Goal: Task Accomplishment & Management: Manage account settings

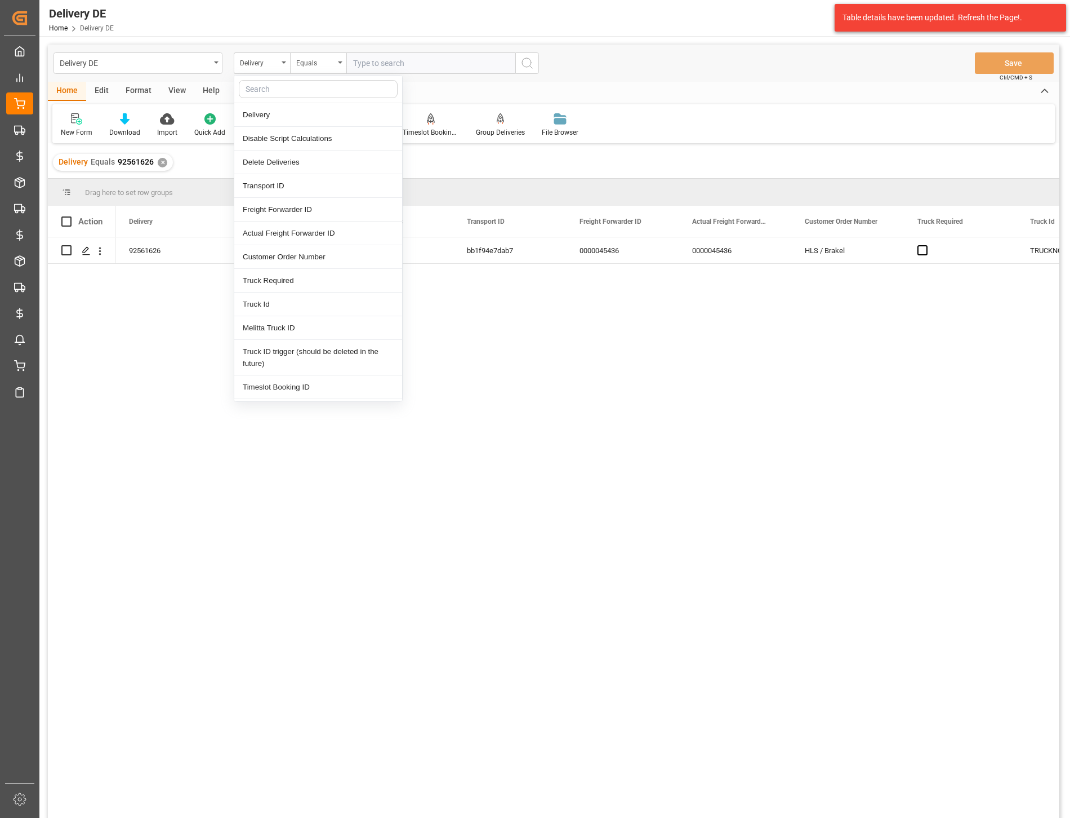
click at [271, 90] on input "text" at bounding box center [318, 89] width 159 height 18
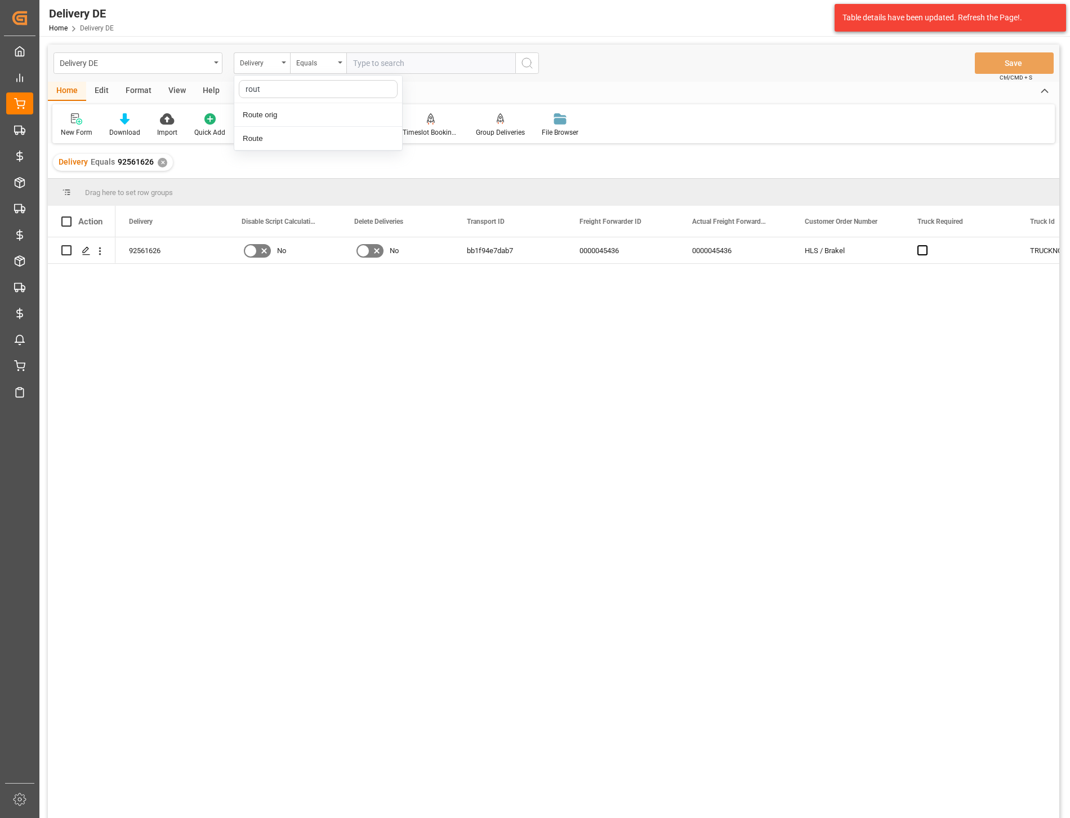
type input "route"
click at [269, 141] on div "Route" at bounding box center [318, 139] width 168 height 24
click at [322, 60] on div "Equals" at bounding box center [315, 61] width 38 height 13
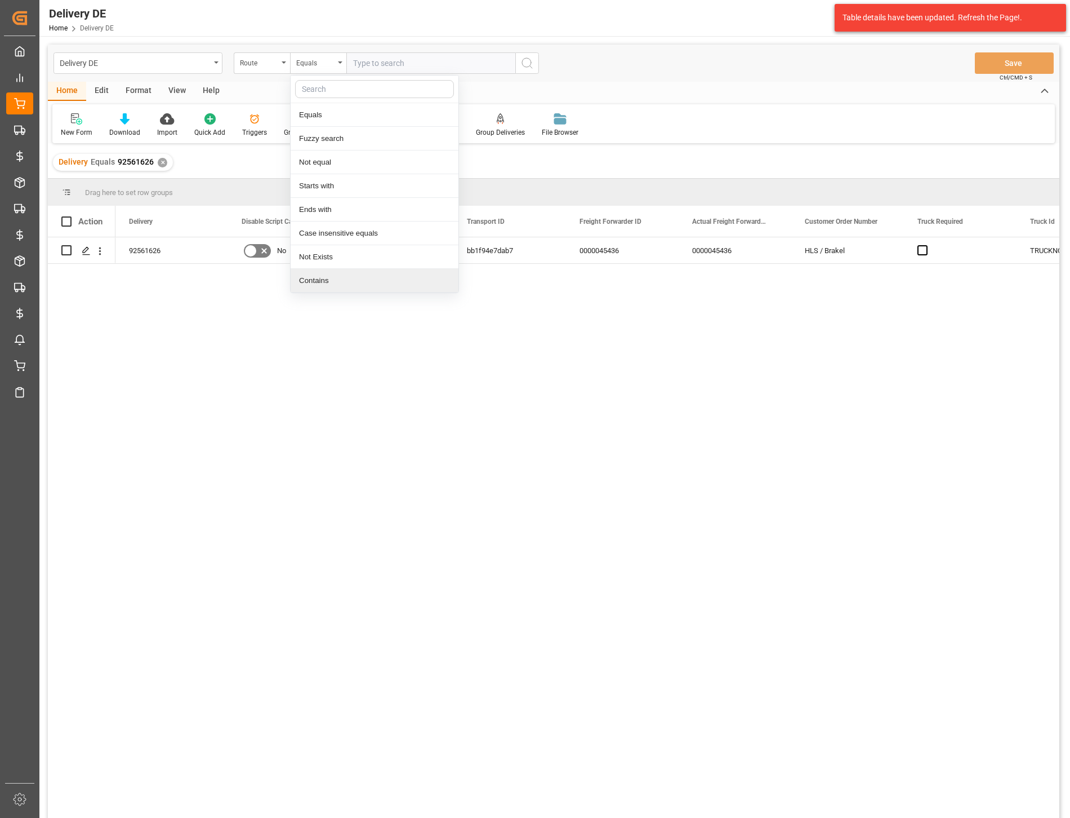
click at [320, 278] on div "Contains" at bounding box center [375, 281] width 168 height 24
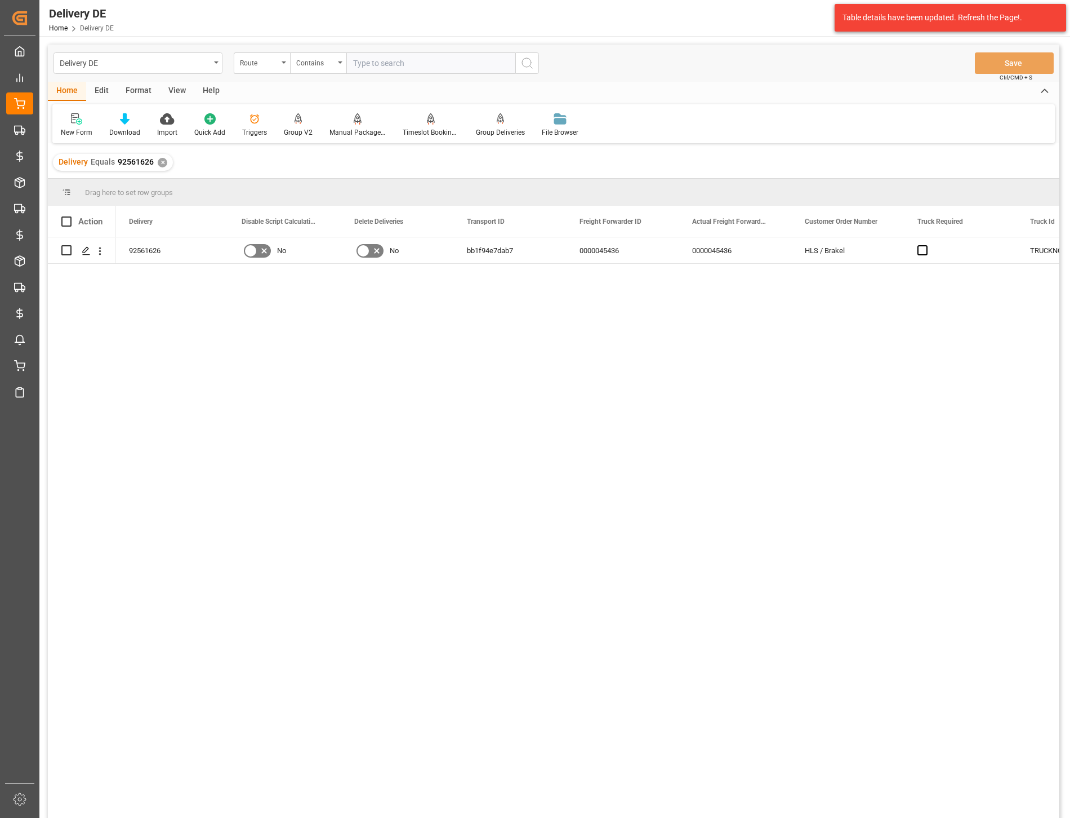
click at [364, 66] on input "text" at bounding box center [431, 62] width 169 height 21
type input "780,790"
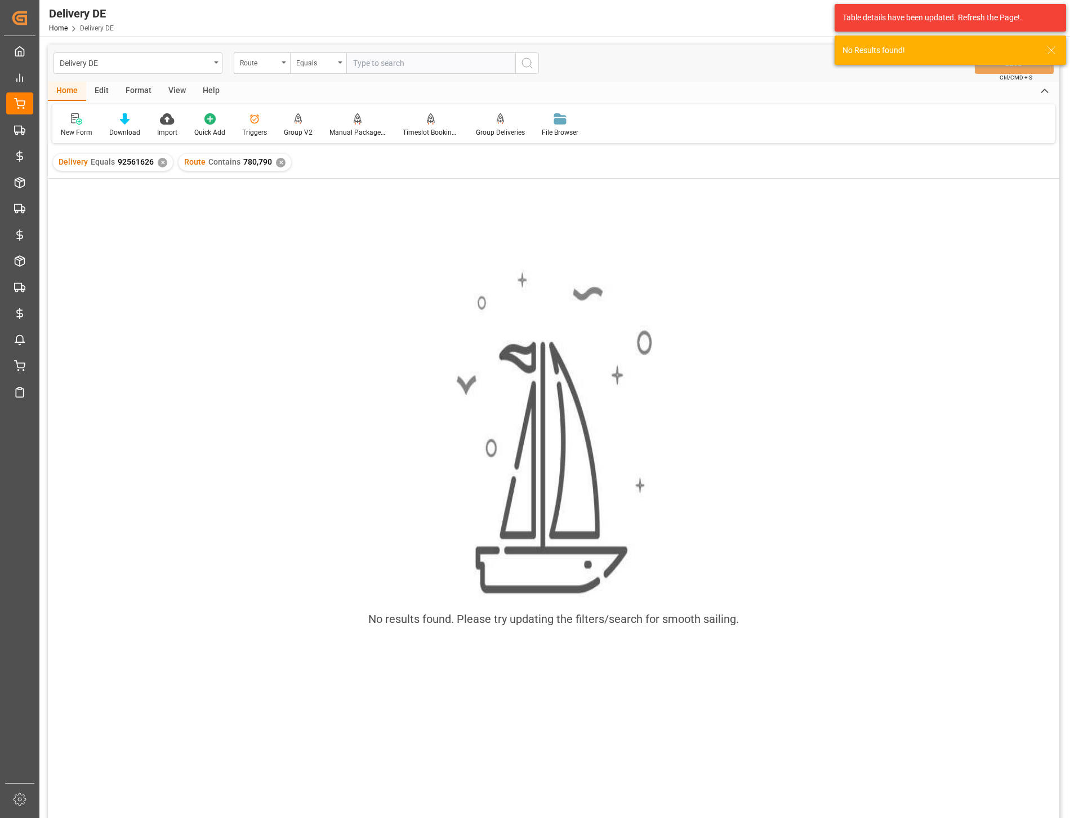
click at [158, 162] on div "✕" at bounding box center [163, 163] width 10 height 10
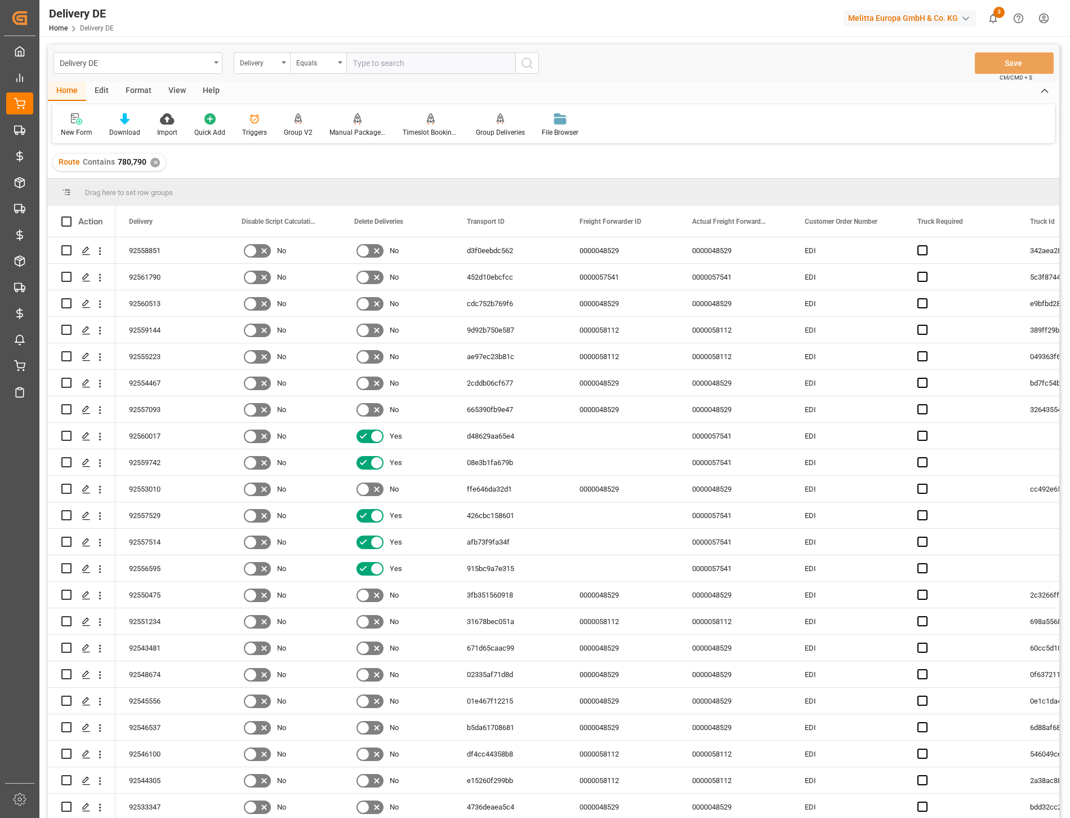
click at [694, 153] on div "Route Contains 780,790 ✕" at bounding box center [554, 162] width 1012 height 32
click at [207, 218] on span at bounding box center [210, 221] width 10 height 10
click at [297, 220] on span "columns" at bounding box center [304, 224] width 42 height 20
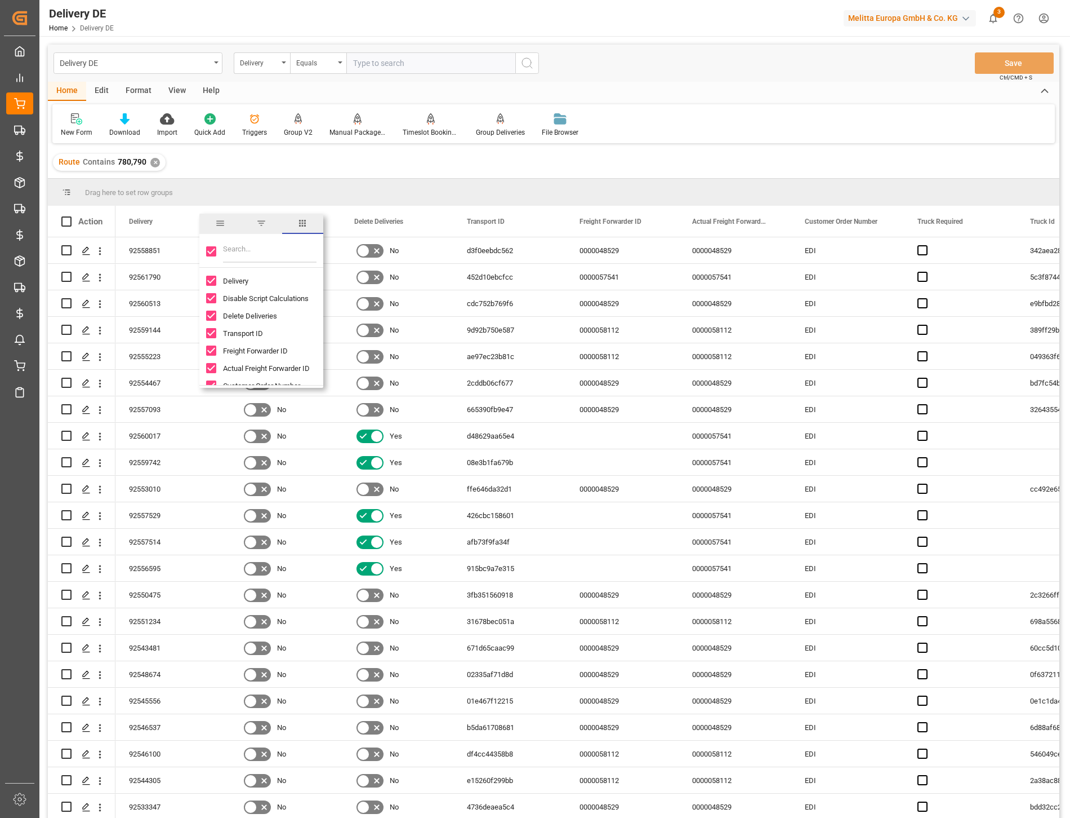
click at [207, 247] on input "Toggle Select All Columns" at bounding box center [211, 251] width 10 height 10
checkbox input "false"
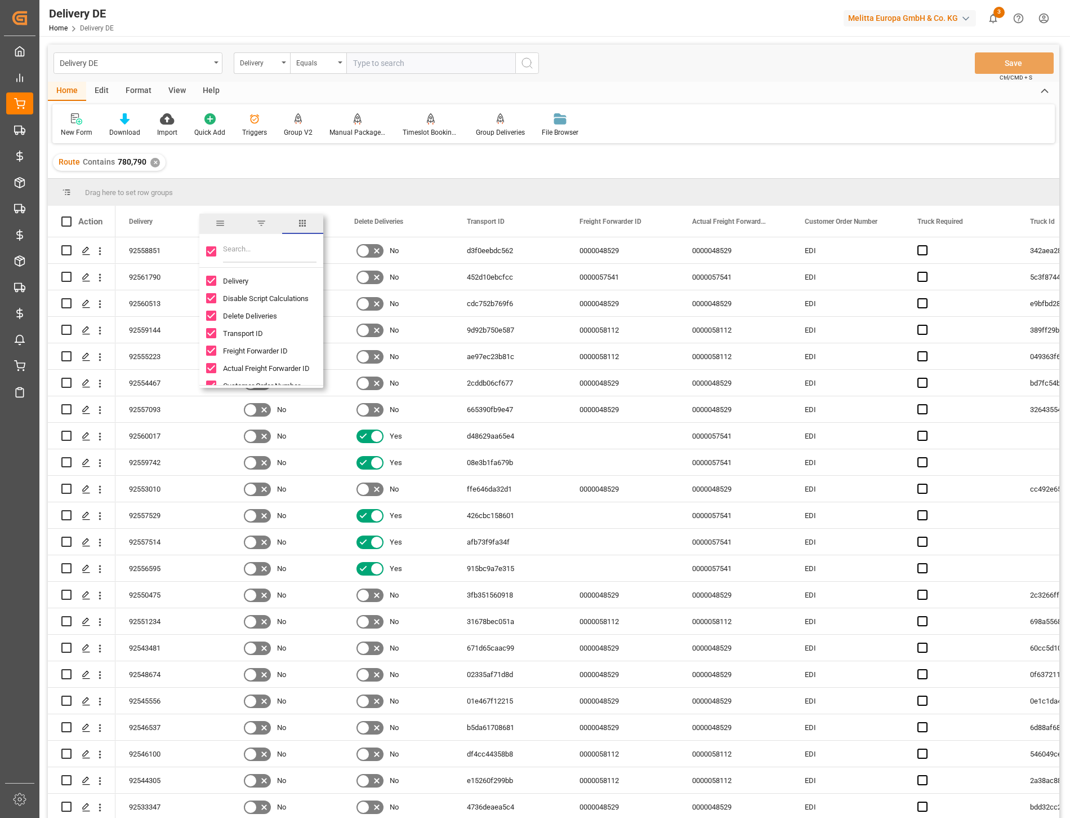
checkbox input "false"
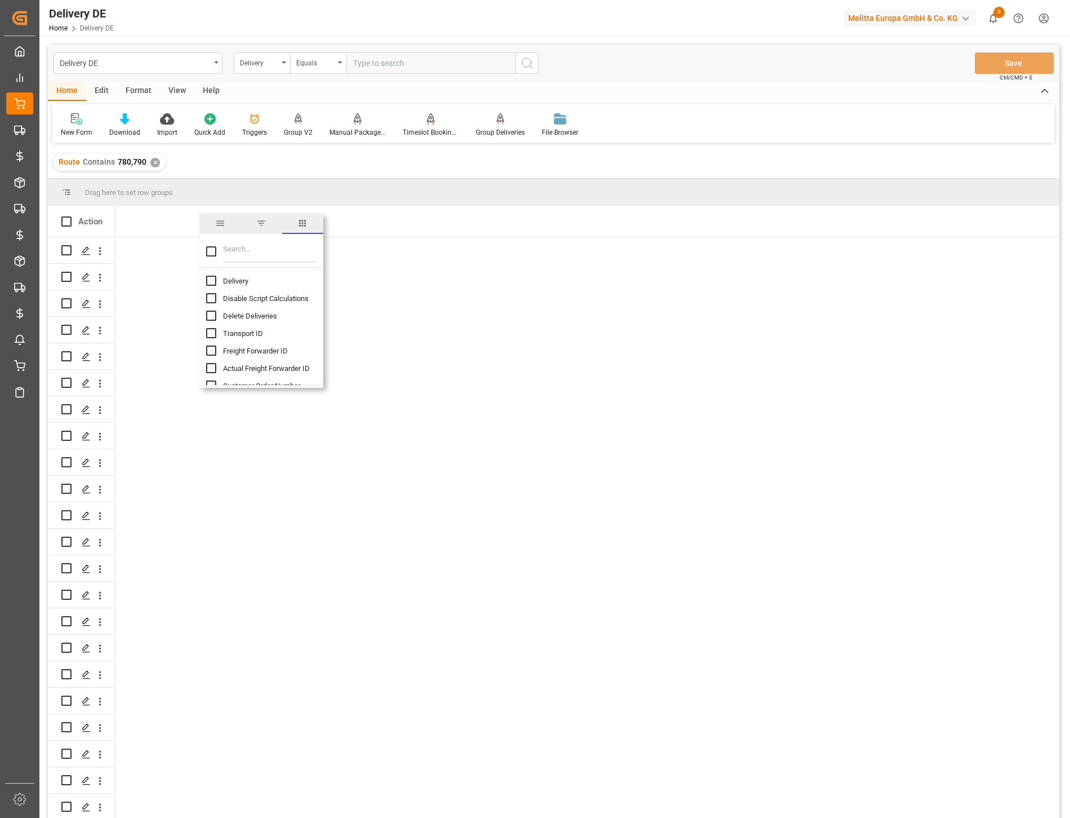
click at [212, 283] on input "Delivery column toggle visibility (hidden)" at bounding box center [211, 281] width 10 height 10
checkbox input "true"
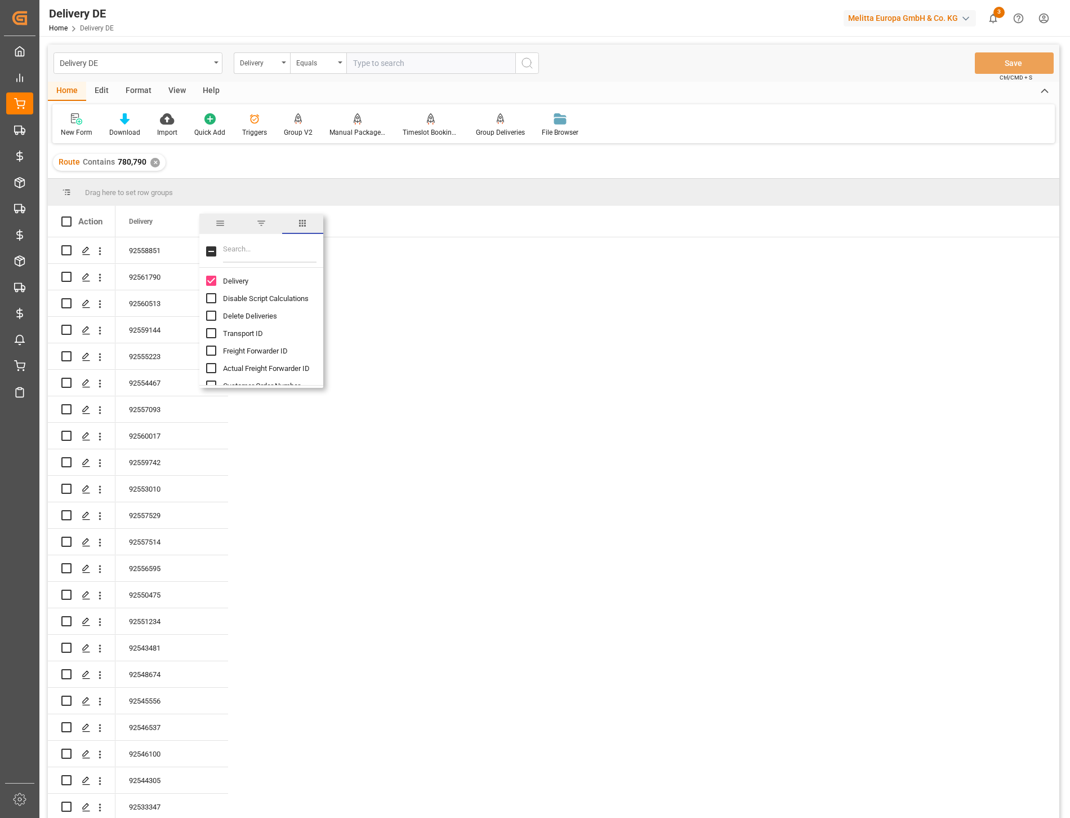
checkbox input "false"
click at [238, 251] on input "Filter Columns Input" at bounding box center [270, 251] width 94 height 23
type input "rout"
click at [210, 295] on input "Route column toggle visibility (hidden)" at bounding box center [211, 298] width 10 height 10
checkbox input "true"
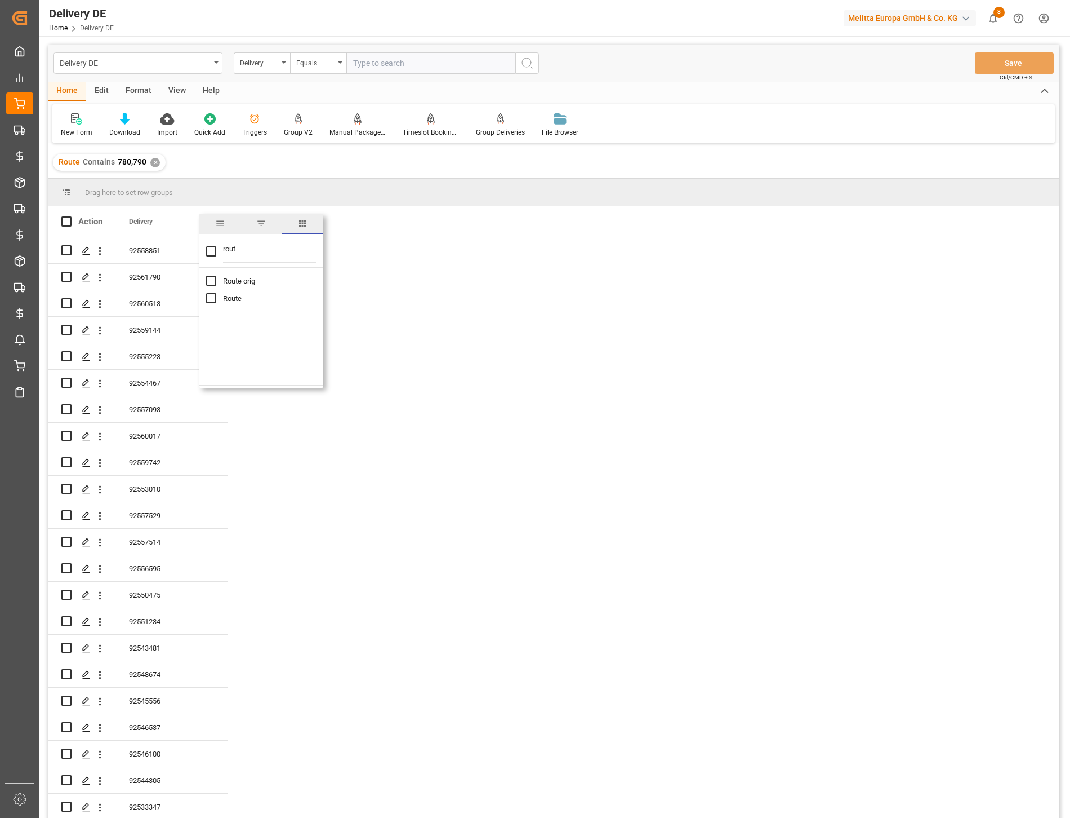
checkbox input "false"
drag, startPoint x: 240, startPoint y: 254, endPoint x: 202, endPoint y: 250, distance: 38.5
click at [205, 250] on div "rout" at bounding box center [261, 252] width 124 height 32
type input "tsp"
click at [211, 281] on input "TSP column toggle visibility (hidden)" at bounding box center [211, 281] width 10 height 10
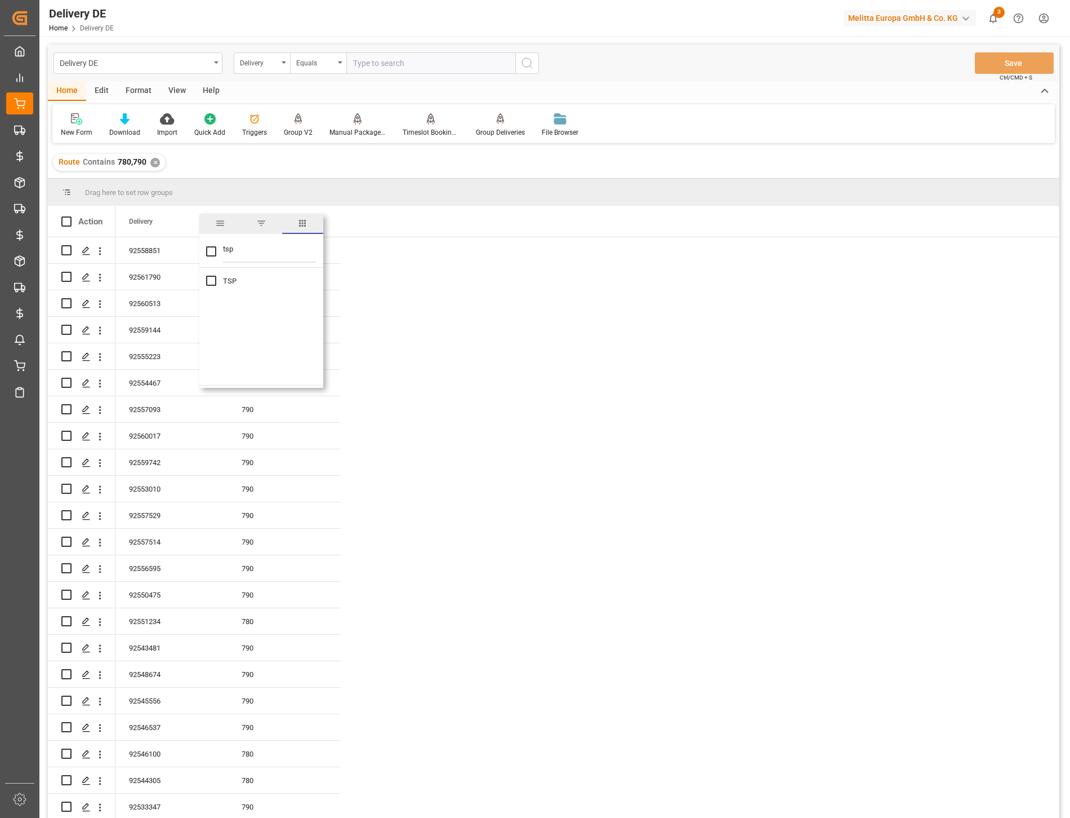
checkbox input "true"
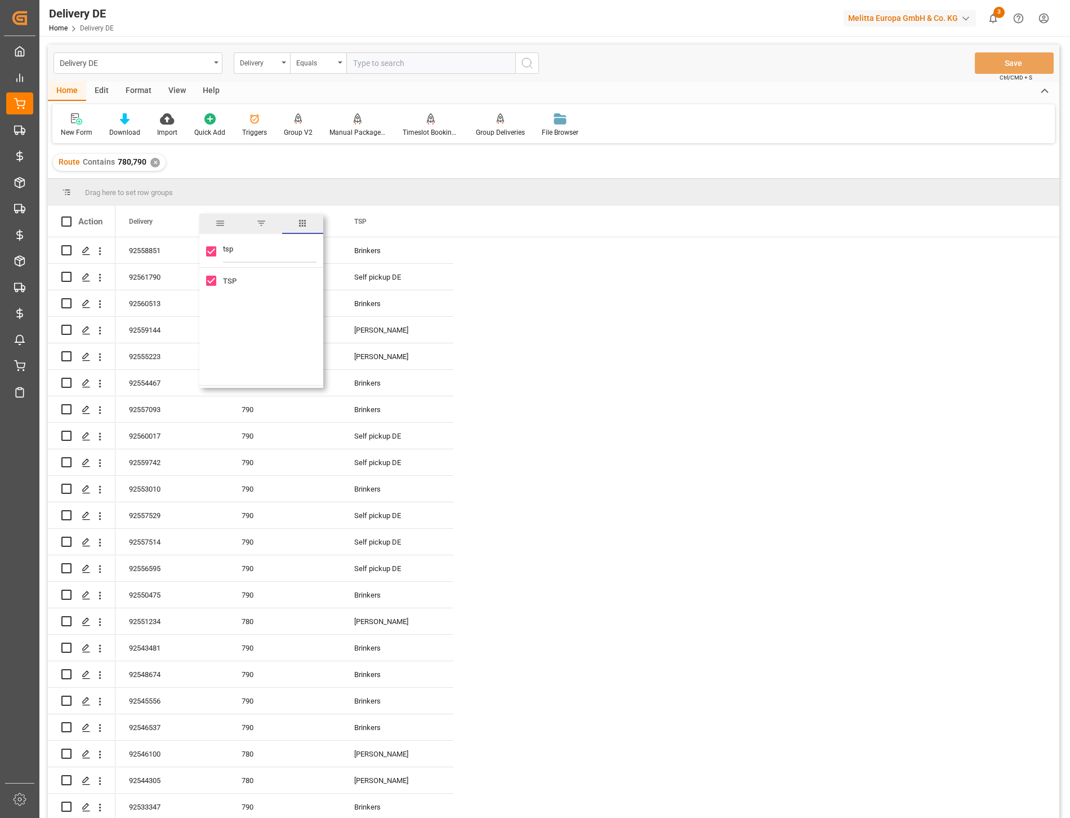
drag, startPoint x: 242, startPoint y: 248, endPoint x: 196, endPoint y: 243, distance: 46.5
click at [197, 242] on div "Drag here to set row groups Drag here to set column labels Action Delivery Rout…" at bounding box center [554, 502] width 1012 height 646
type input "nam"
checkbox input "false"
type input "nam"
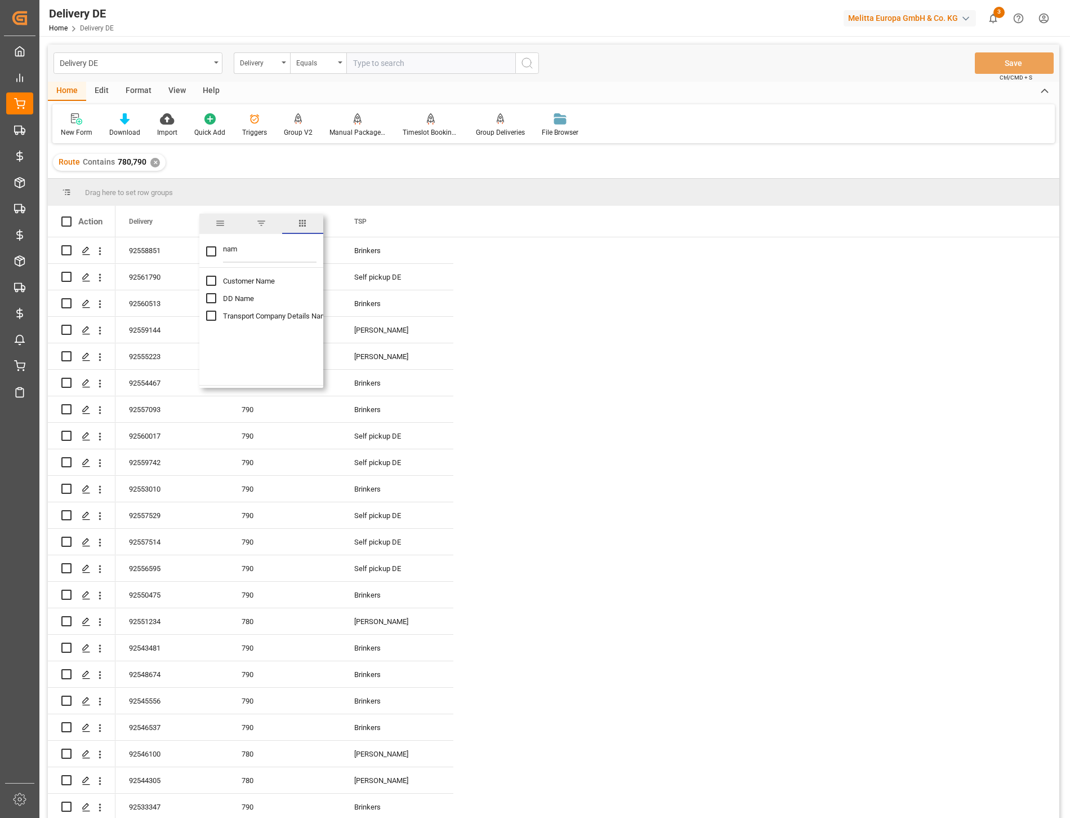
click at [210, 299] on input "DD Name column toggle visibility (hidden)" at bounding box center [211, 298] width 10 height 10
checkbox input "true"
checkbox input "false"
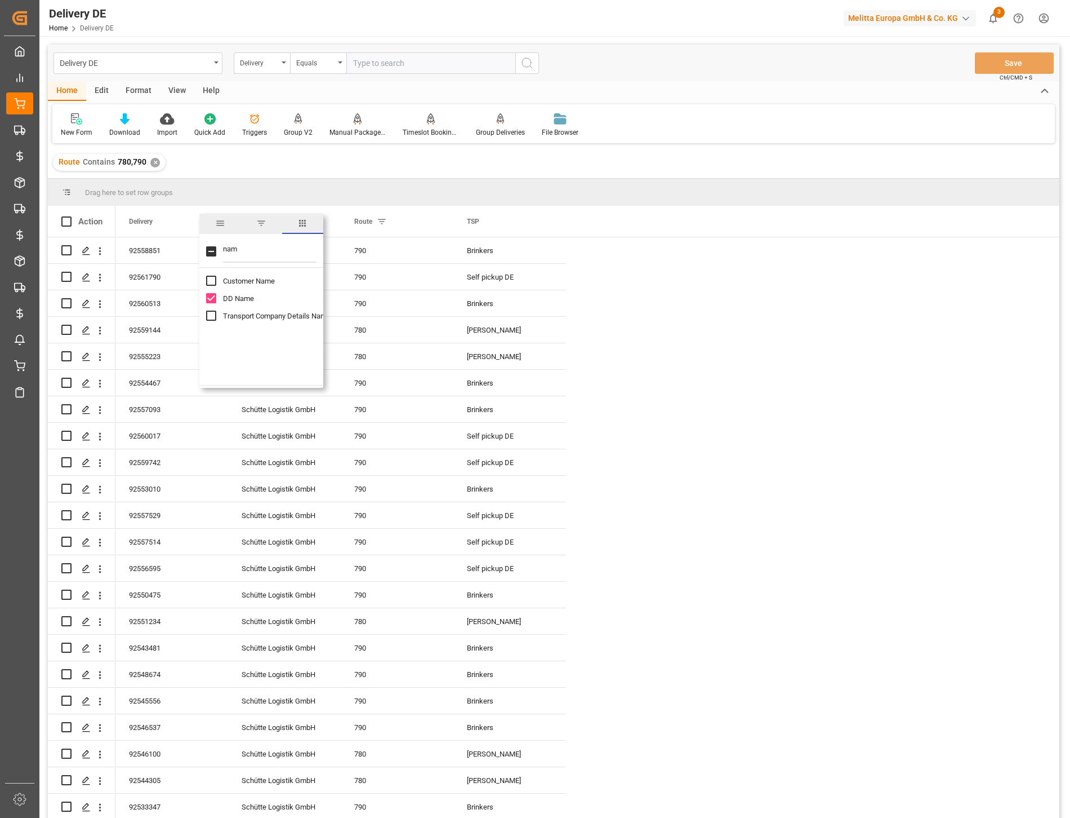
drag, startPoint x: 213, startPoint y: 248, endPoint x: 194, endPoint y: 248, distance: 18.6
click at [194, 248] on div "Drag here to set row groups Drag here to set column labels Action Delivery Rout…" at bounding box center [554, 502] width 1012 height 646
type input "code"
click at [207, 299] on input "Delivery Destination Code column toggle visibility (hidden)" at bounding box center [211, 298] width 10 height 10
checkbox input "true"
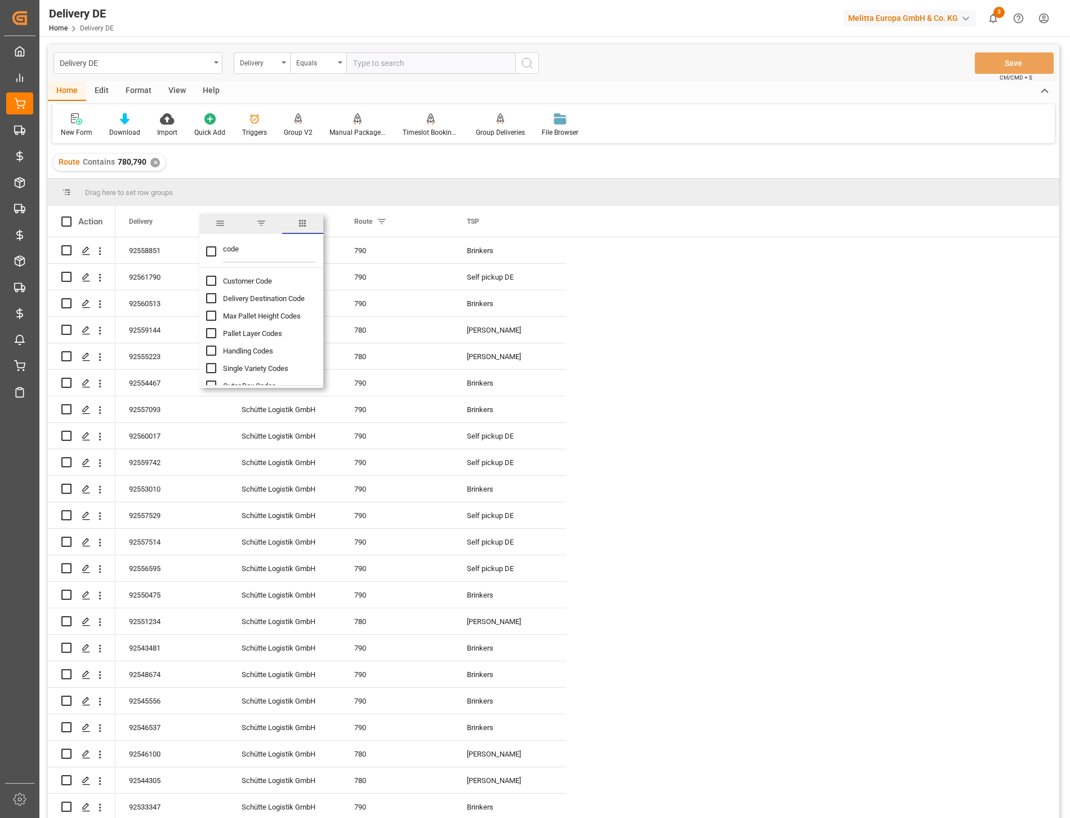
checkbox input "false"
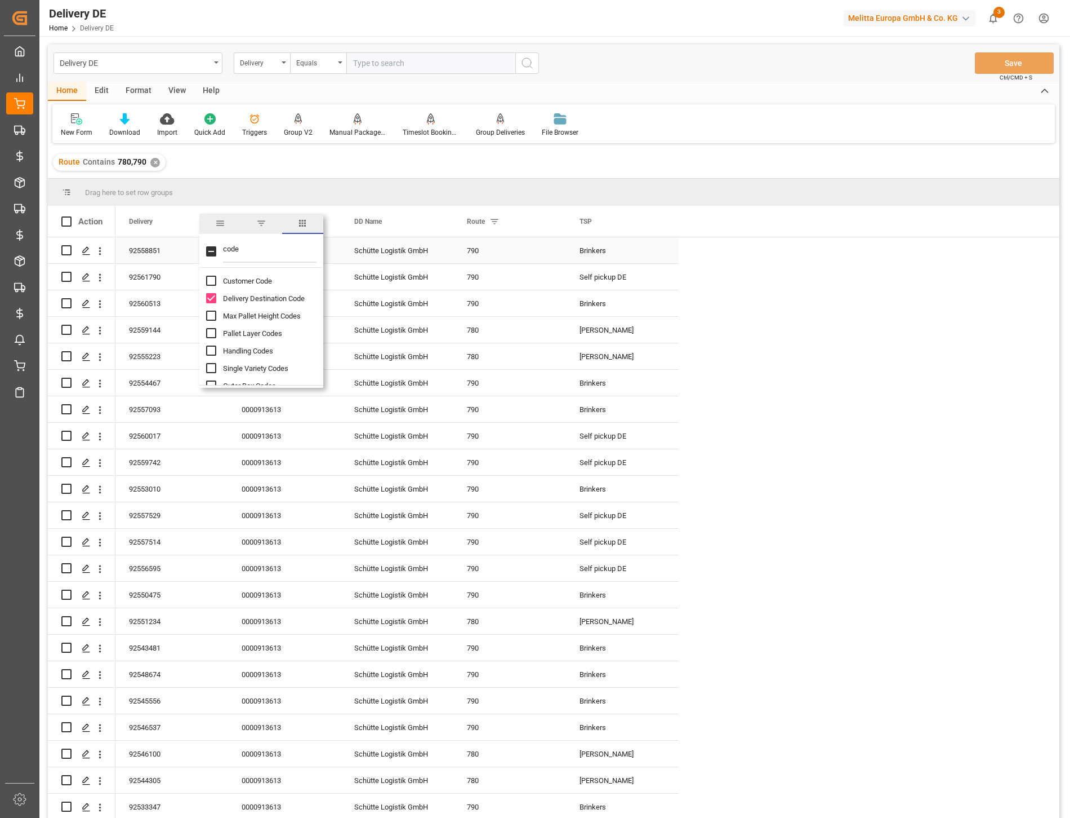
drag, startPoint x: 240, startPoint y: 245, endPoint x: 146, endPoint y: 237, distance: 93.9
click at [150, 238] on div "Drag here to set row groups Drag here to set column labels Action Delivery Rout…" at bounding box center [554, 502] width 1012 height 646
type input "dat"
click at [208, 294] on input "Req Del Dat column toggle visibility (hidden)" at bounding box center [211, 298] width 10 height 10
checkbox input "true"
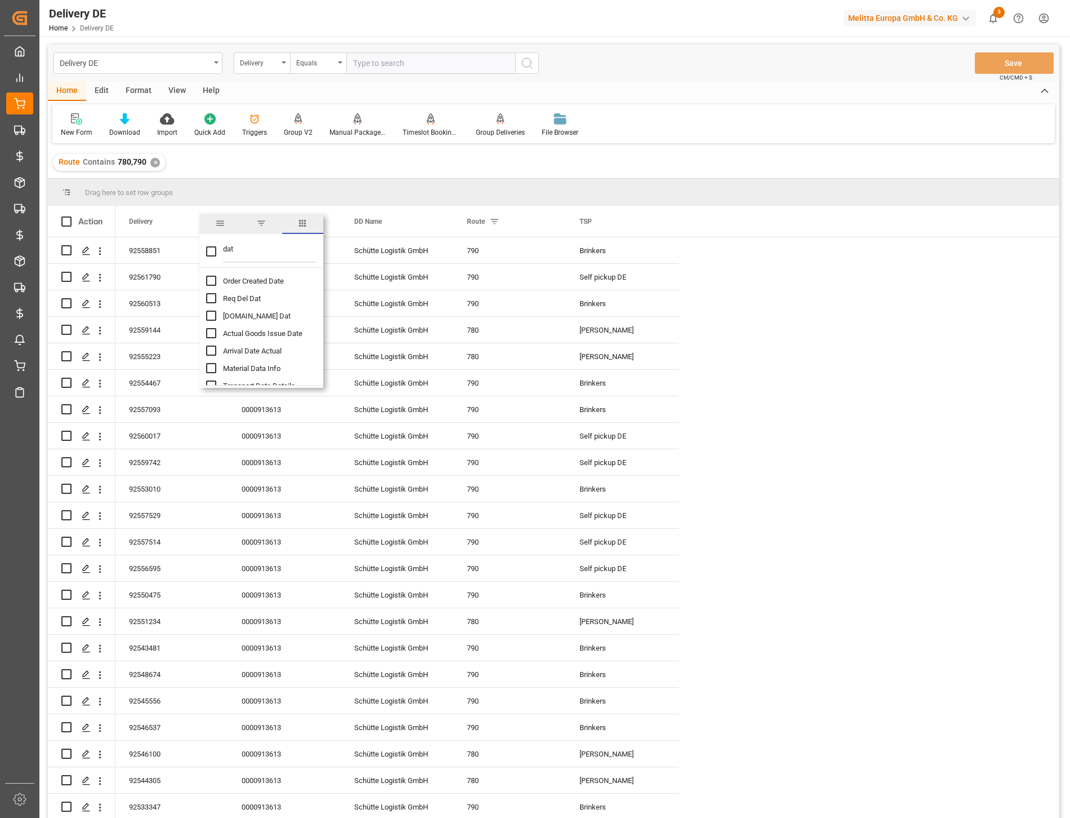
checkbox input "false"
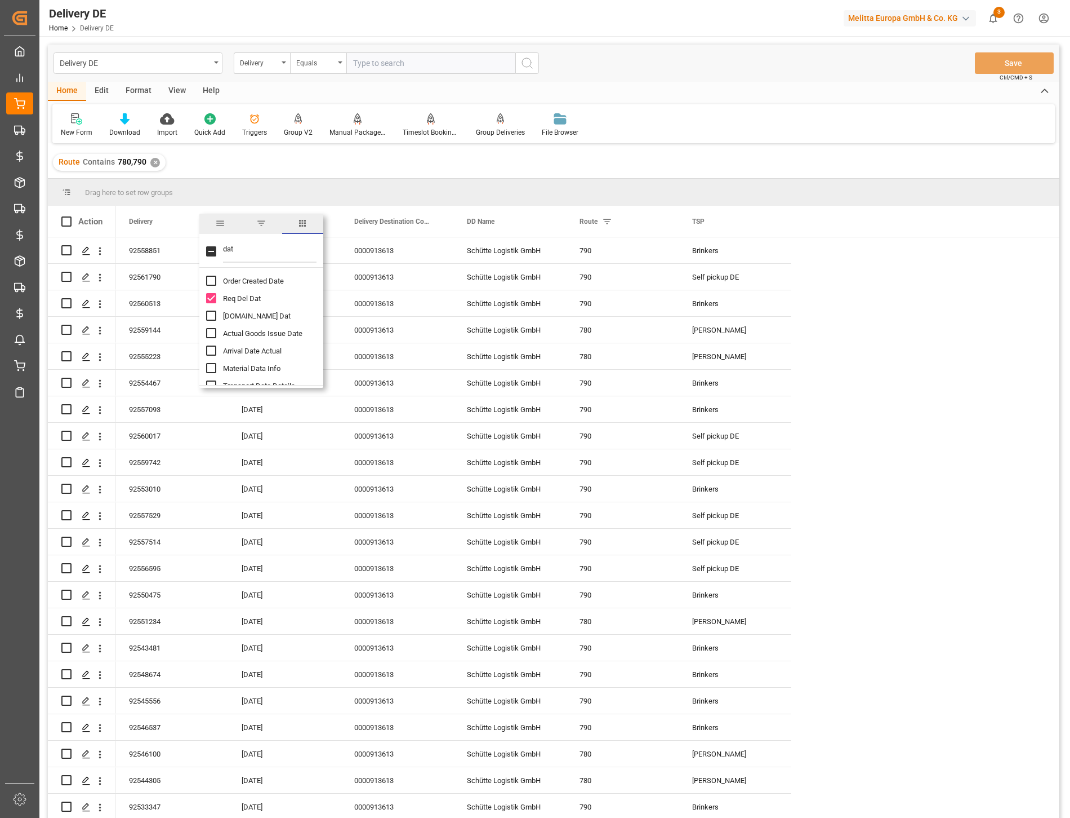
click at [710, 131] on div "New Form Download Import Quick Add Triggers Group V2 Manual Package TypeDetermi…" at bounding box center [553, 123] width 1003 height 39
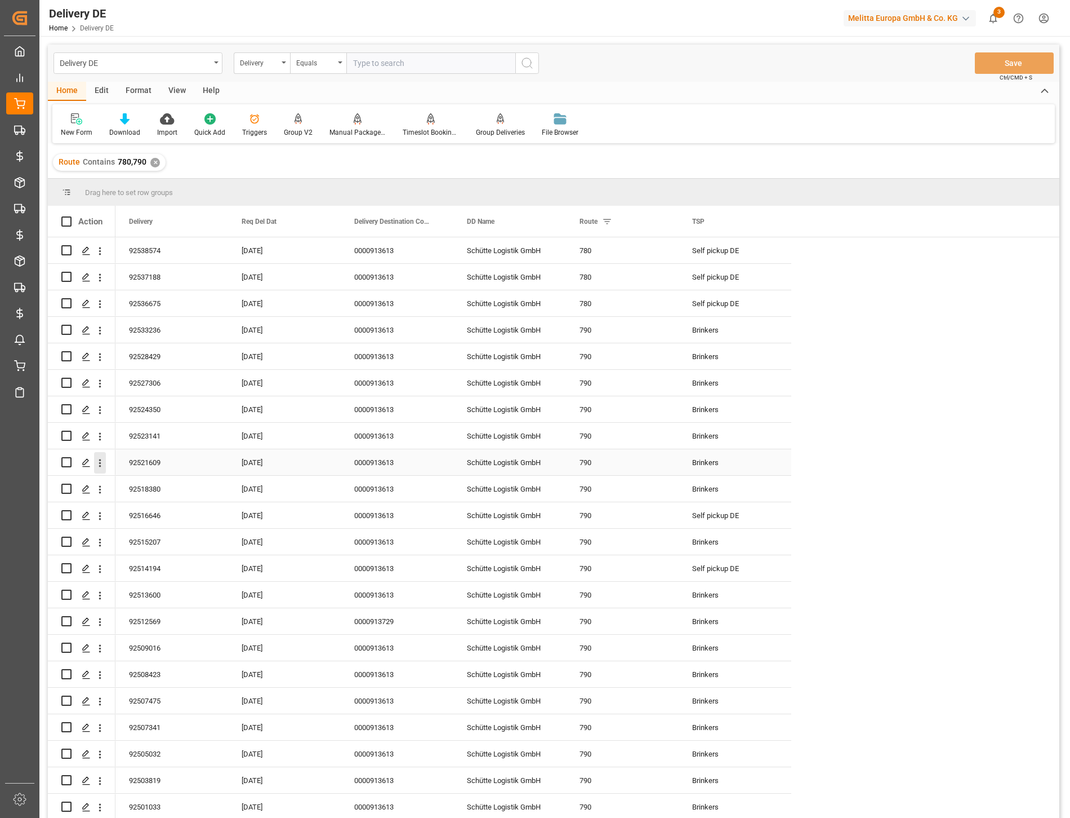
click at [101, 464] on icon "open menu" at bounding box center [100, 463] width 12 height 12
click at [133, 481] on span "Open in new tab" at bounding box center [174, 487] width 103 height 12
click at [99, 302] on icon "open menu" at bounding box center [100, 304] width 12 height 12
click at [134, 318] on div "Open in new tab" at bounding box center [164, 328] width 139 height 24
click at [102, 277] on icon "open menu" at bounding box center [100, 278] width 12 height 12
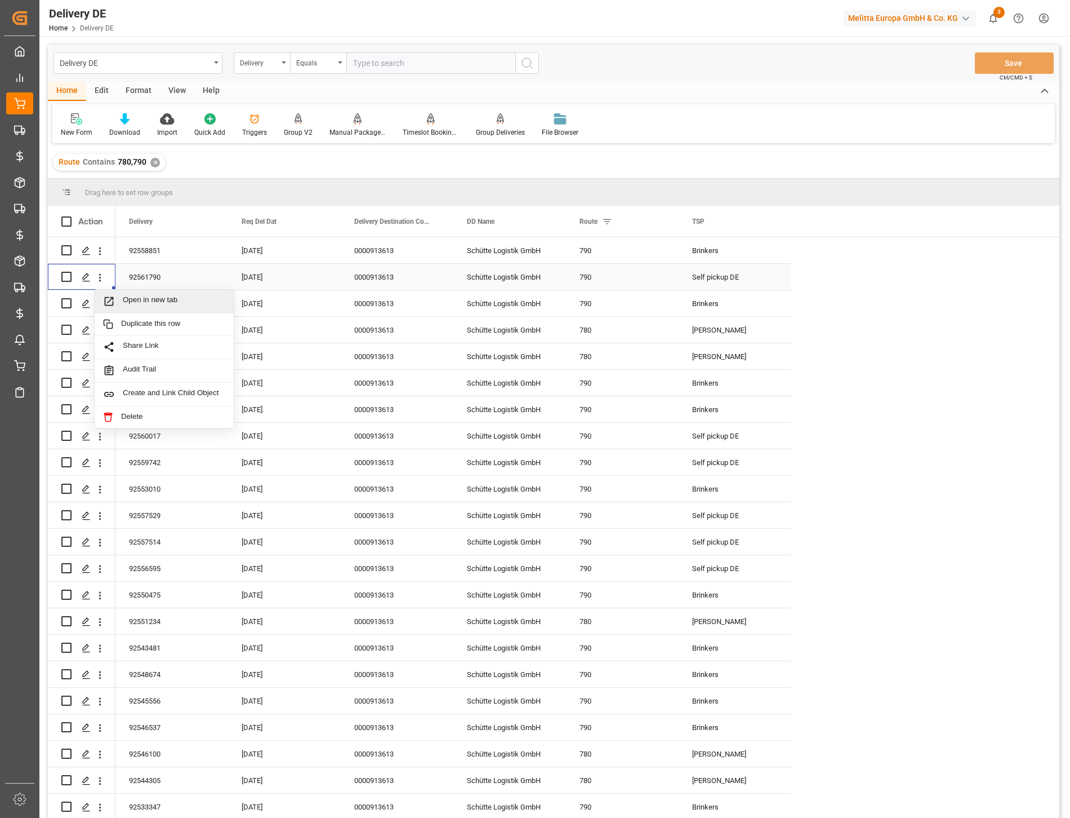
click at [126, 297] on span "Open in new tab" at bounding box center [174, 301] width 103 height 12
click at [101, 571] on icon "open menu" at bounding box center [100, 569] width 12 height 12
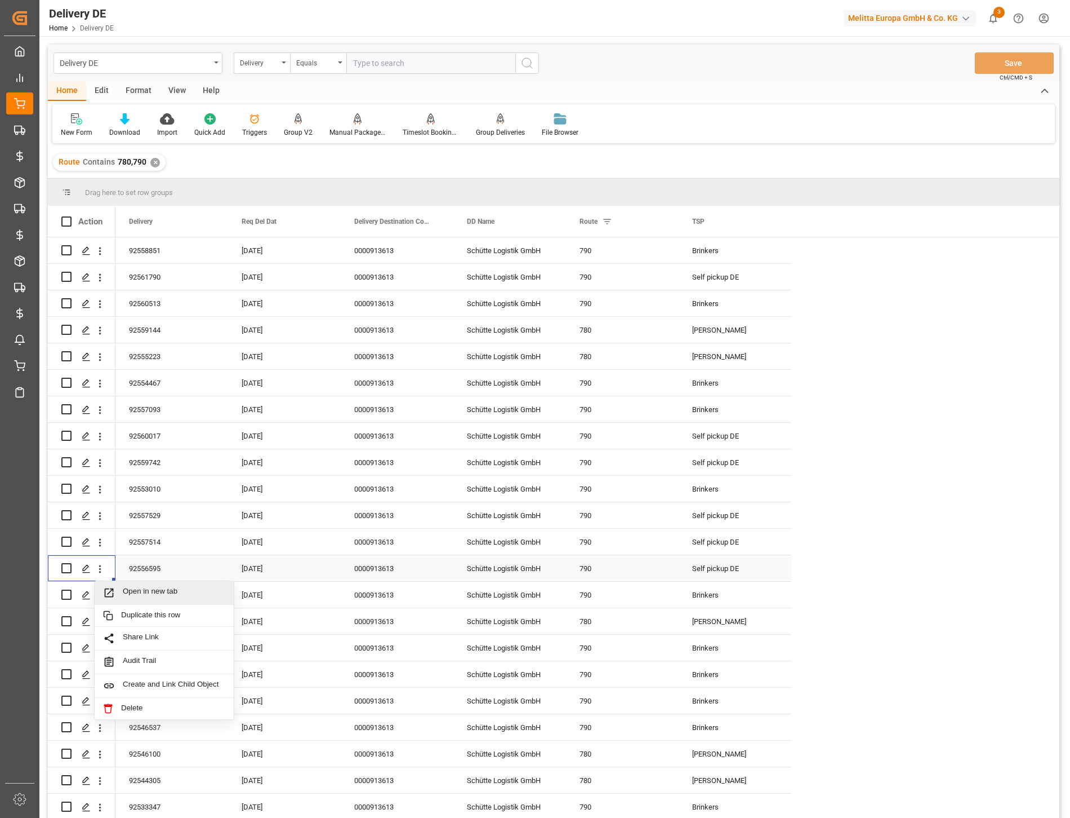
click at [130, 588] on span "Open in new tab" at bounding box center [174, 593] width 103 height 12
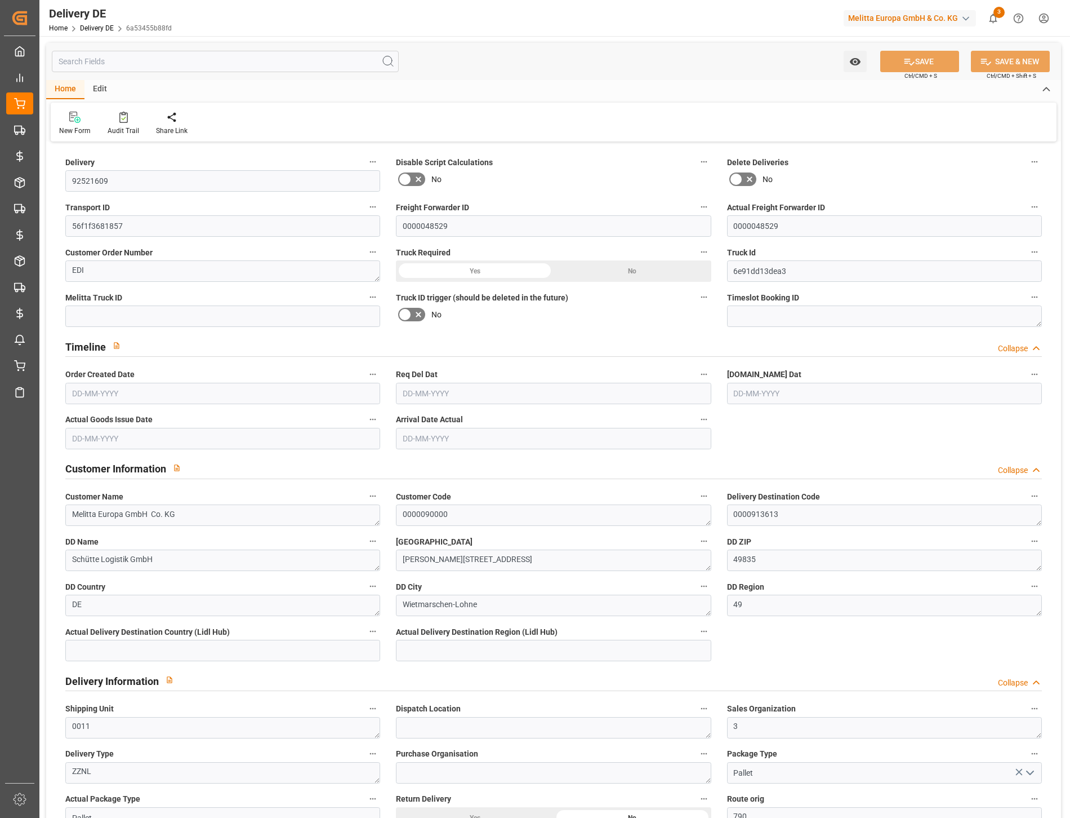
type input "33"
type input "6994.944"
type input "9537"
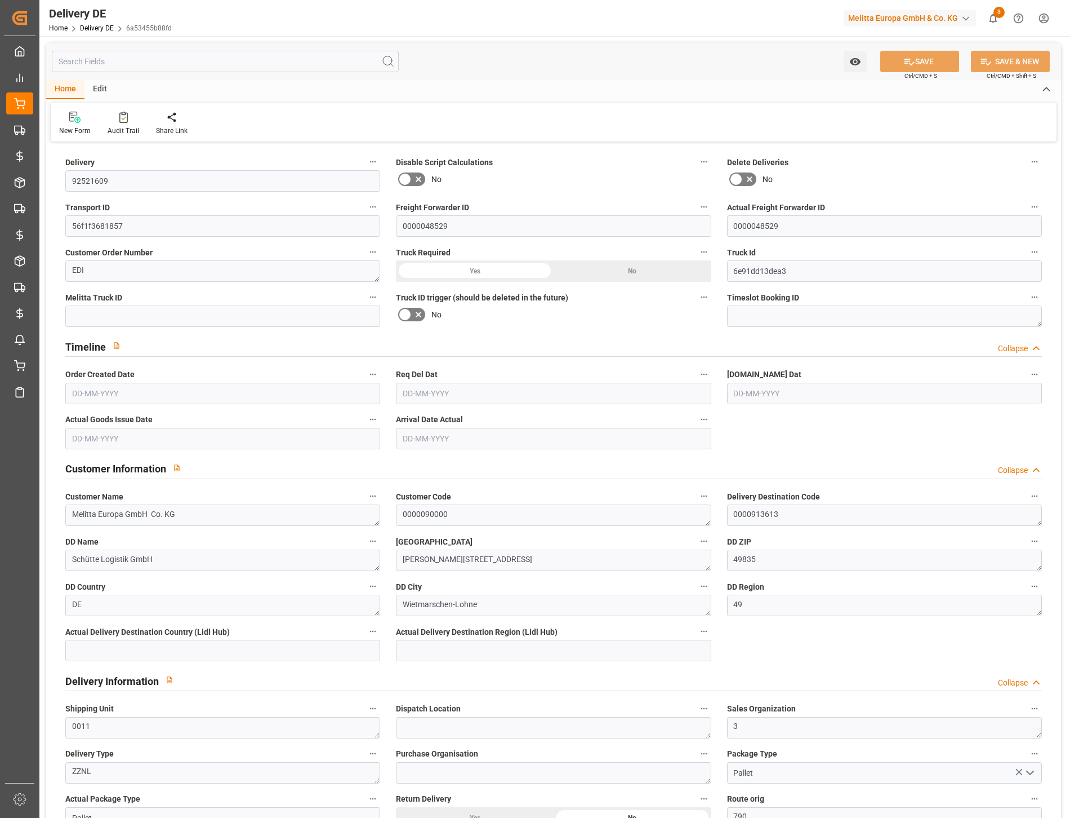
type input "54220.32"
type input "15-05-2025"
type input "21-05-2025"
type input "20-05-2025"
type input "21-05-2025"
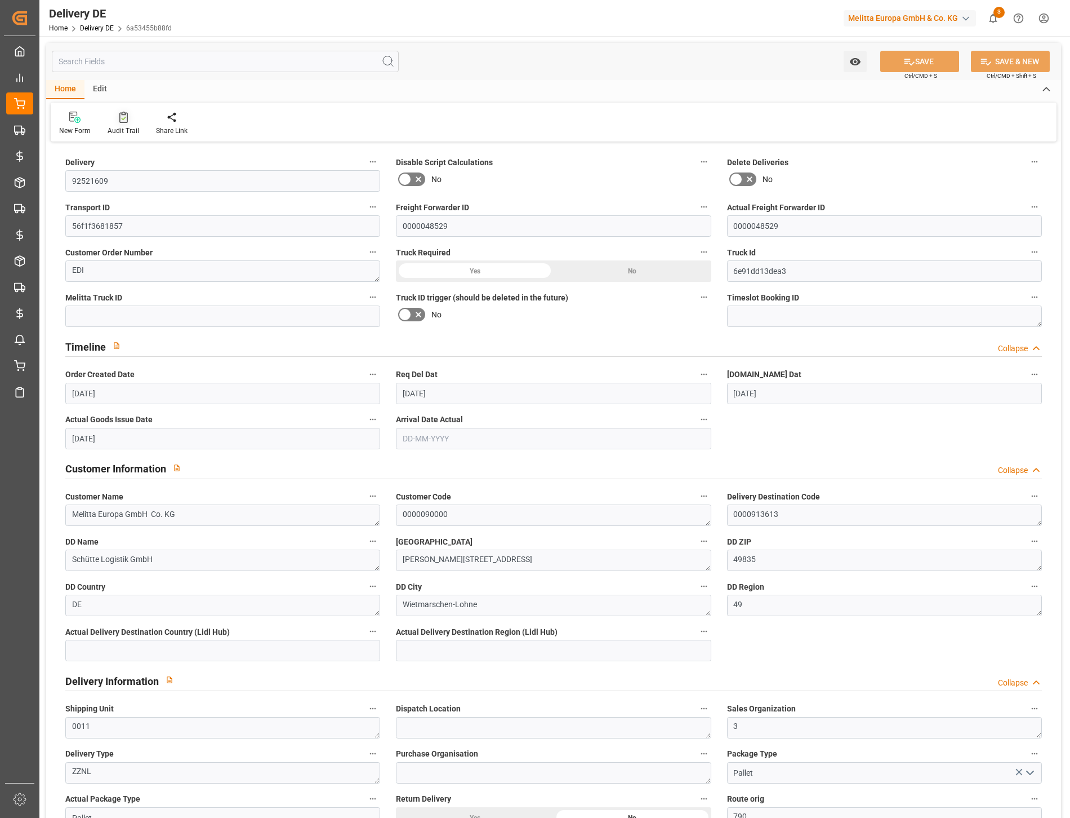
click at [123, 124] on div "Audit Trail" at bounding box center [123, 123] width 48 height 25
type input "33"
type input "6994.944"
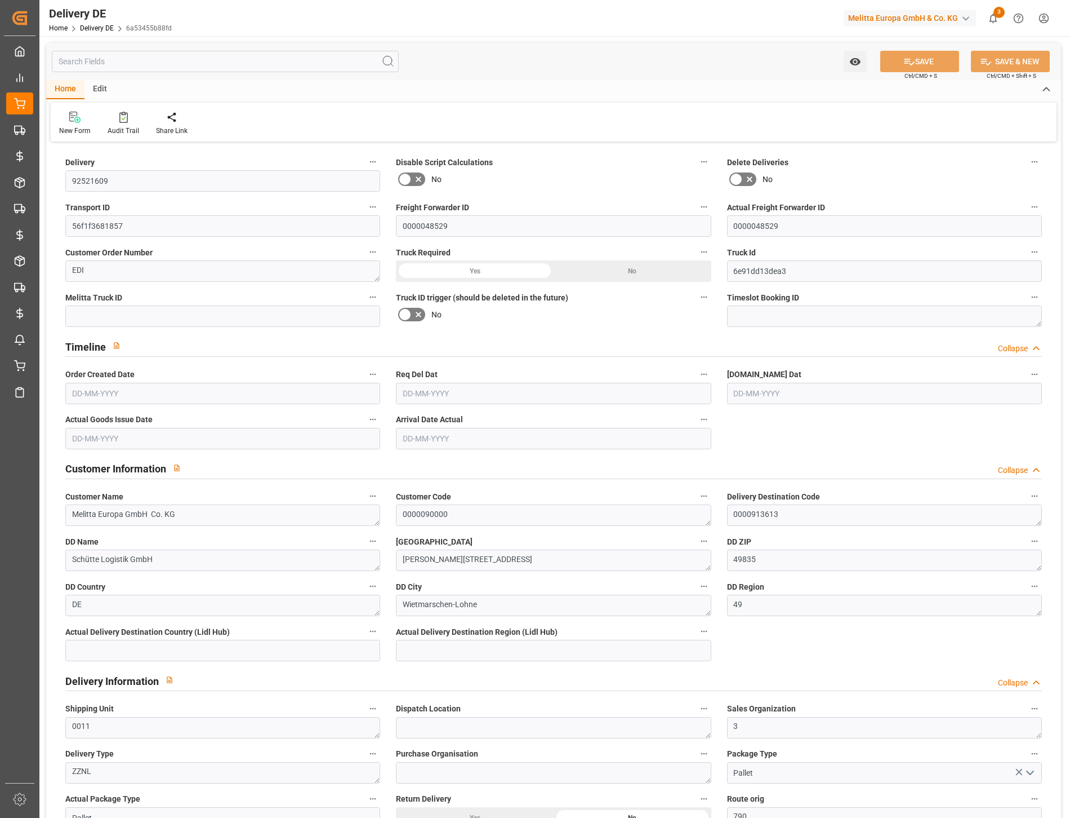
type input "9537"
type input "54220.32"
type input "15-05-2025"
type input "21-05-2025"
type input "20-05-2025"
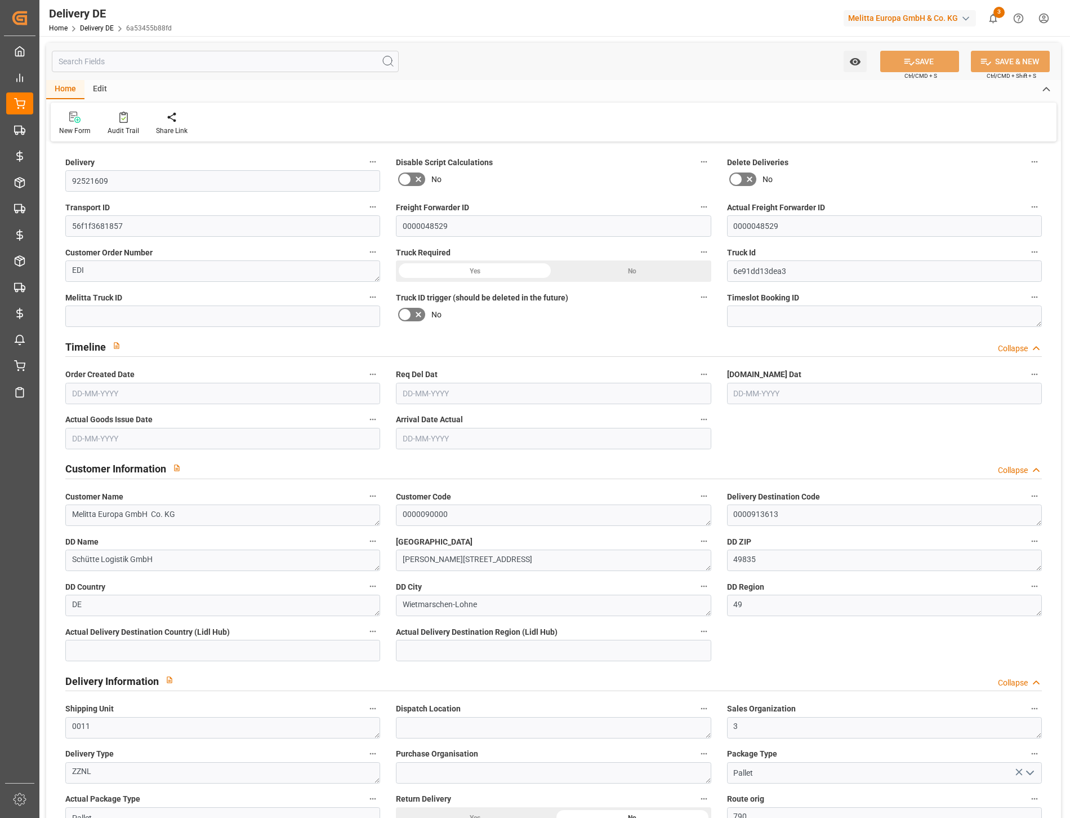
type input "21-05-2025"
type input "33"
type input "7869.312"
type input "10593"
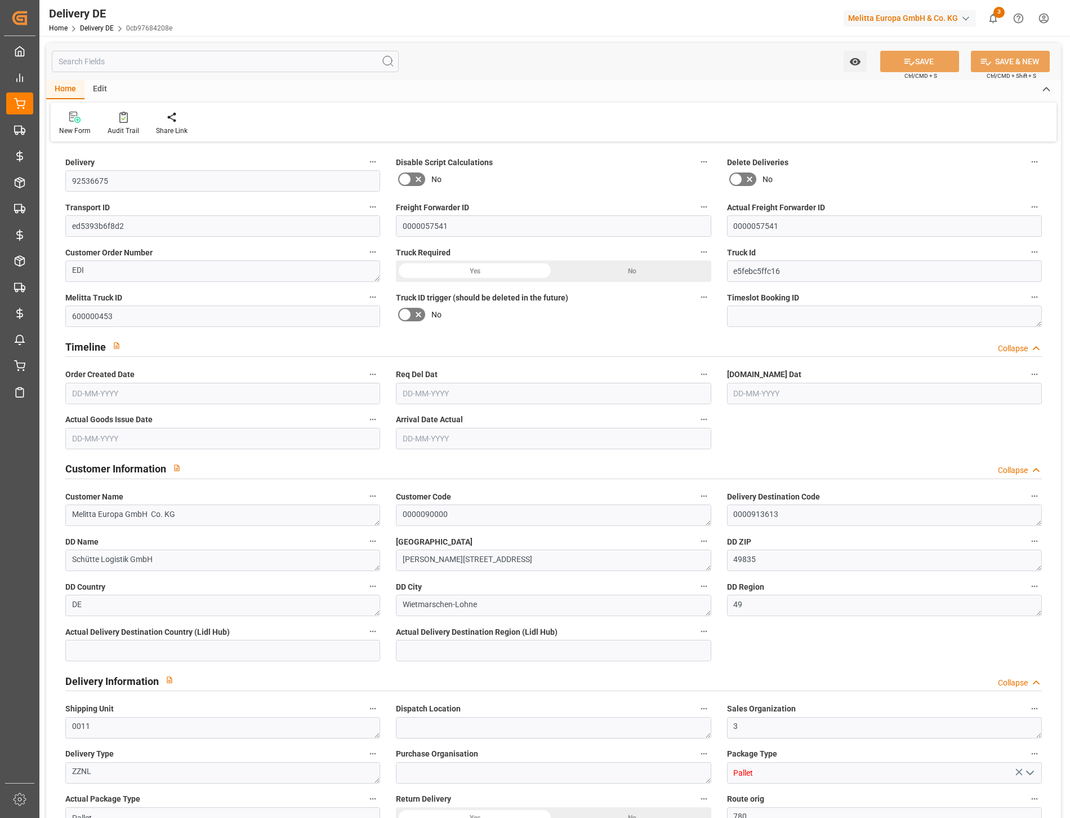
type input "54220.32"
type input "04-07-2025"
type input "10-07-2025"
type input "09-07-2025"
type input "08-07-2025"
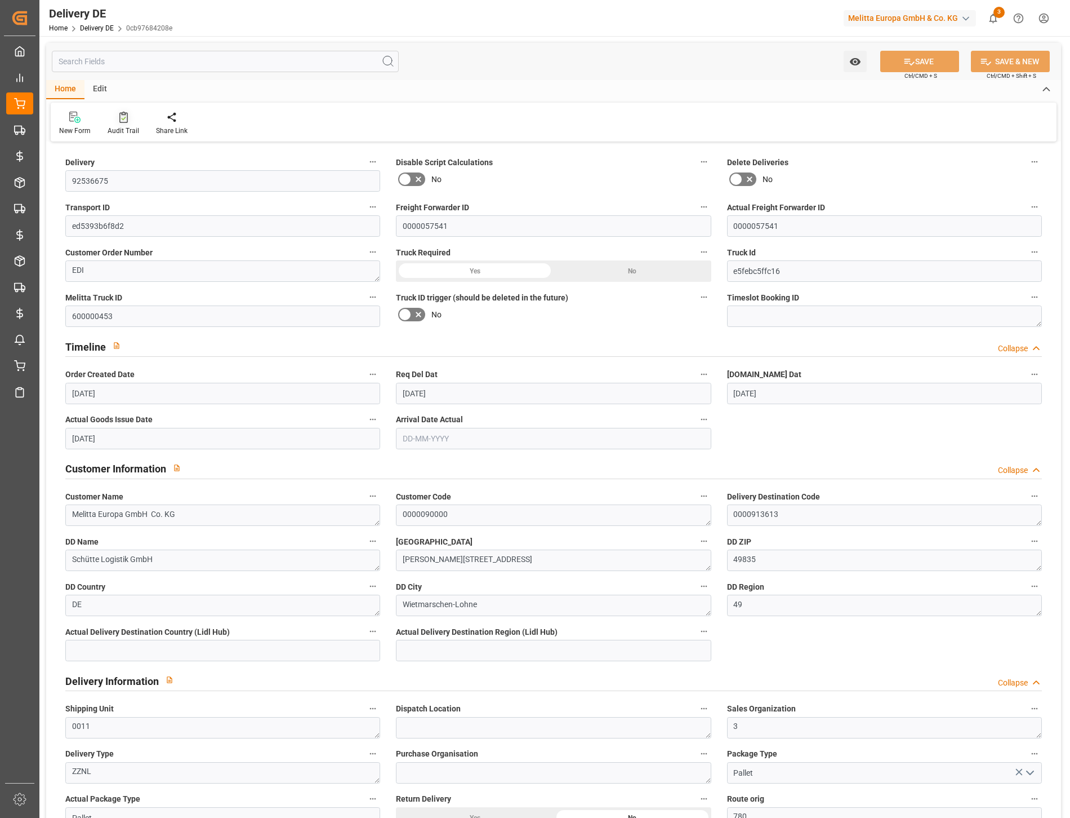
click at [125, 127] on div "Audit Trail" at bounding box center [124, 131] width 32 height 10
type input "92561790"
type input "452d10ebcfcc"
type input "0000057541"
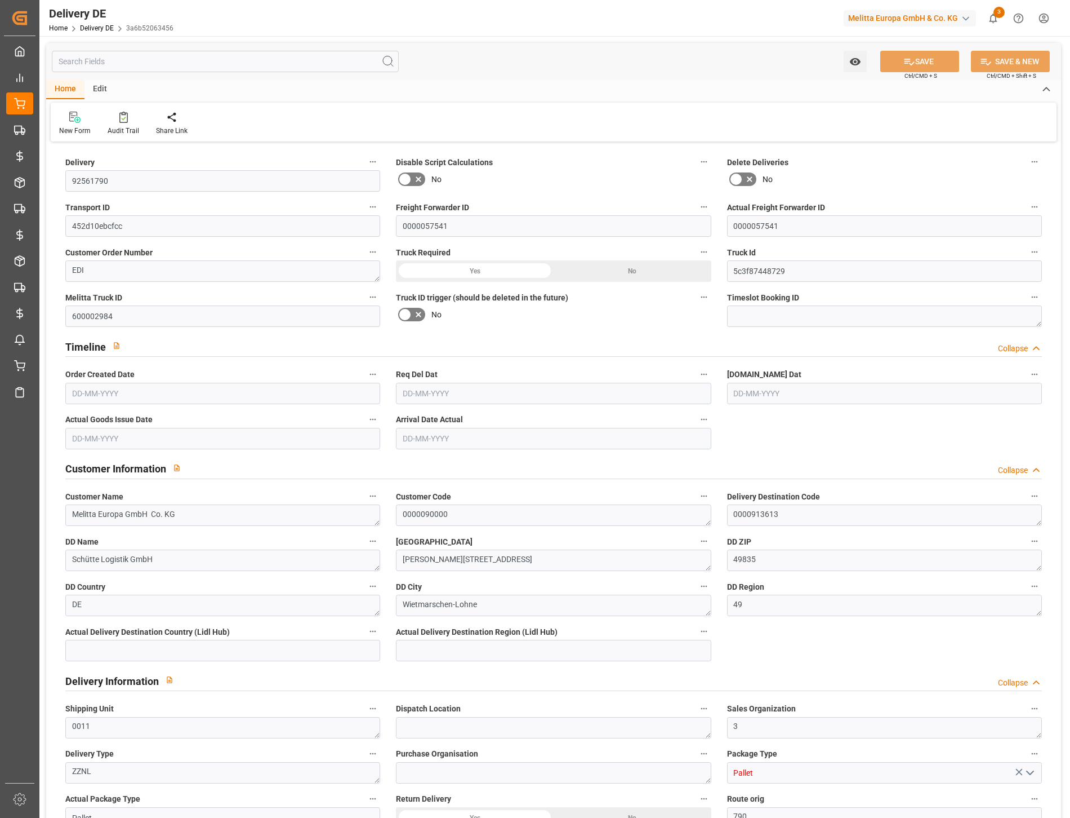
type textarea "EDI"
type input "5c3f87448729"
type input "600002984"
type textarea "Melitta Europa GmbH Co. KG"
type textarea "0000090000"
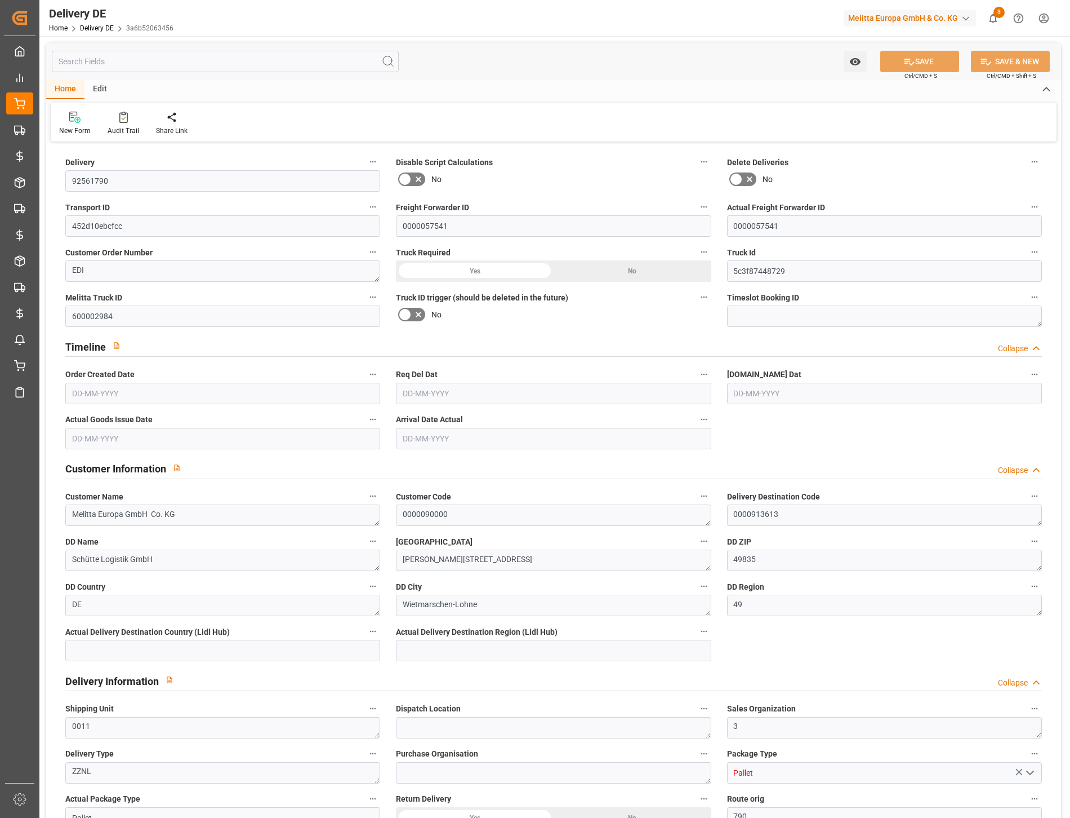
type textarea "0000913613"
type textarea "Schütte Logistik GmbH"
type textarea "[PERSON_NAME][STREET_ADDRESS]"
type textarea "49835"
type textarea "DE"
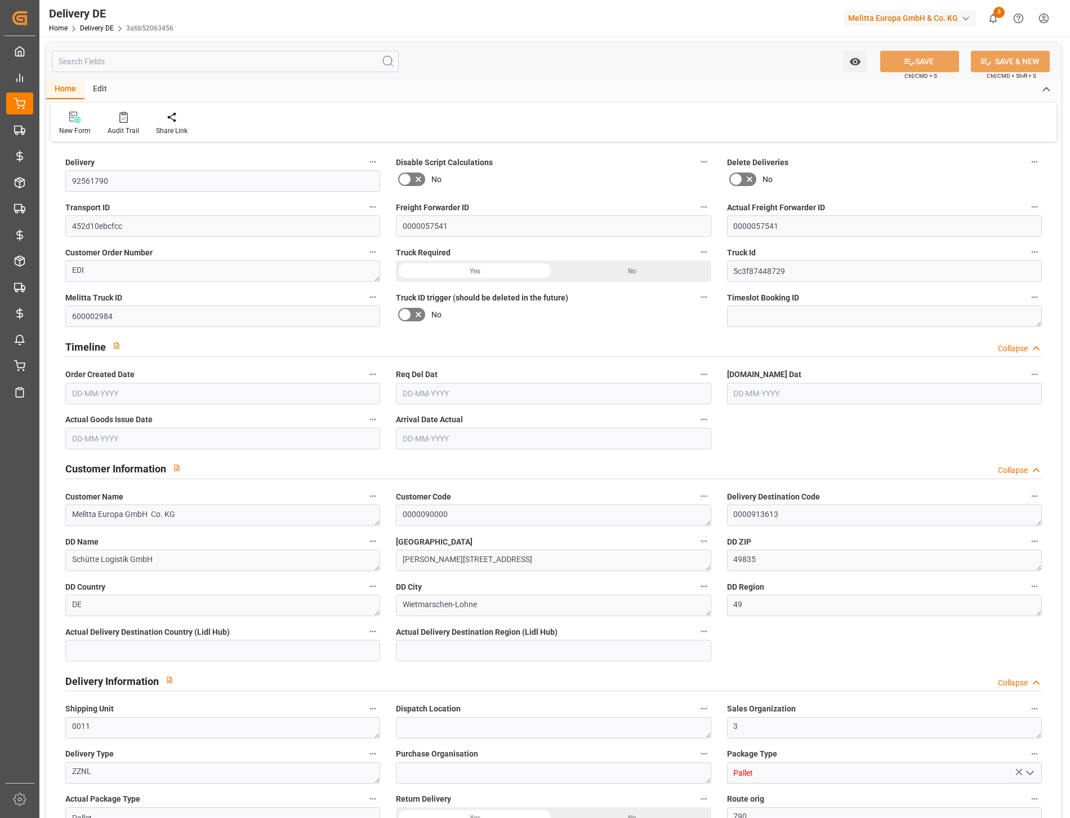
type textarea "Wietmarschen-Lohne"
type textarea "49"
type textarea "0011"
type textarea "3"
type textarea "ZZNL"
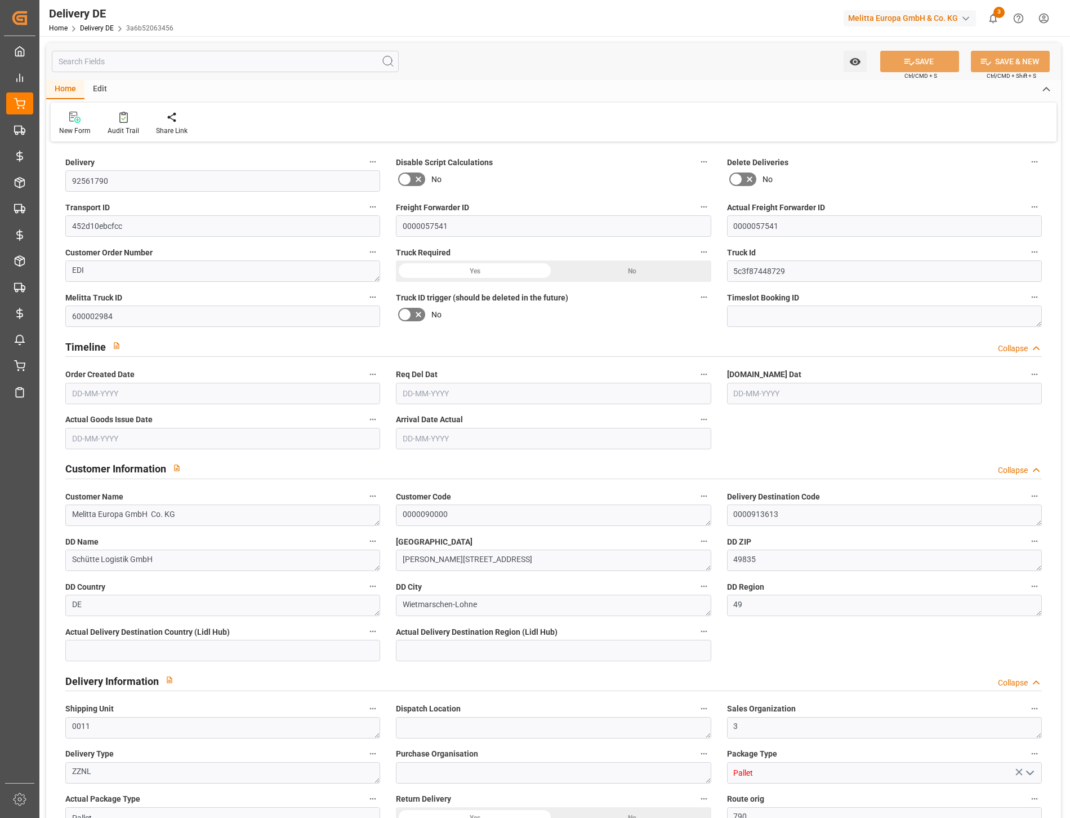
type input "Pallet"
type textarea "790"
type input "790"
type input "FCA"
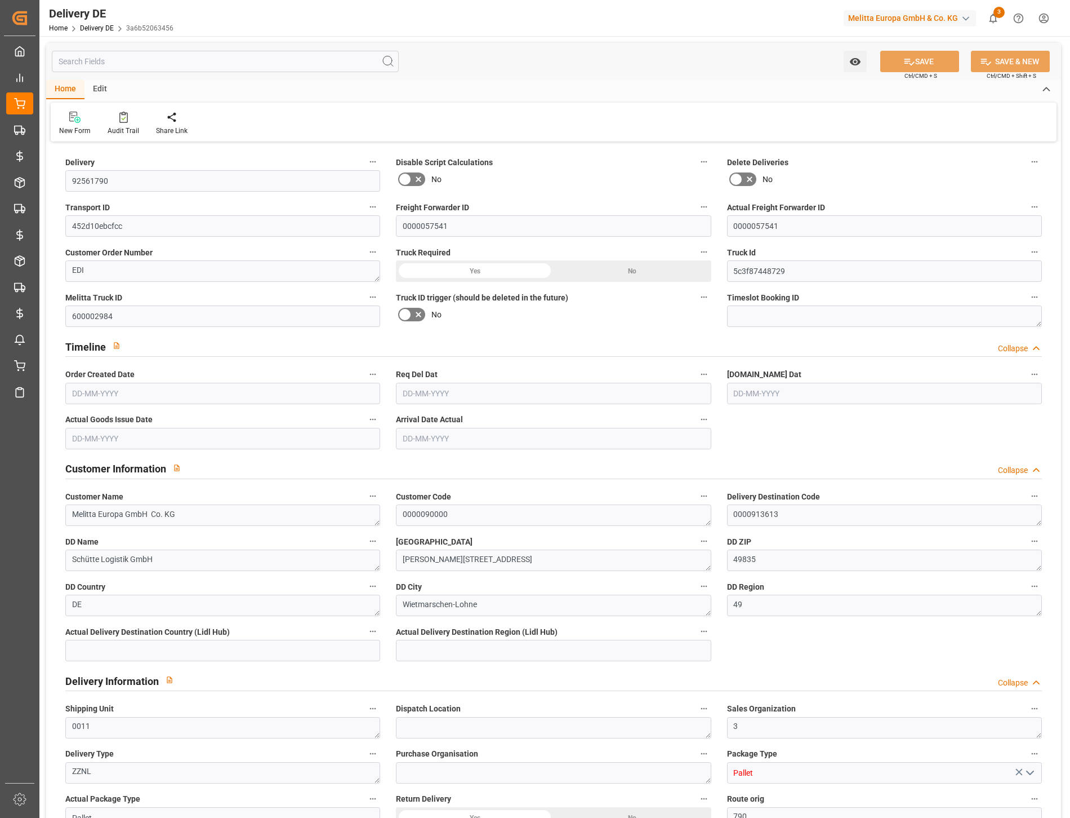
type input "10"
type input "PGIC"
type textarea "Kommissionierung im Karton erlaubt"
type input "EPQC"
type textarea "VP=EUB,Kommi=EUC"
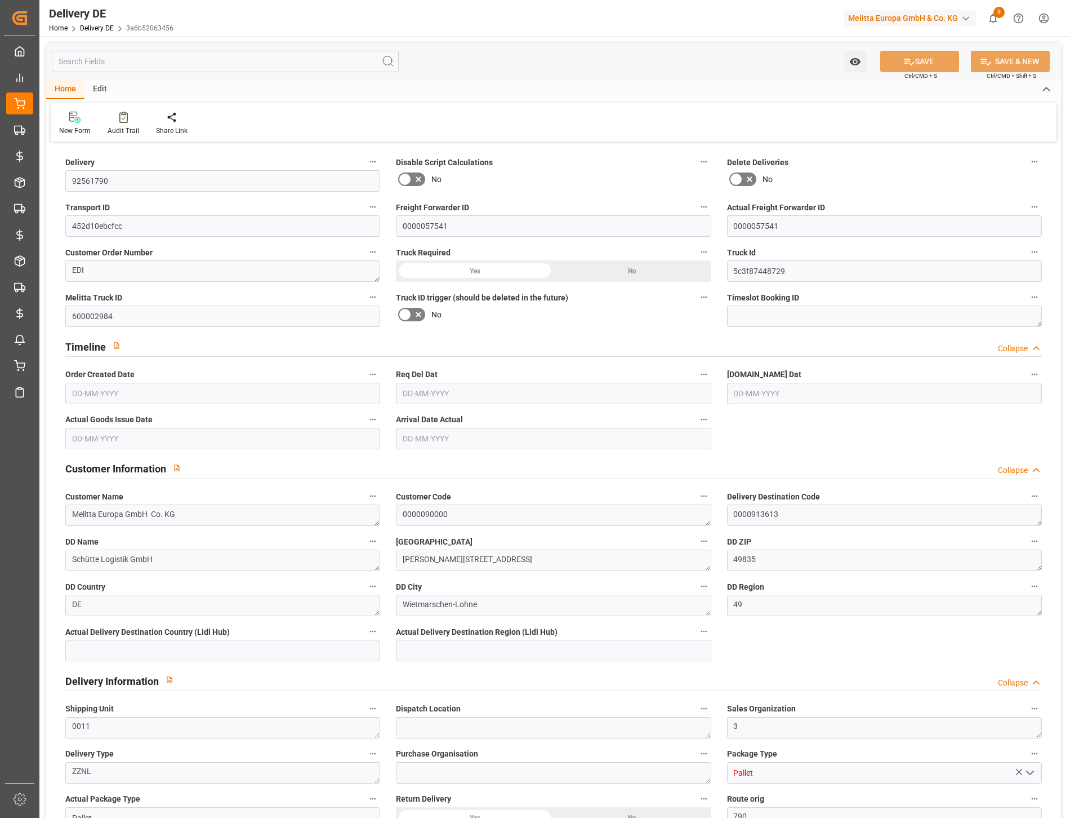
type input "0"
type input "33"
type input "6994.944"
type input "9537"
type input "54220.32"
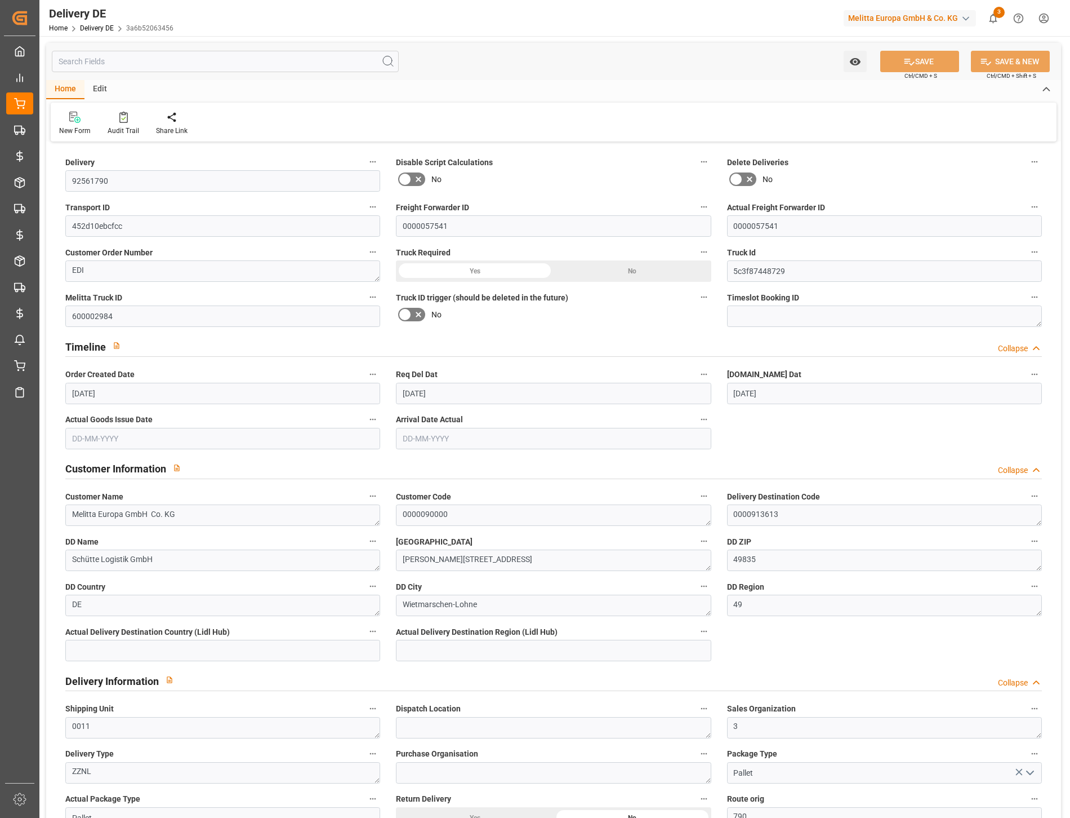
type input "25-09-2025"
type input "01-10-2025"
type input "[DATE]"
type input "0"
type input "26"
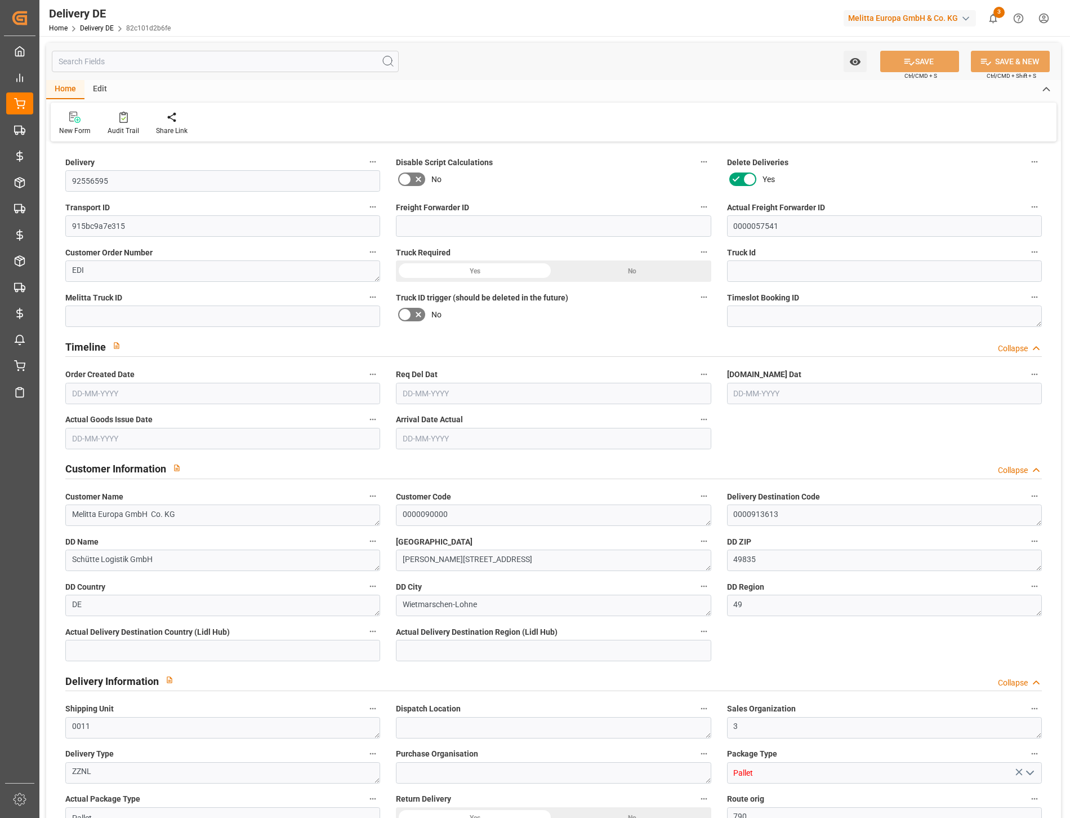
type input "5511.168"
type input "7514"
type input "42719.04"
type input "[DATE]"
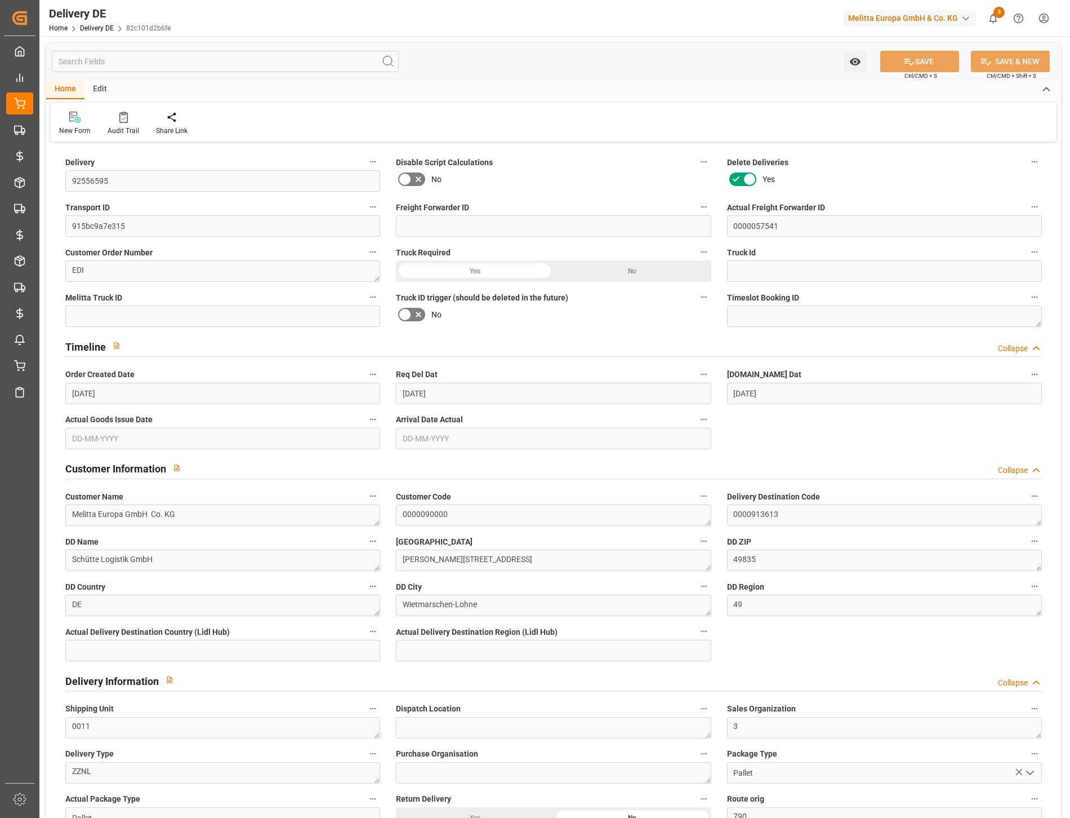
type input "[DATE]"
click at [125, 61] on input "text" at bounding box center [225, 61] width 347 height 21
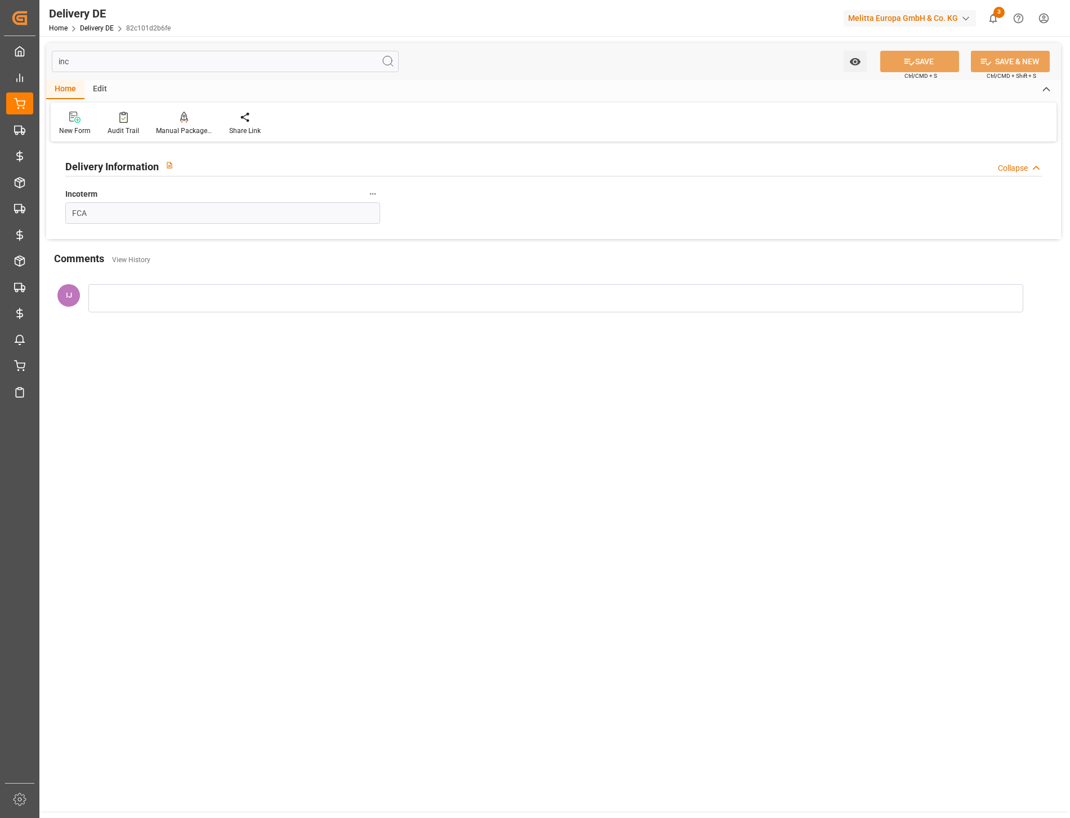
type input "inco"
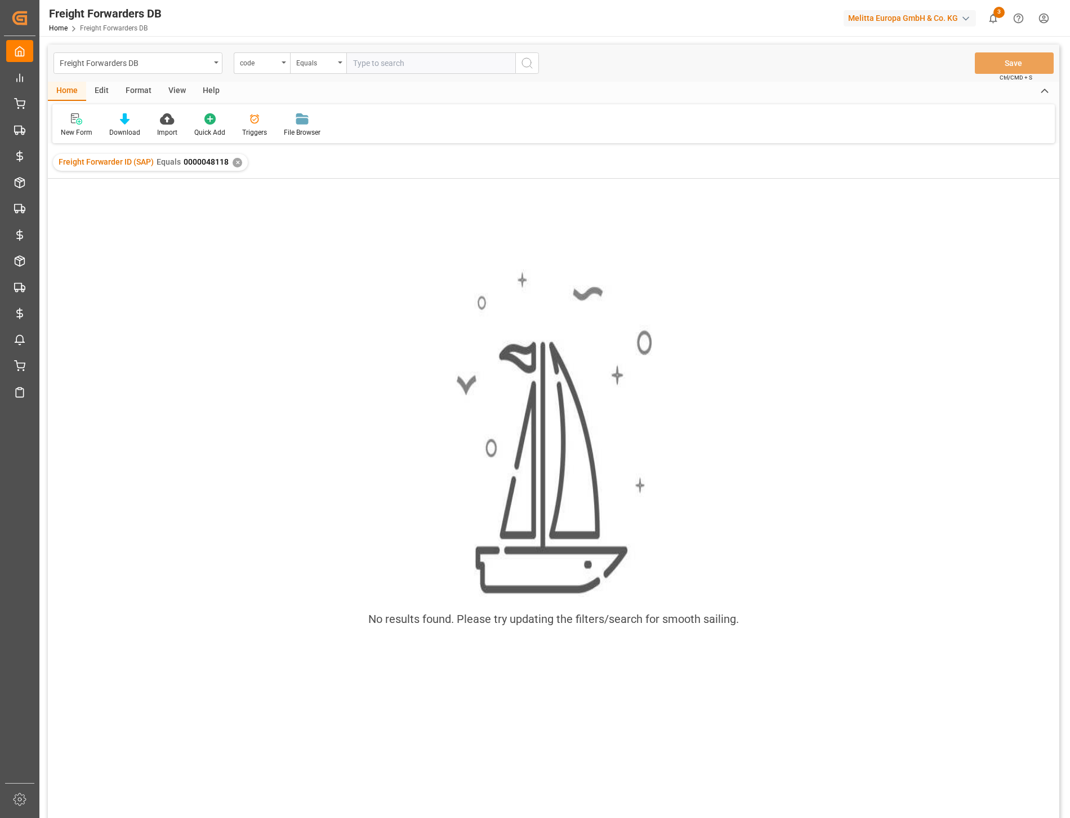
click at [236, 162] on div "✕" at bounding box center [238, 163] width 10 height 10
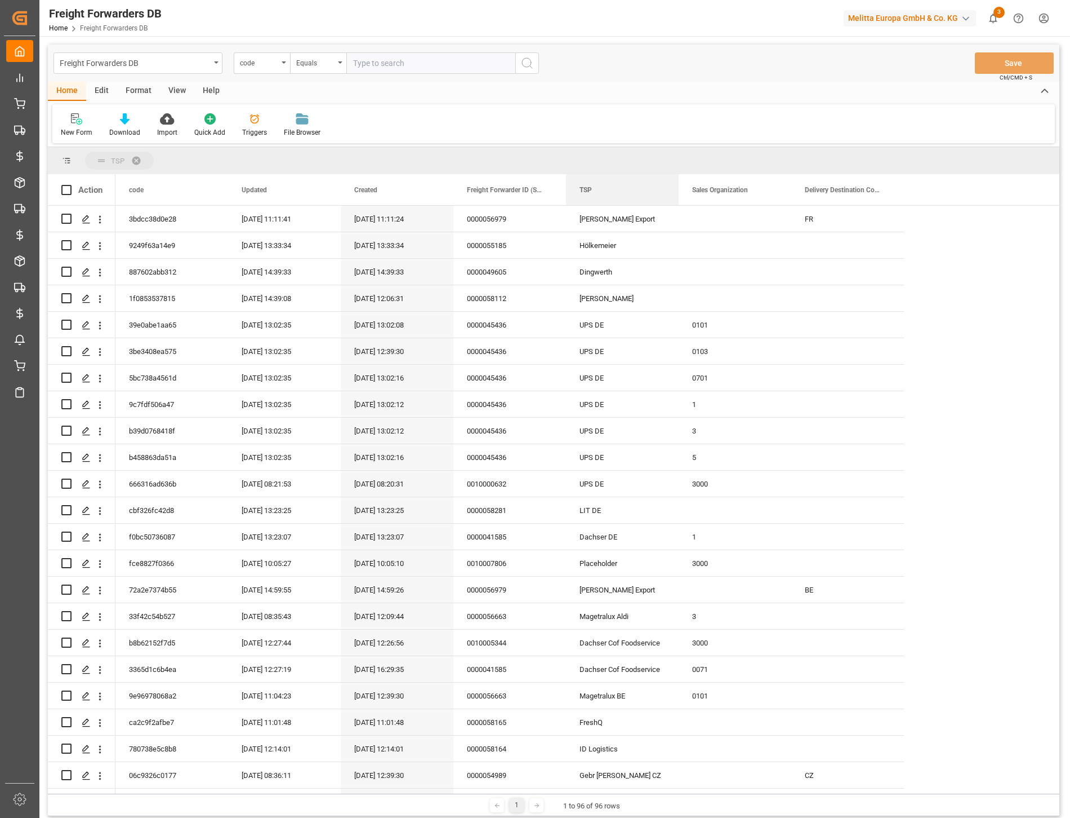
drag, startPoint x: 607, startPoint y: 177, endPoint x: 614, endPoint y: 158, distance: 20.5
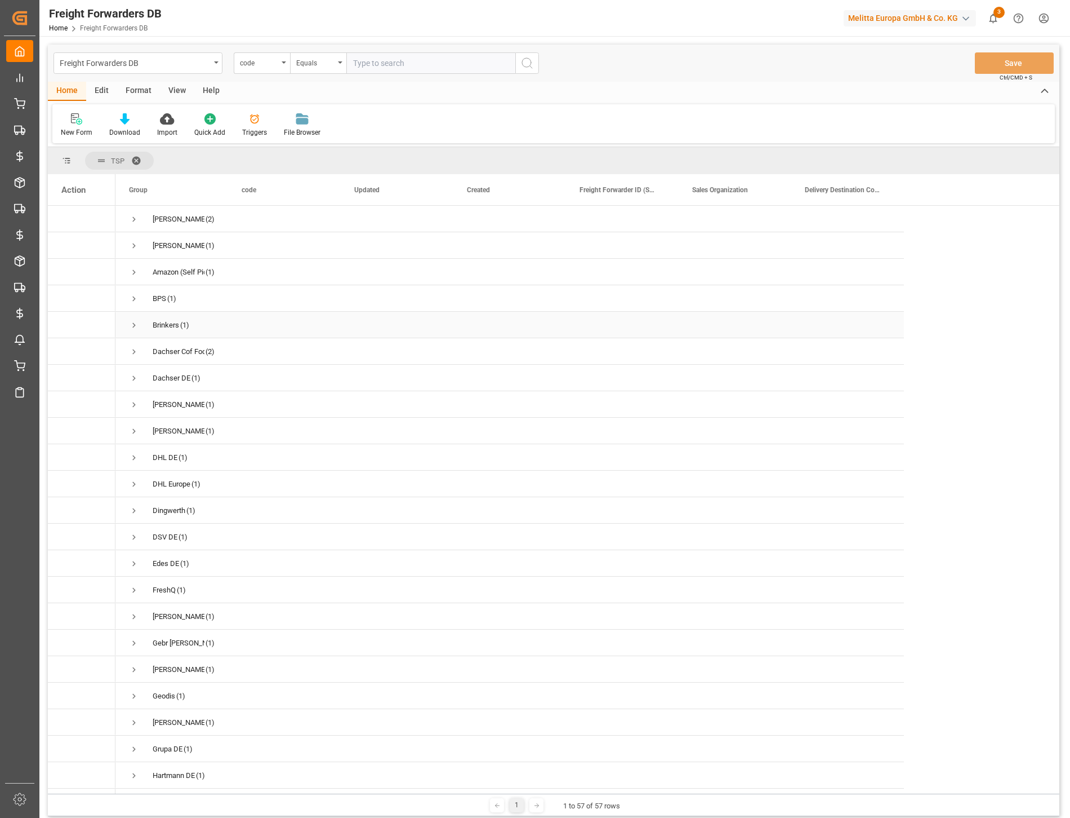
click at [132, 325] on span "Press SPACE to select this row." at bounding box center [134, 325] width 10 height 10
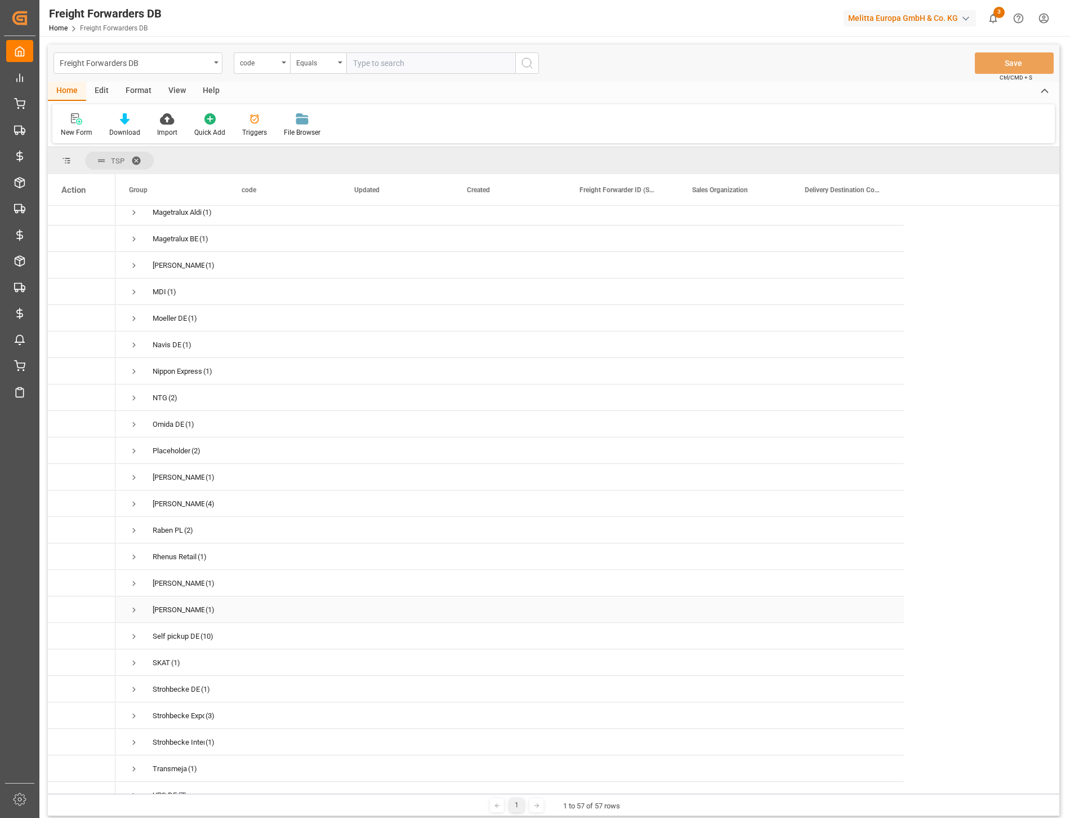
scroll to position [876, 0]
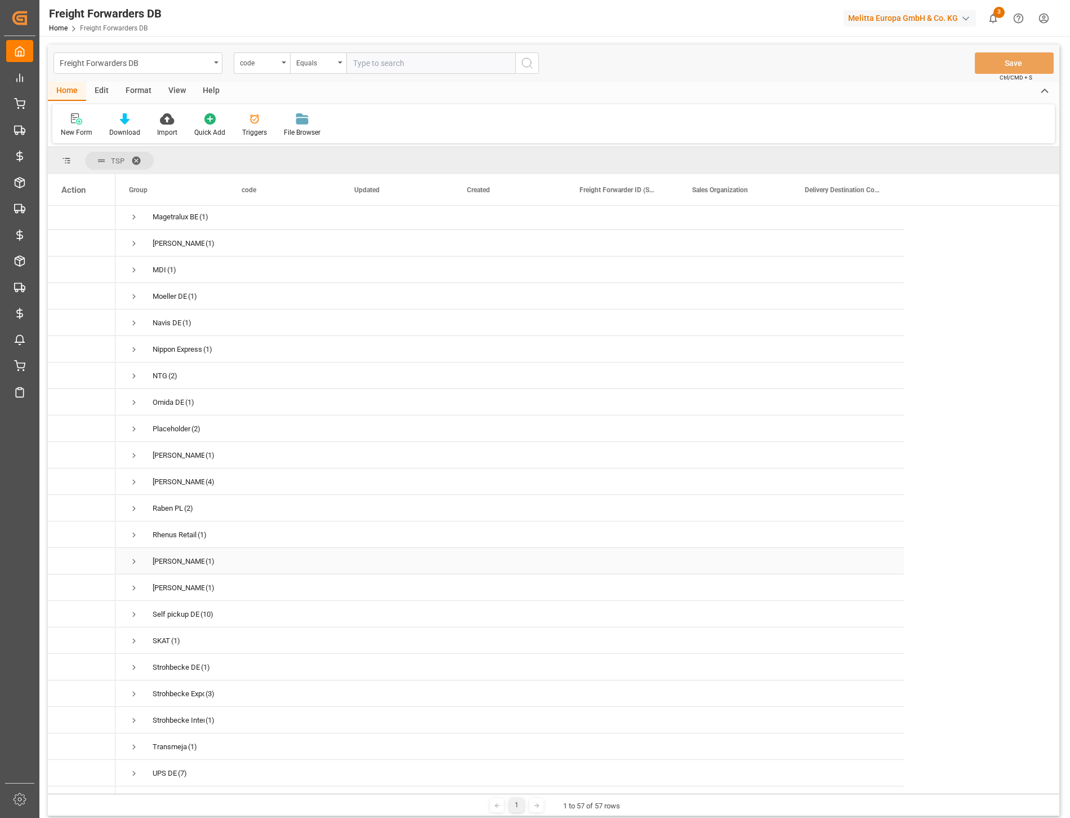
click at [132, 558] on span "Press SPACE to select this row." at bounding box center [134, 561] width 10 height 10
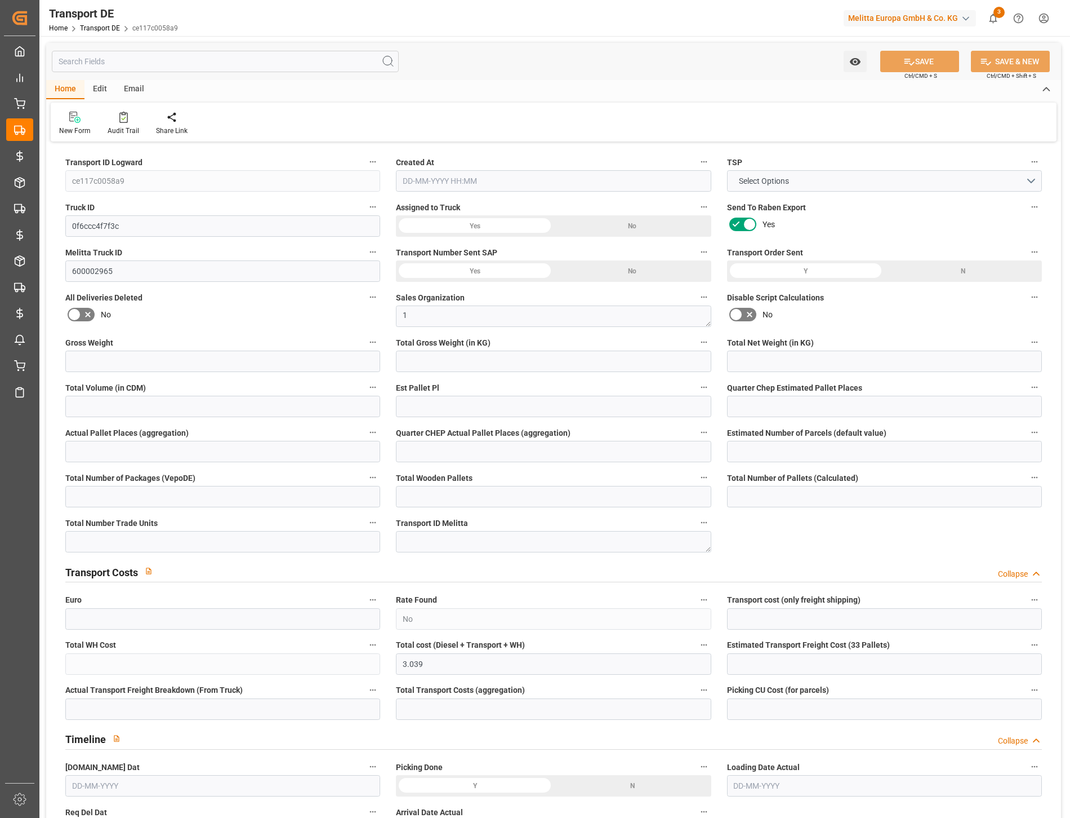
type input "1169"
type input "996.8"
type input "700"
type input "6035.68"
type input "4"
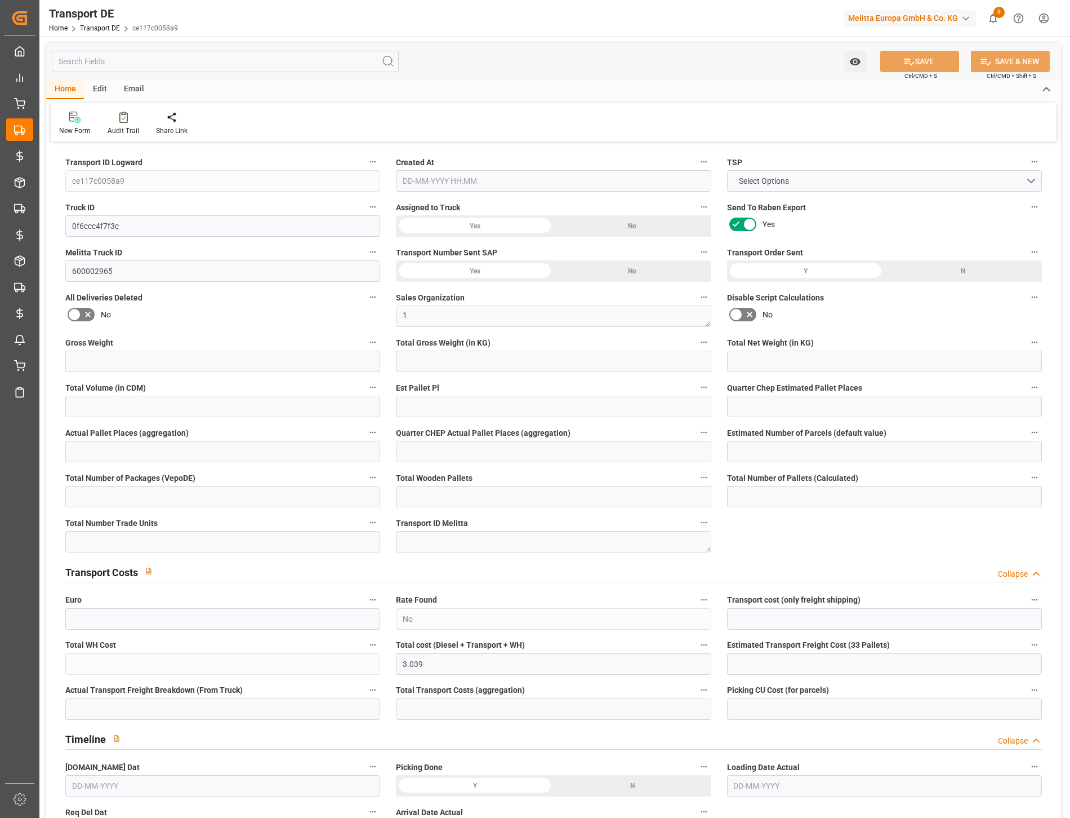
type input "0"
type input "3.75"
type input "0"
type input "1"
type input "7"
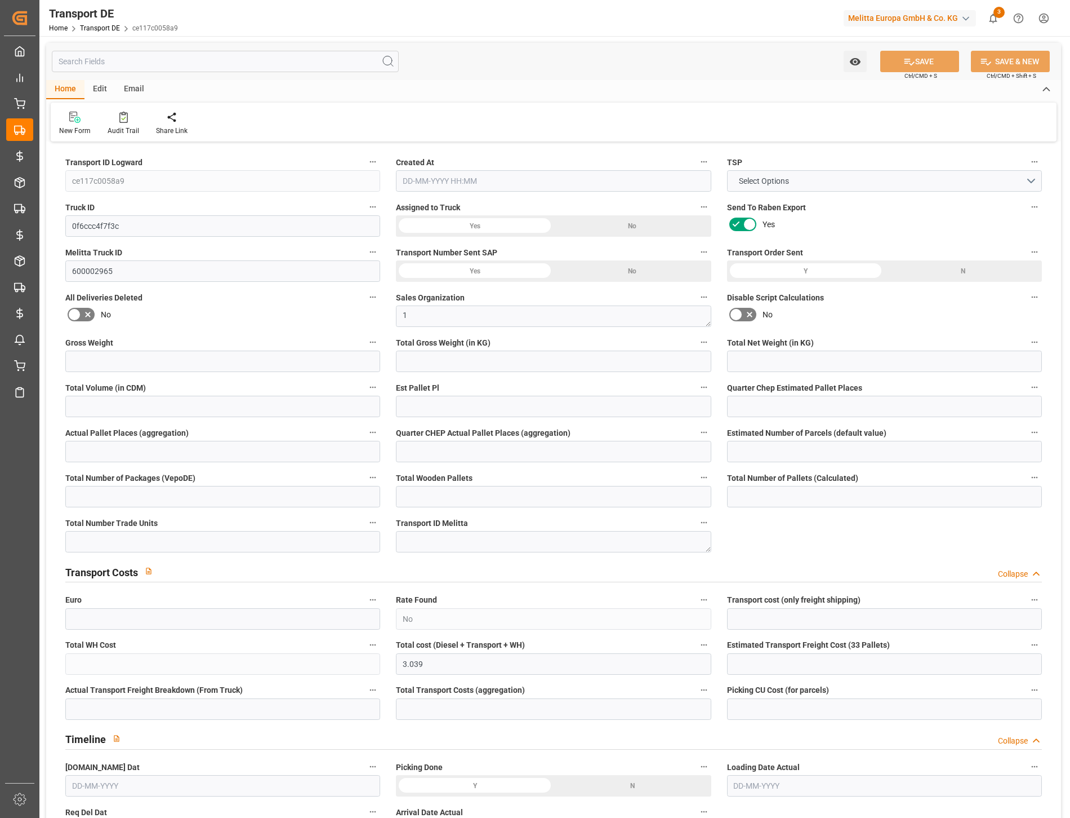
type input "7"
type input "0"
type input "280"
type input "0"
type input "3.039"
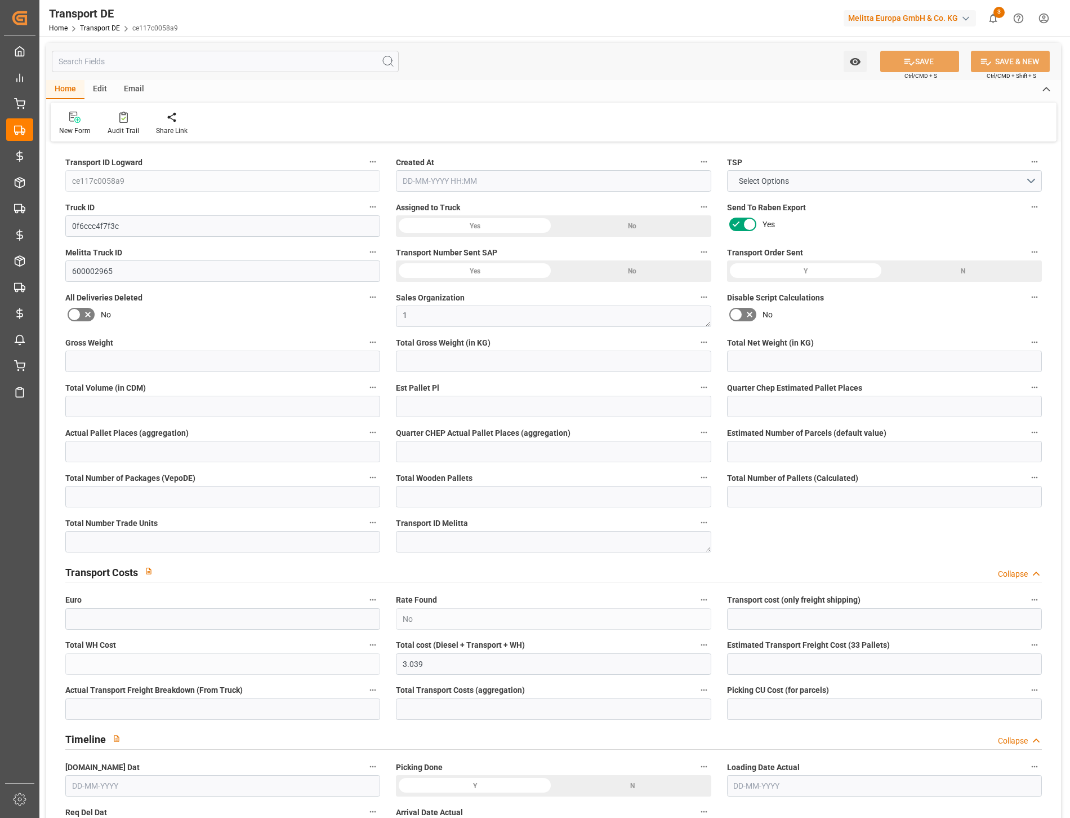
type input "0"
type input "53"
type input "7"
type input "0"
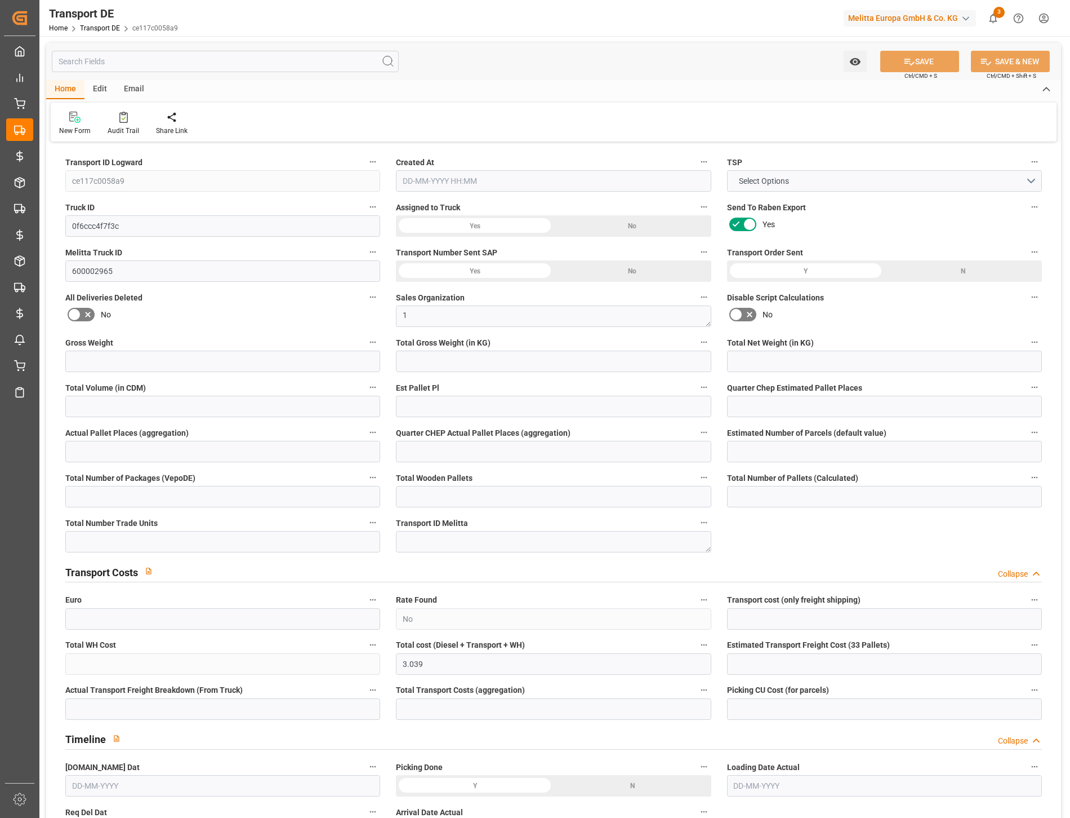
type input "0"
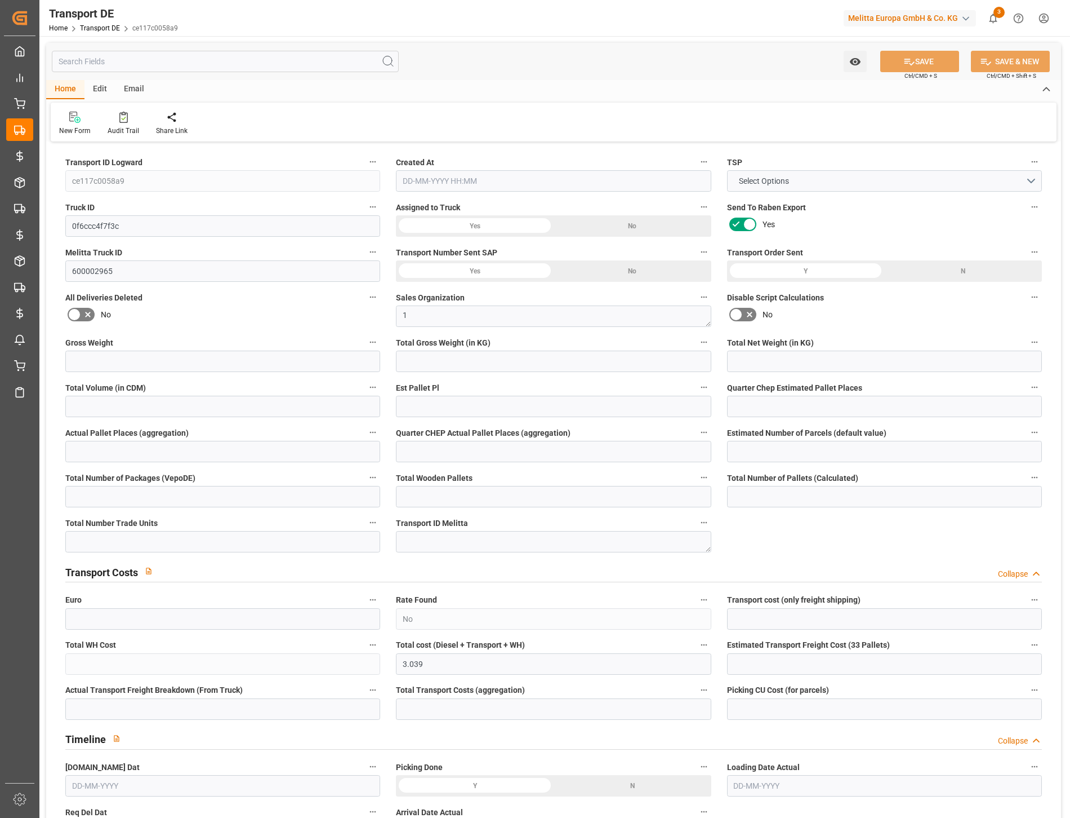
type input "0"
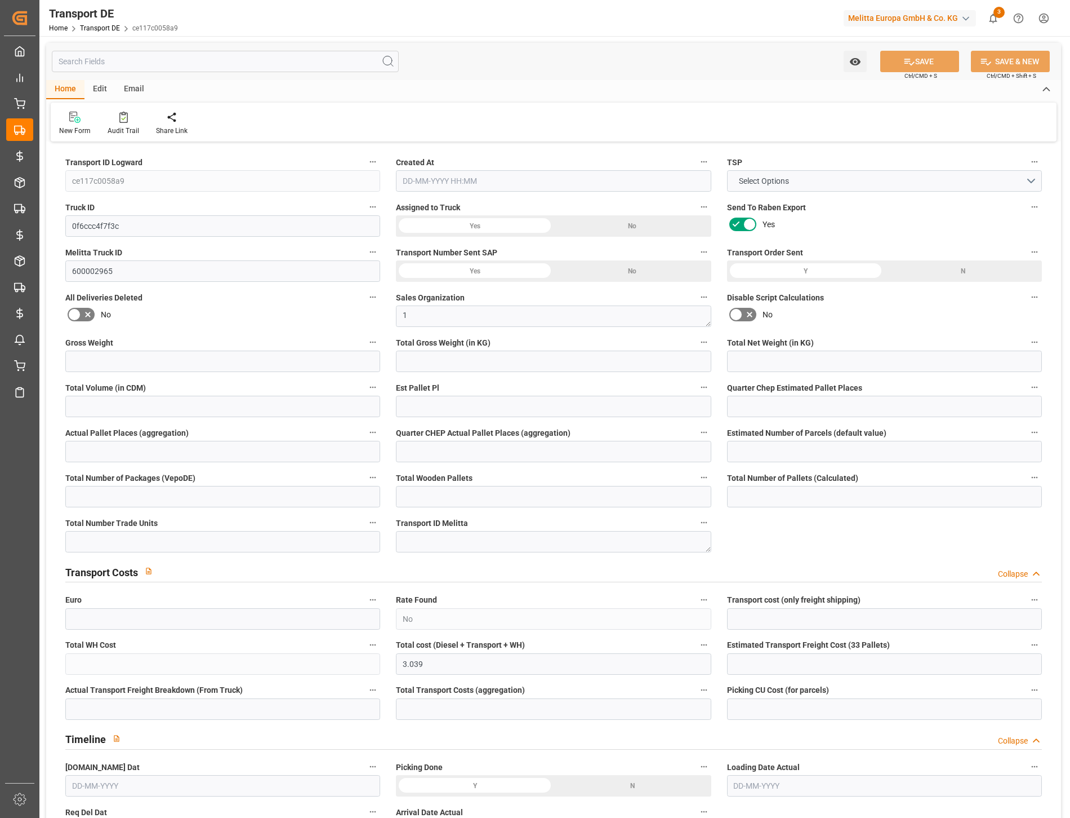
type input "0"
type input "996.8"
type input "4710.8598"
type input "21"
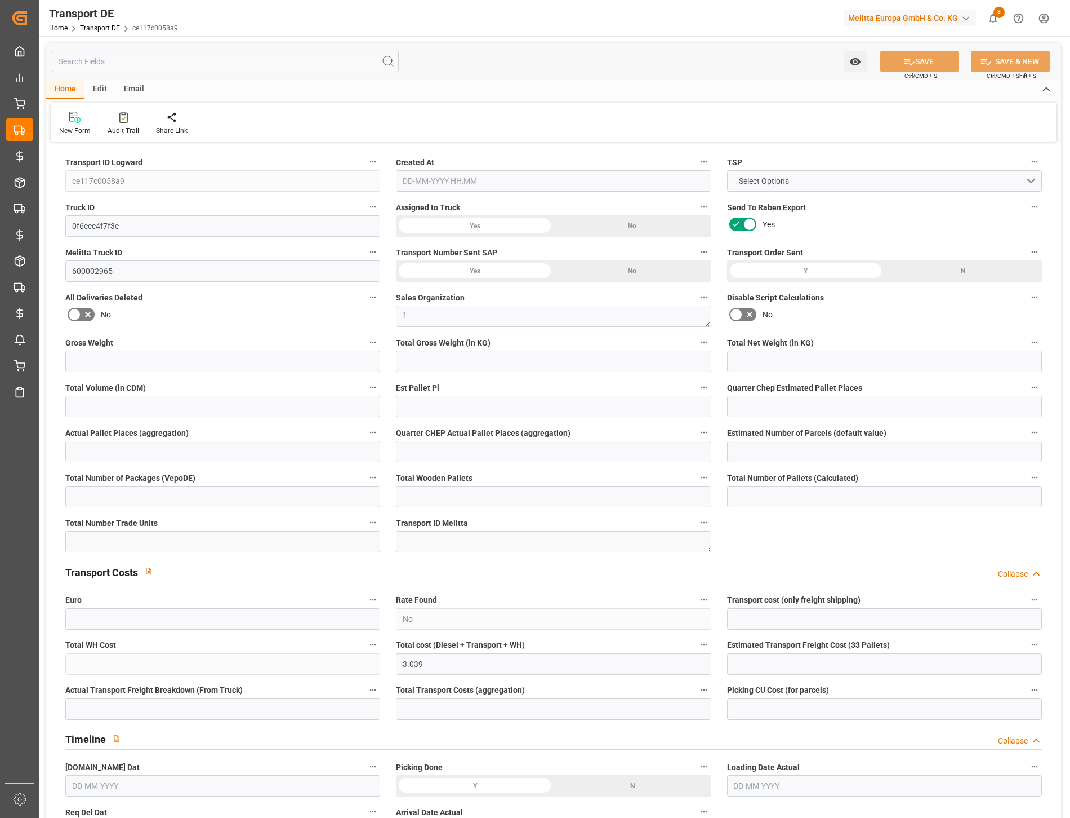
type input "35"
type input "0"
type input "7"
type input "0"
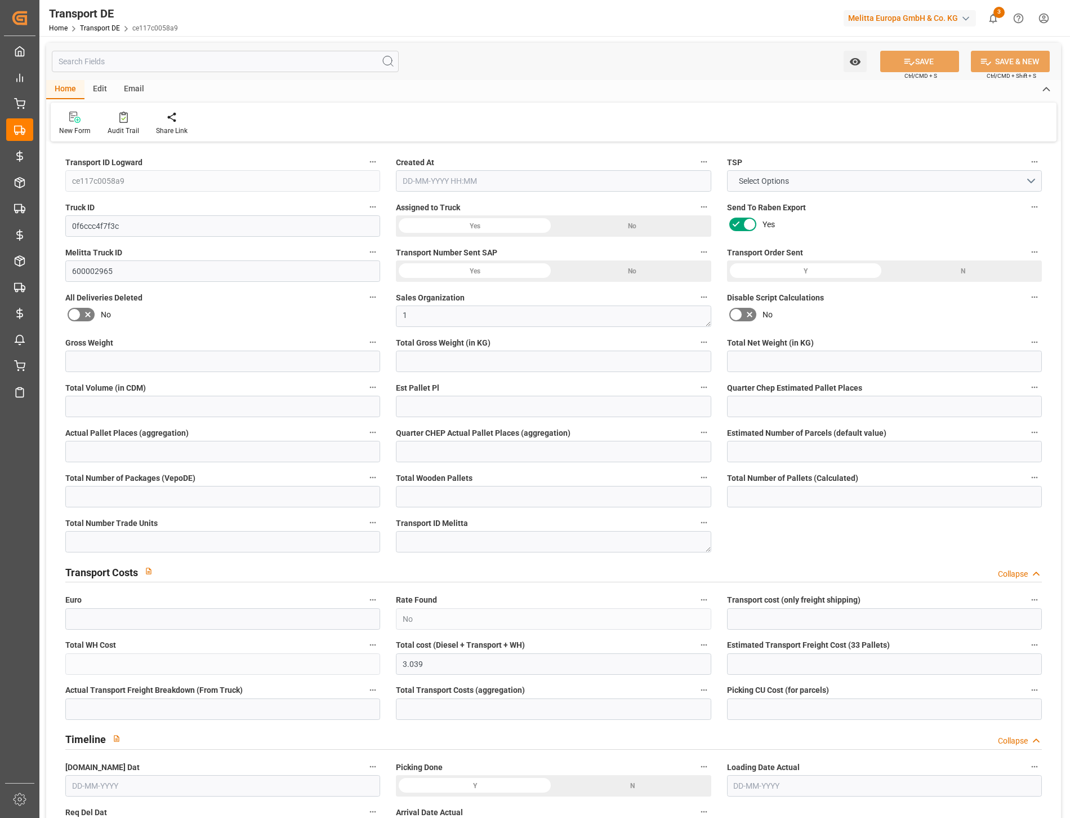
type input "0"
type input "1"
type input "0"
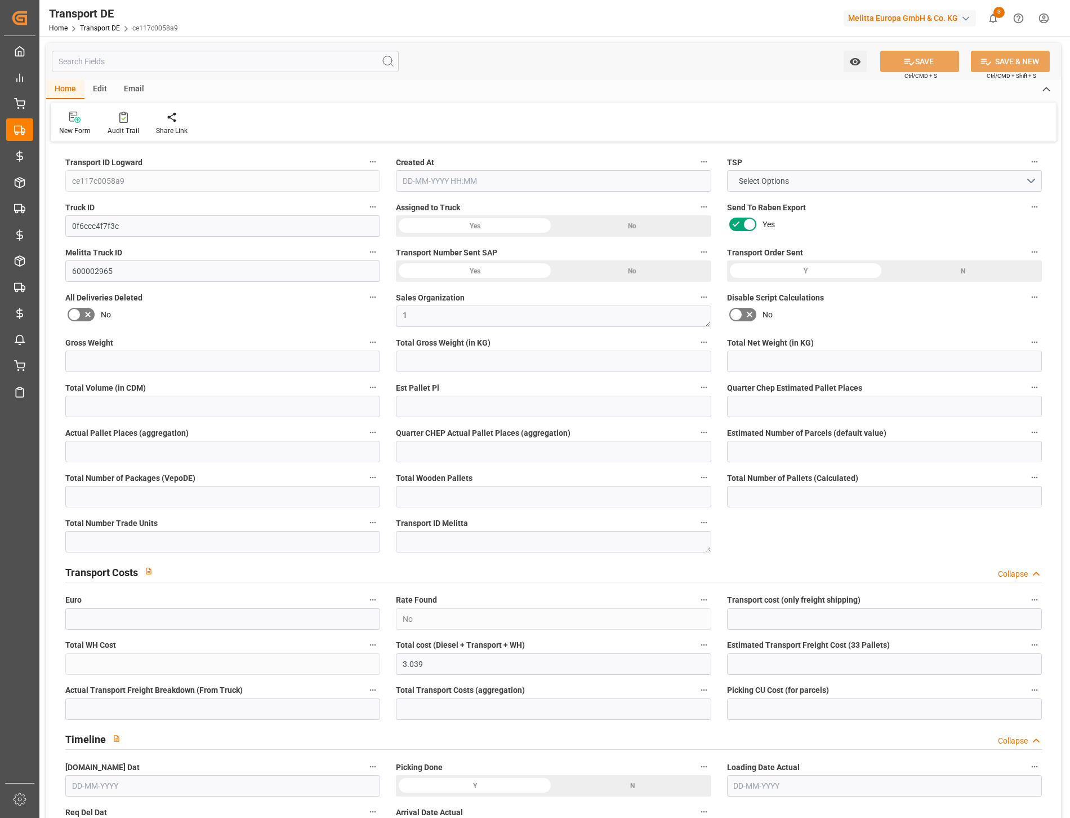
type input "280"
type input "3.039"
type input "0"
type input "[DATE] 09:15"
type input "[DATE]"
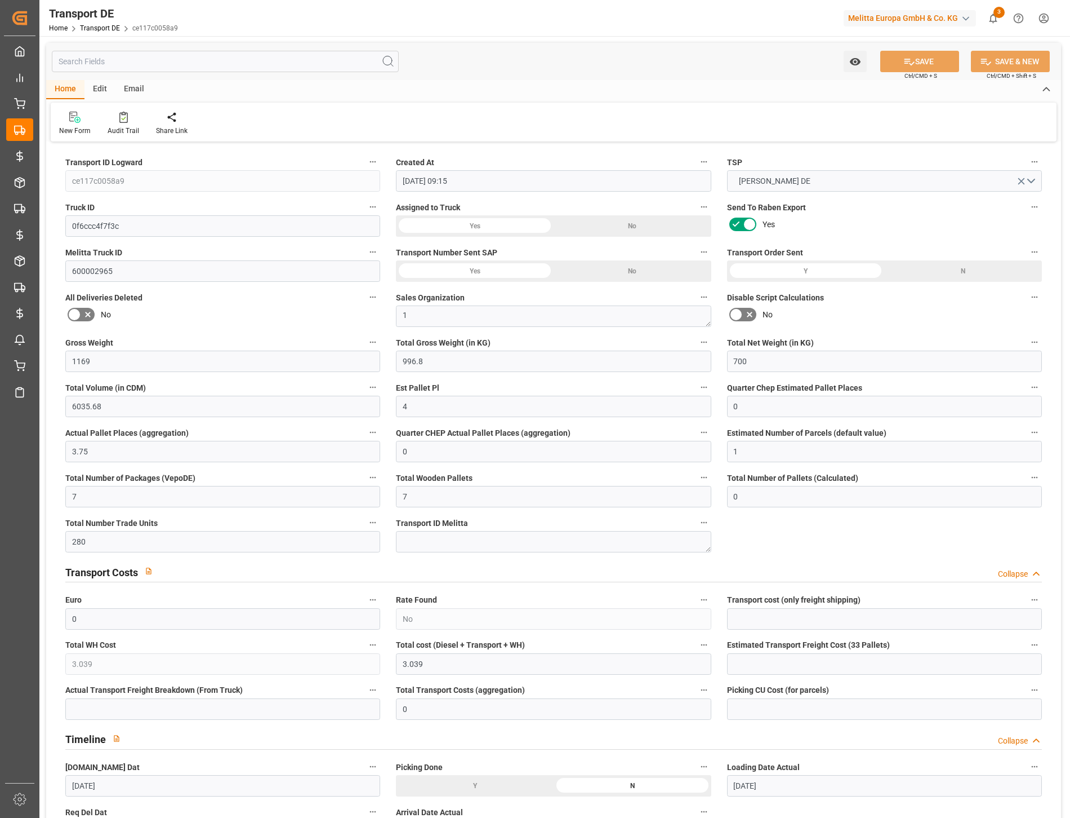
type input "[DATE]"
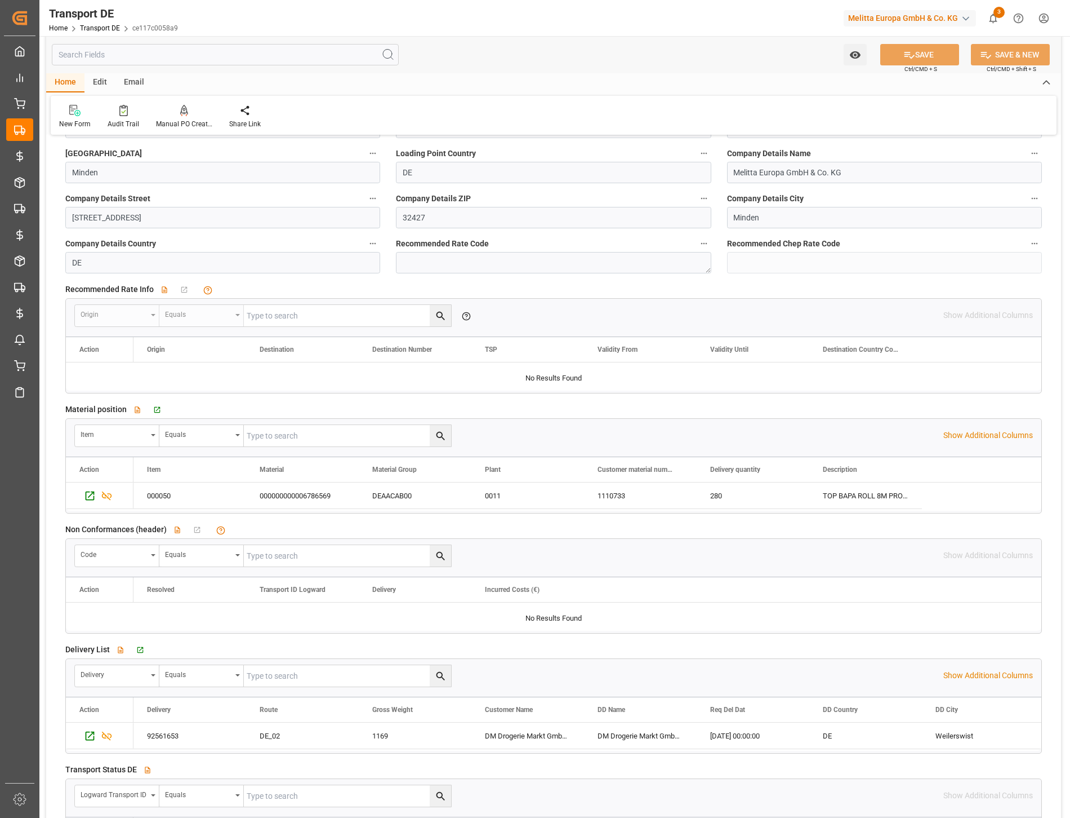
scroll to position [1565, 0]
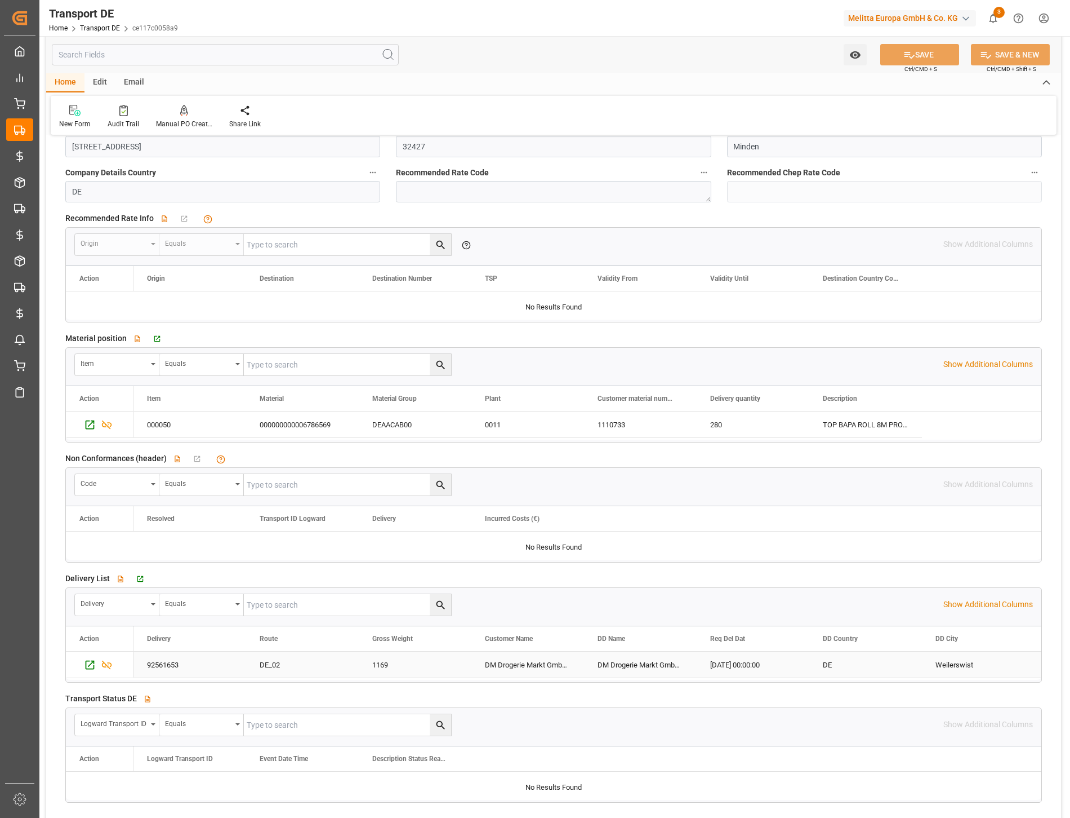
click at [171, 663] on div "92561653" at bounding box center [190, 664] width 113 height 26
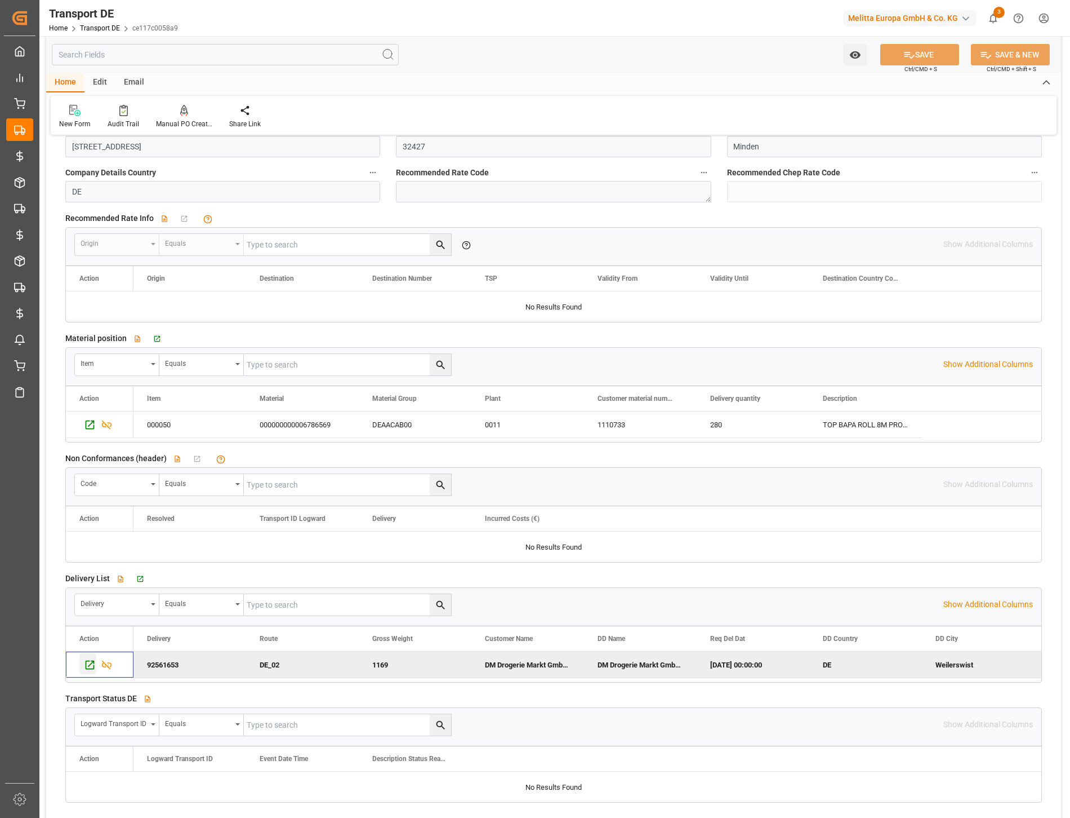
click at [91, 661] on icon "Press SPACE to deselect this row." at bounding box center [90, 665] width 12 height 12
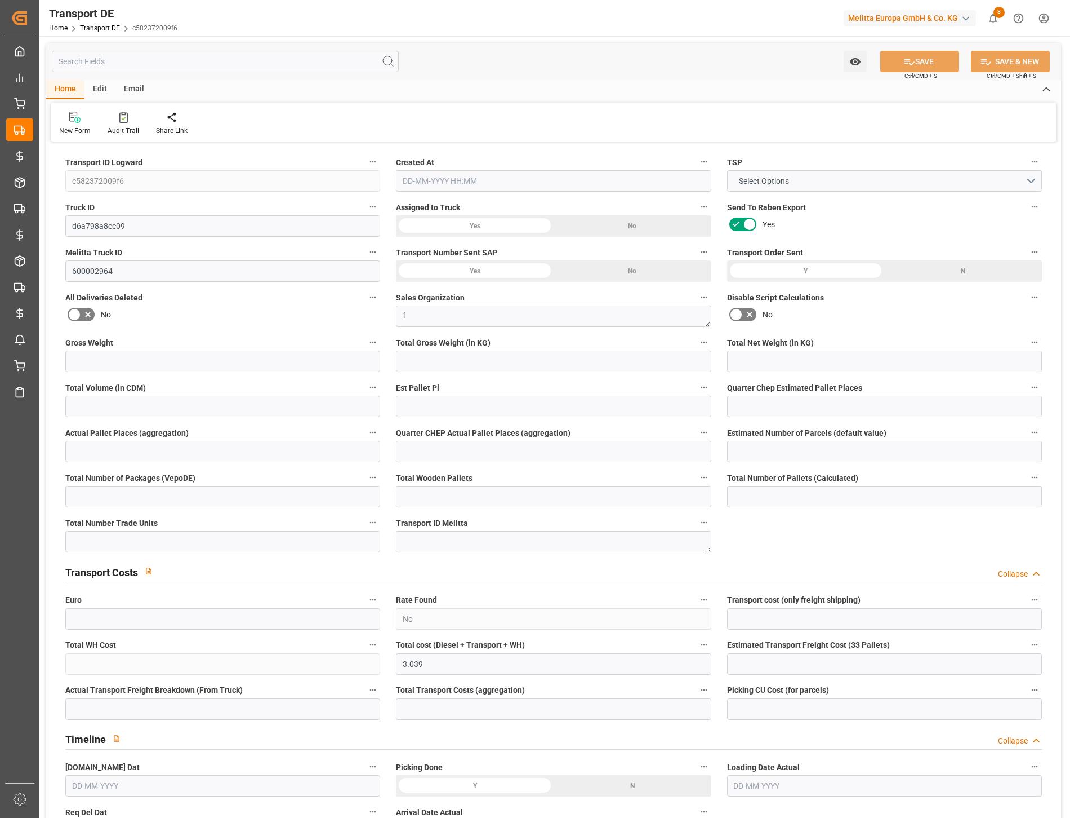
type input "835"
type input "712"
type input "500"
type input "4311.2"
type input "3"
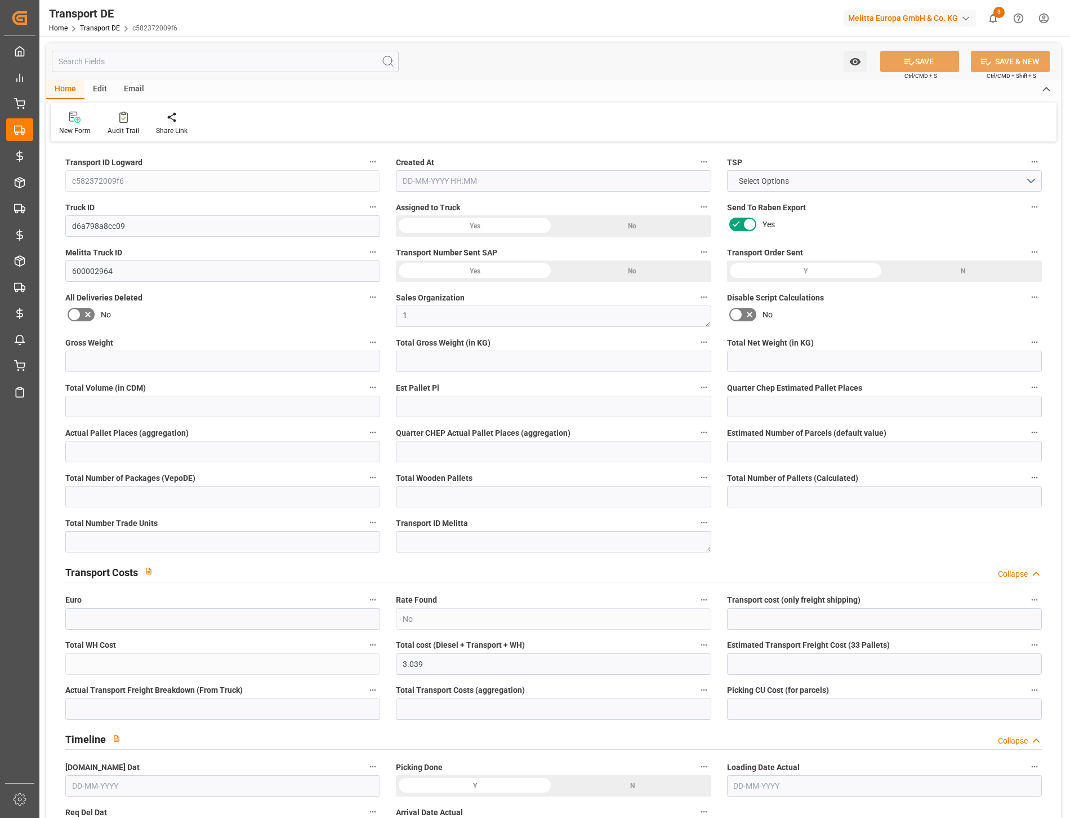
type input "0"
type input "2.75"
type input "0"
type input "1"
type input "5"
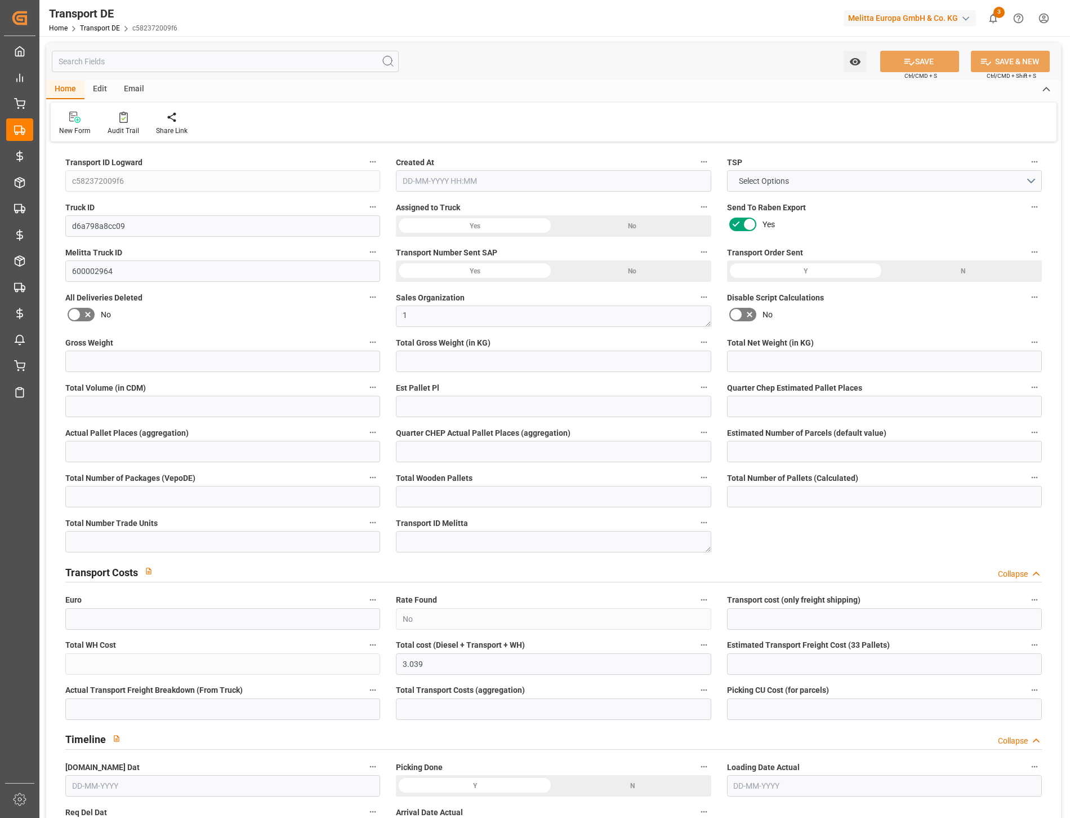
type input "5"
type input "0"
type input "200"
type input "0"
type input "3.039"
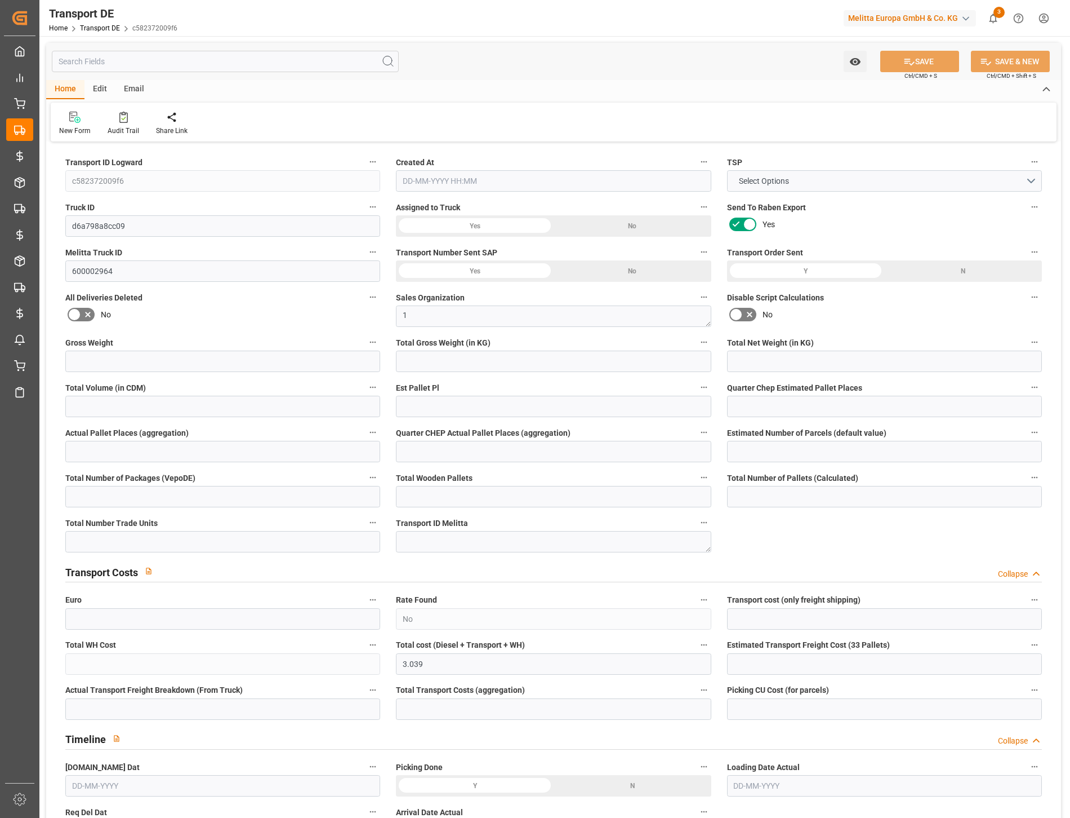
type input "0"
type input "14"
type input "5"
type input "0"
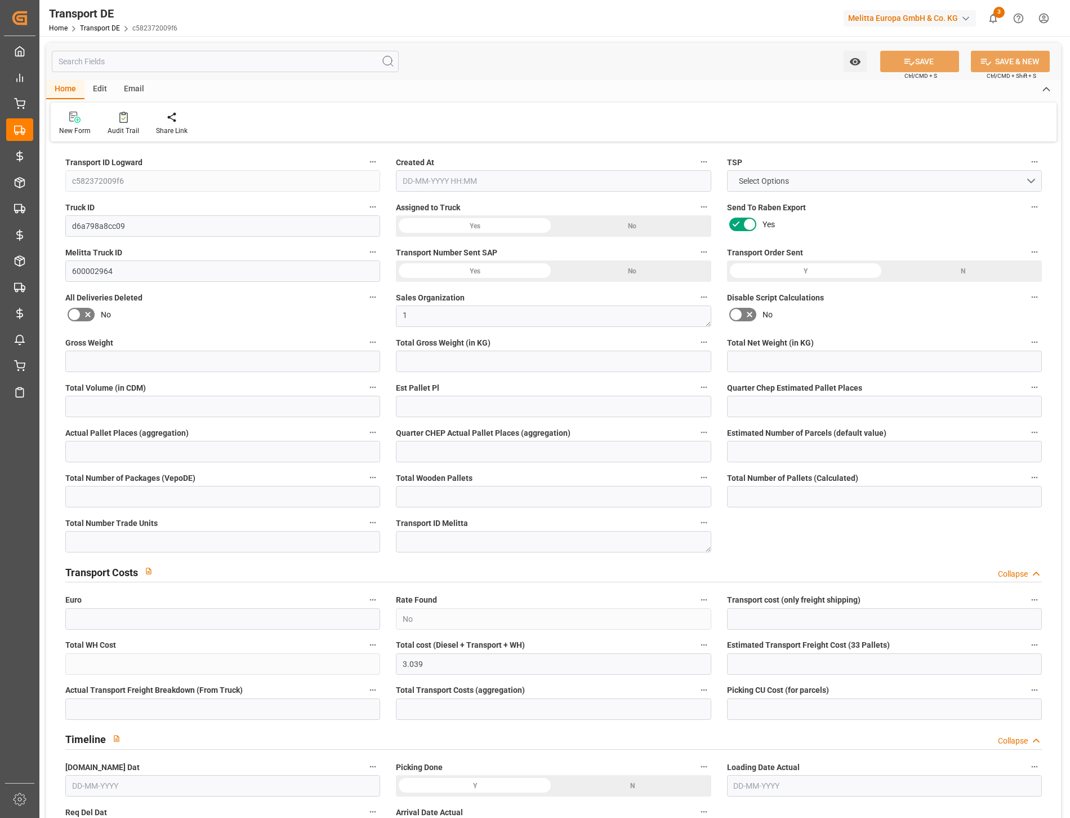
type input "0"
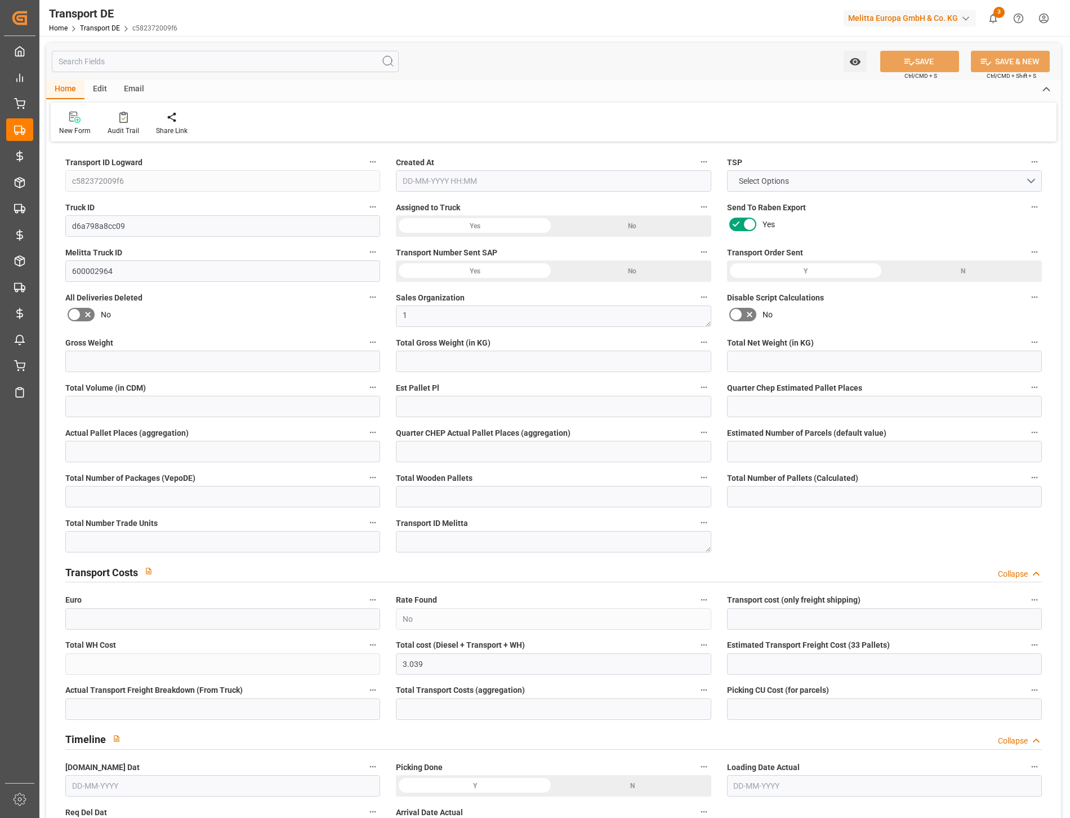
type input "0"
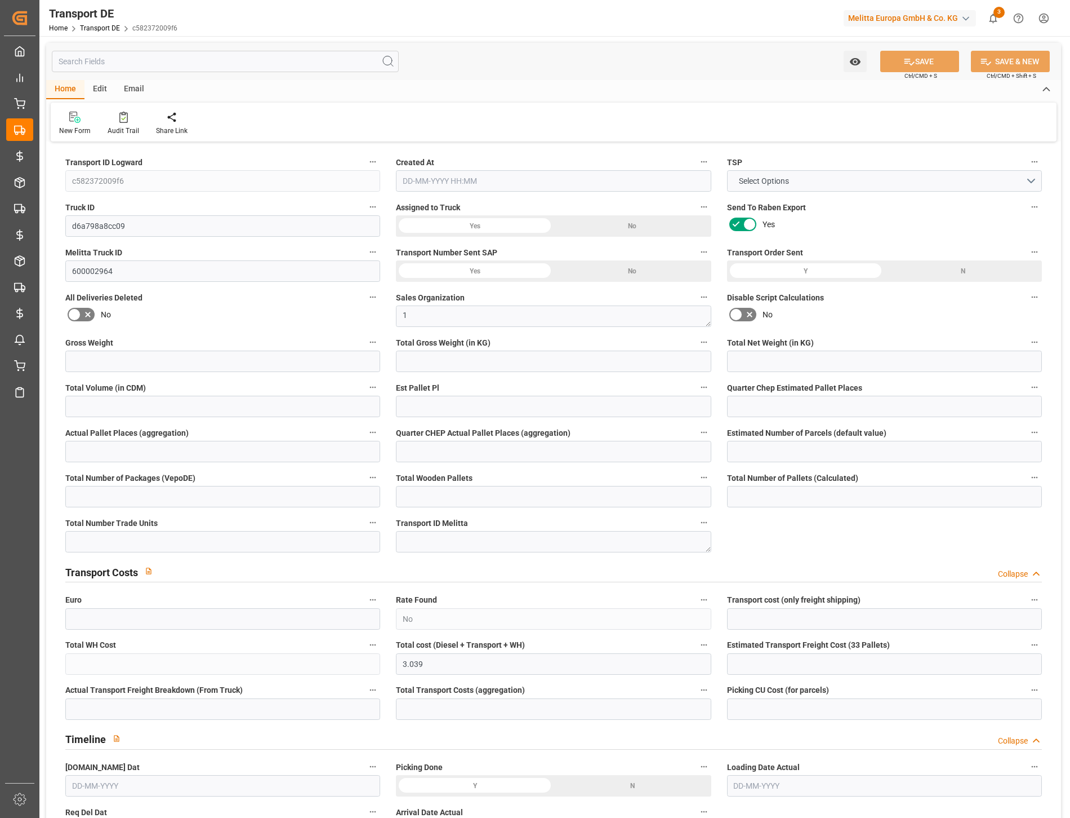
type input "0"
type input "712"
type input "4710.8598"
type input "21"
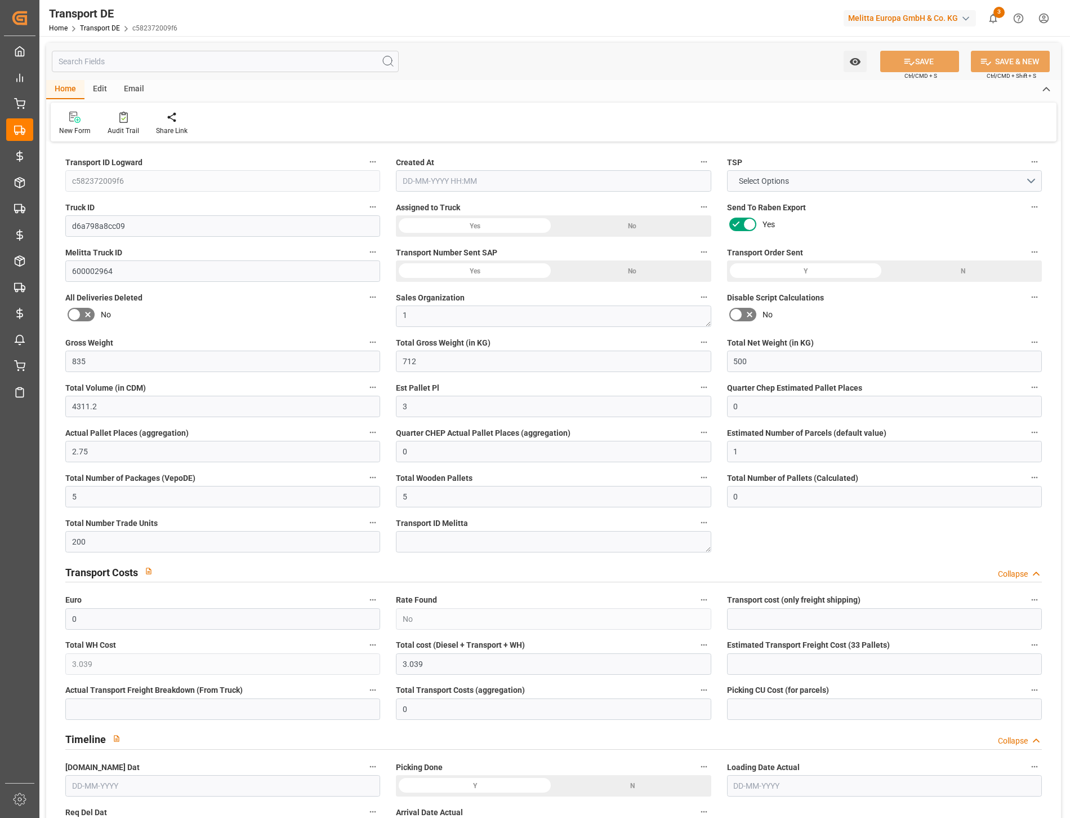
type input "35"
type input "0"
type input "5"
type input "0"
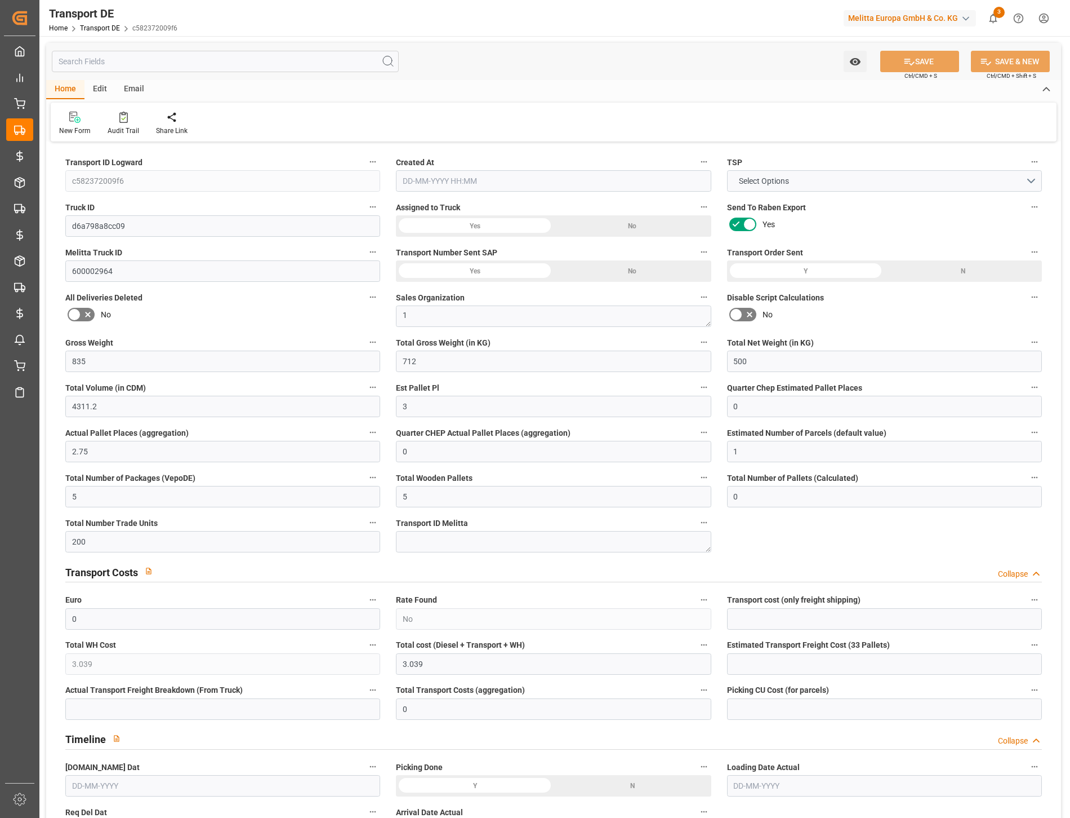
type input "0"
type input "1"
type input "0"
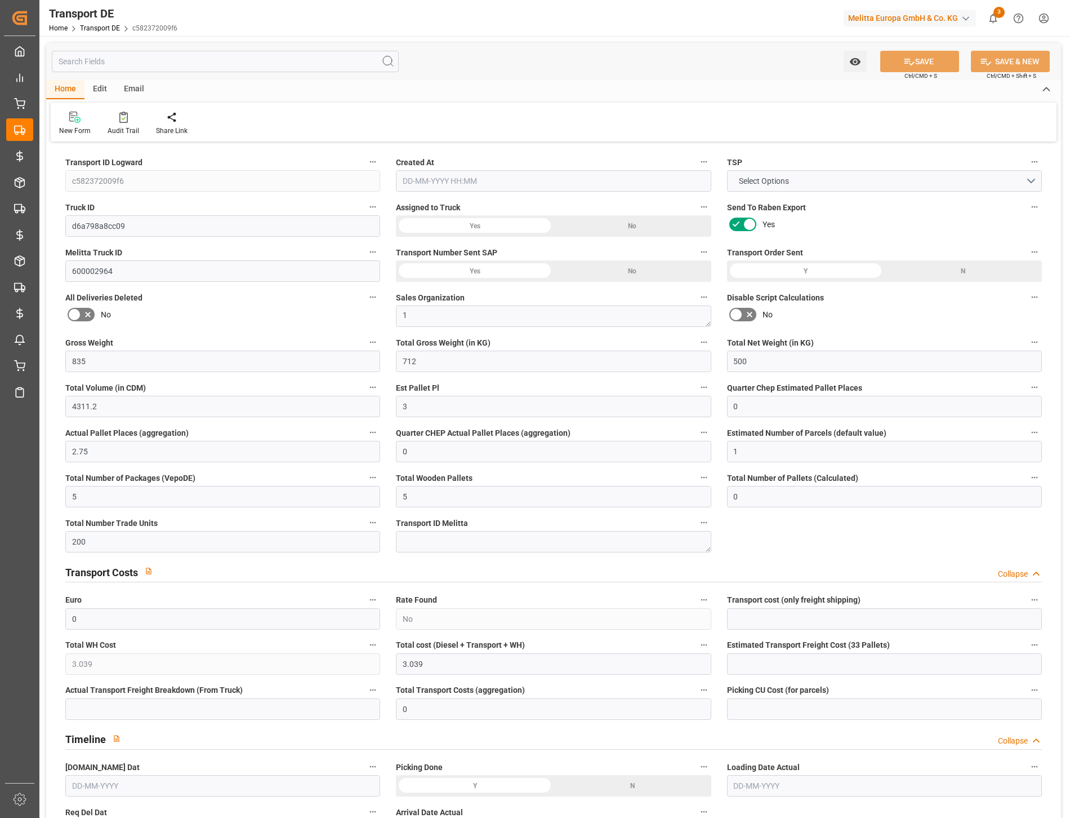
type input "200"
type input "3.039"
type input "0"
type input "25-09-2025 09:22"
type input "25-09-2025"
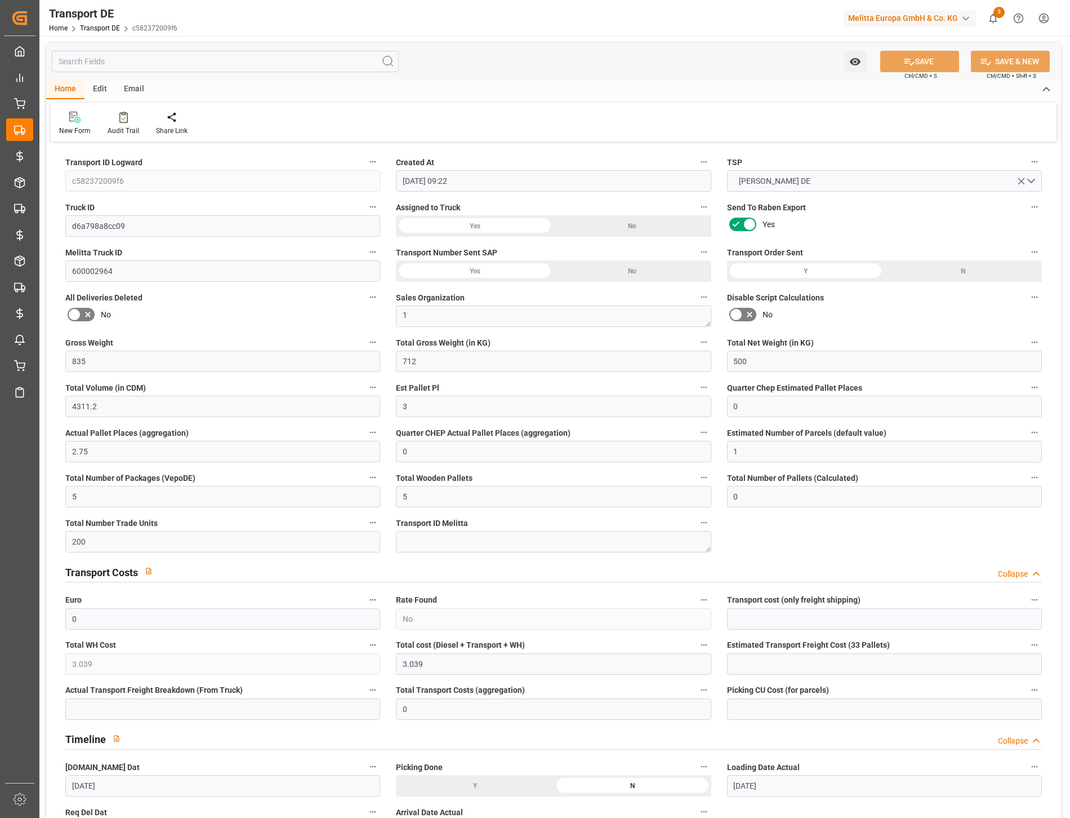
type input "[DATE]"
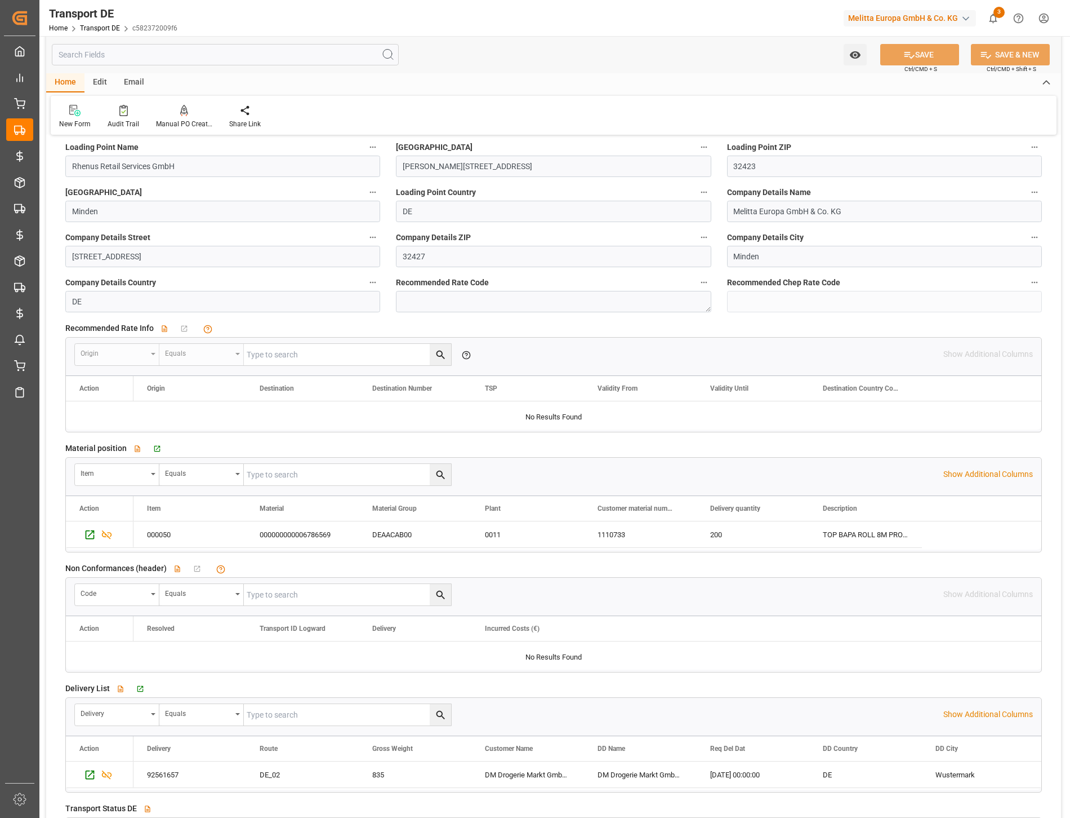
scroll to position [1565, 0]
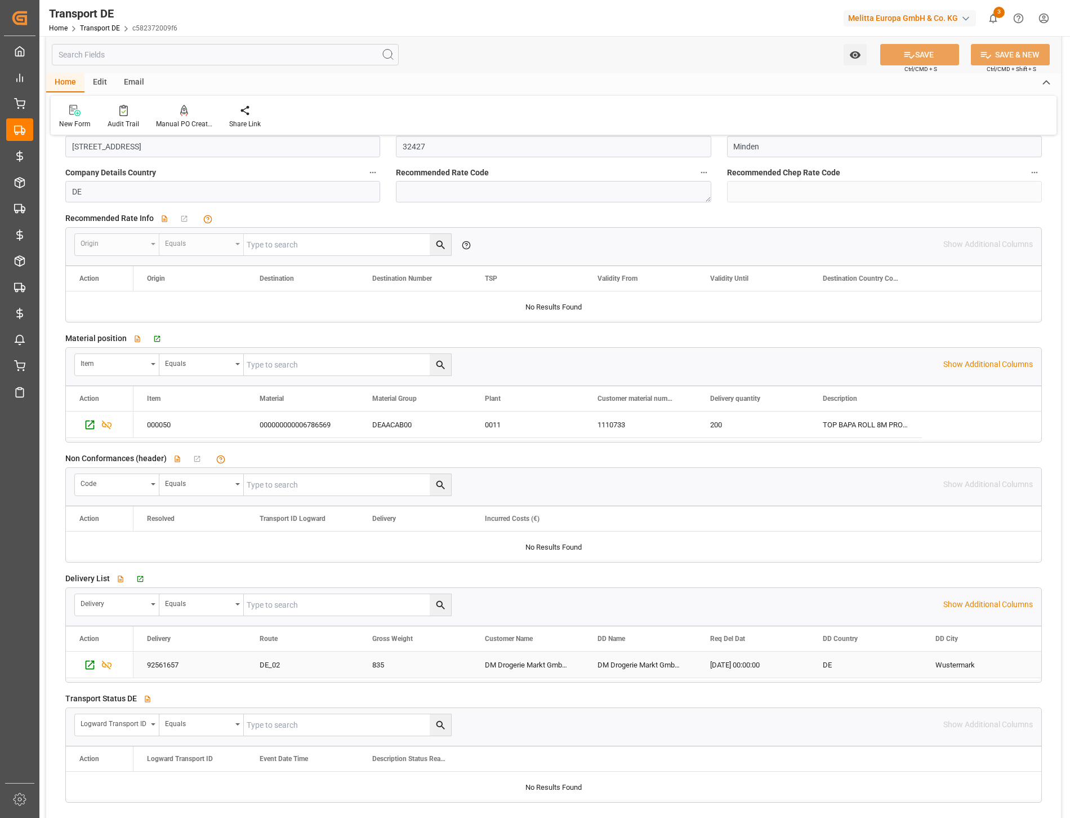
click at [174, 667] on div "92561657" at bounding box center [190, 664] width 113 height 26
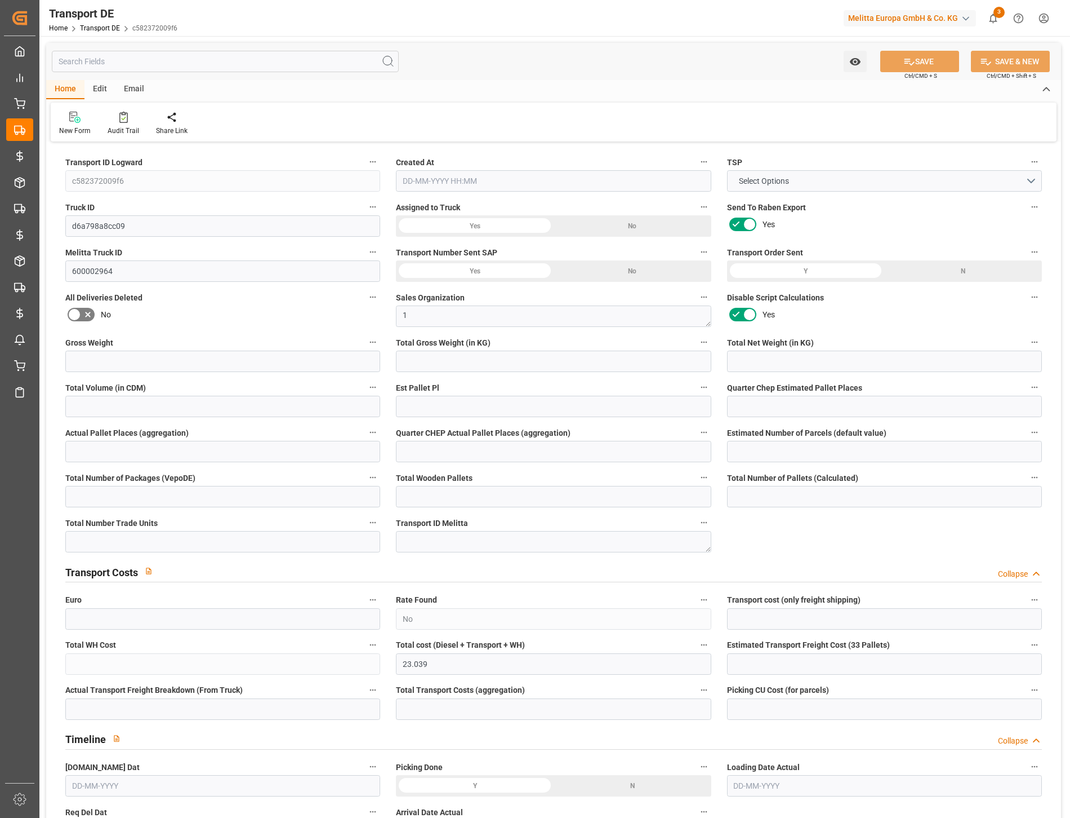
type input "835"
type input "712"
type input "500"
type input "4311.2"
type input "3"
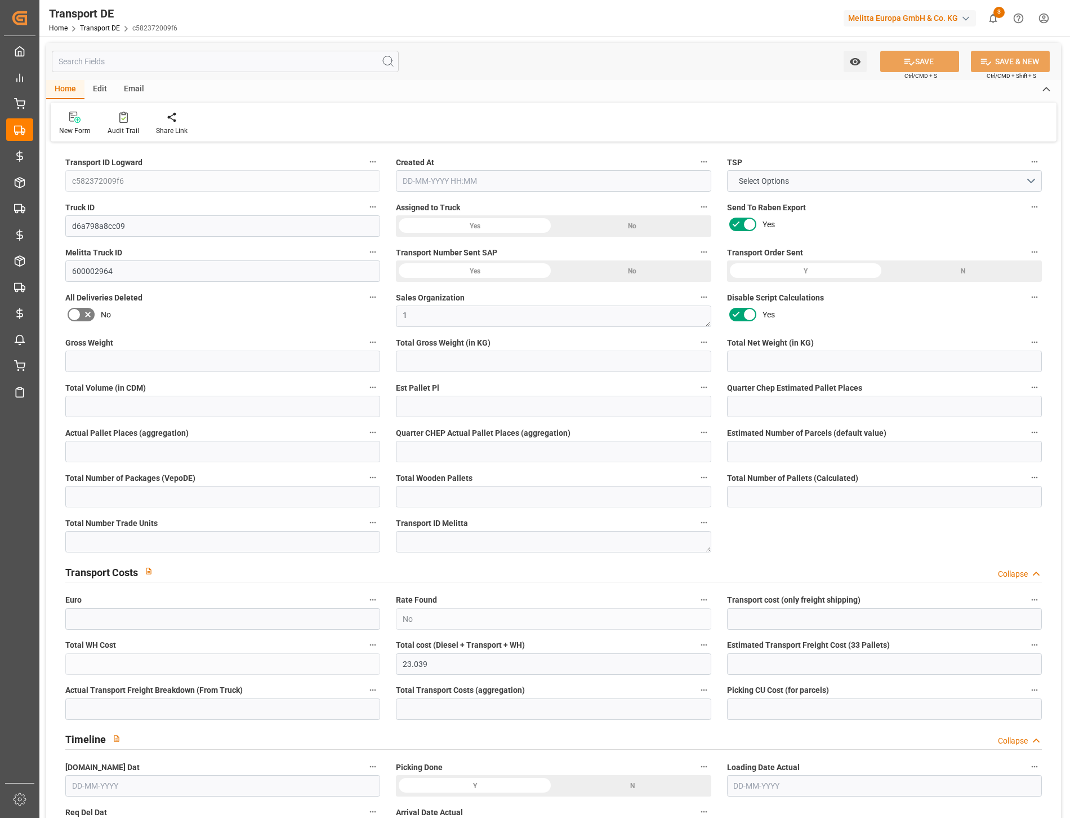
type input "0"
type input "2.75"
type input "0"
type input "1"
type input "5"
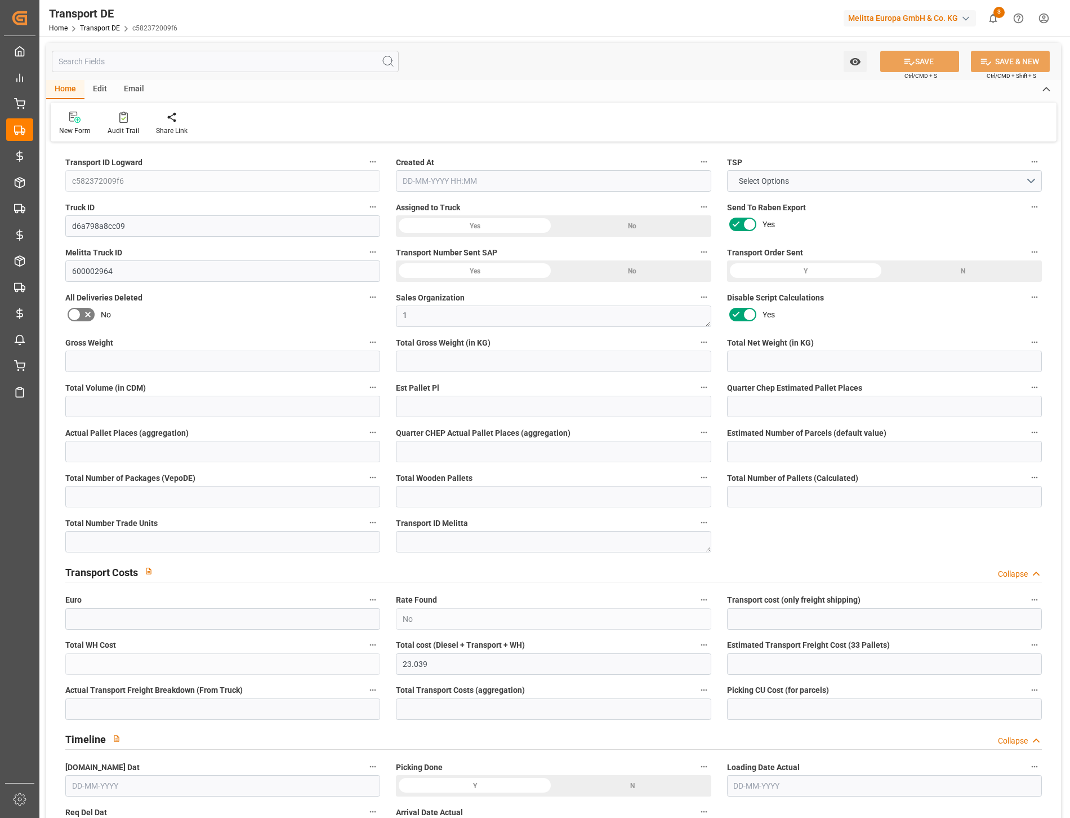
type input "5"
type input "0"
type input "200"
type input "0"
type input "20"
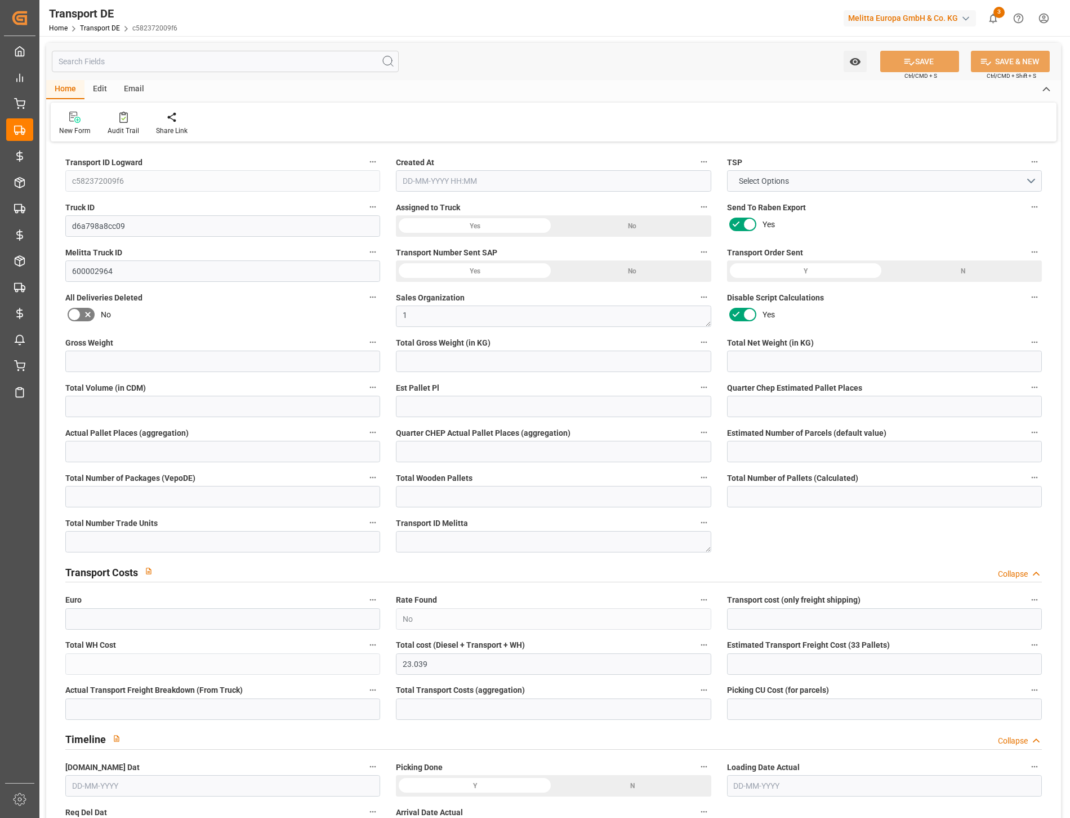
type input "3.039"
type input "20"
type input "14"
type input "5"
type input "0"
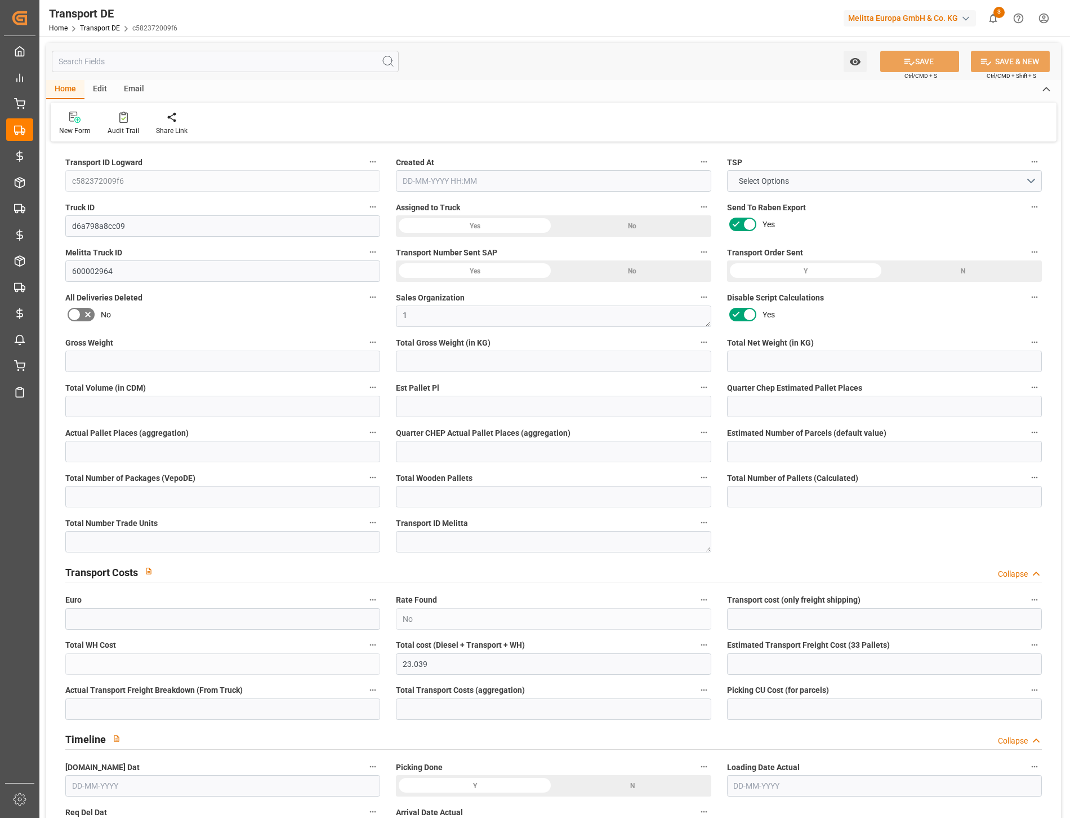
type input "0"
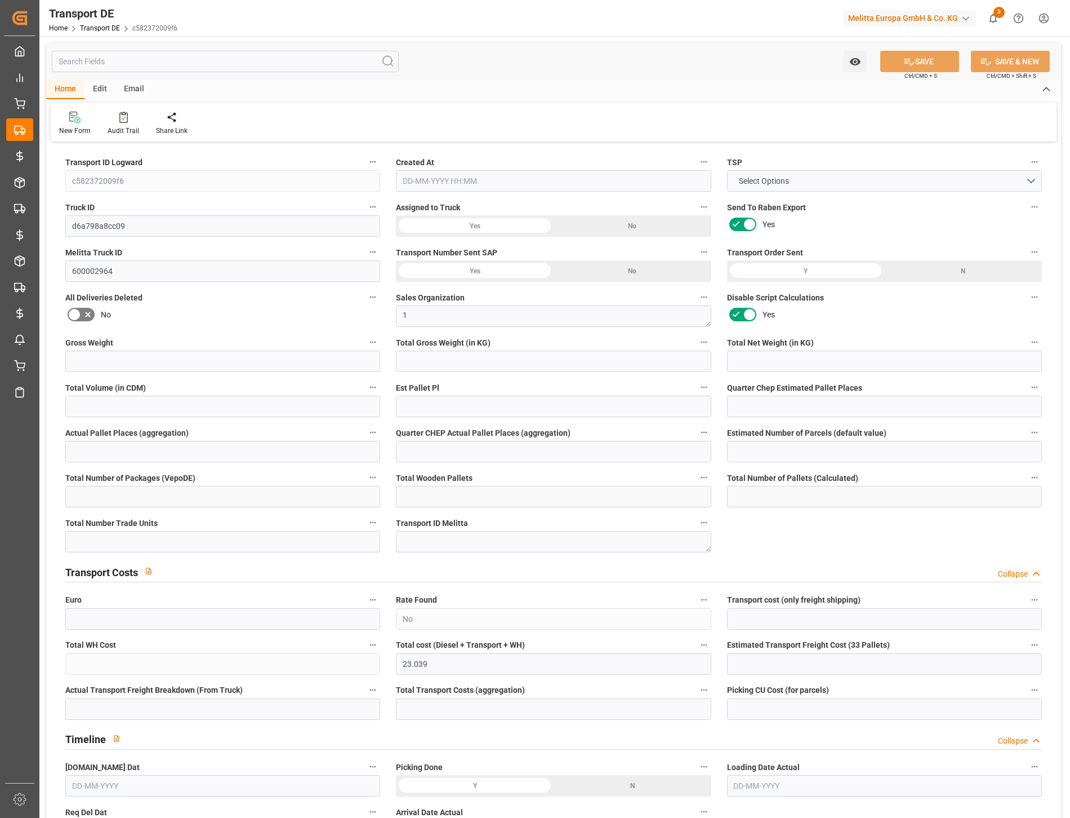
type input "0"
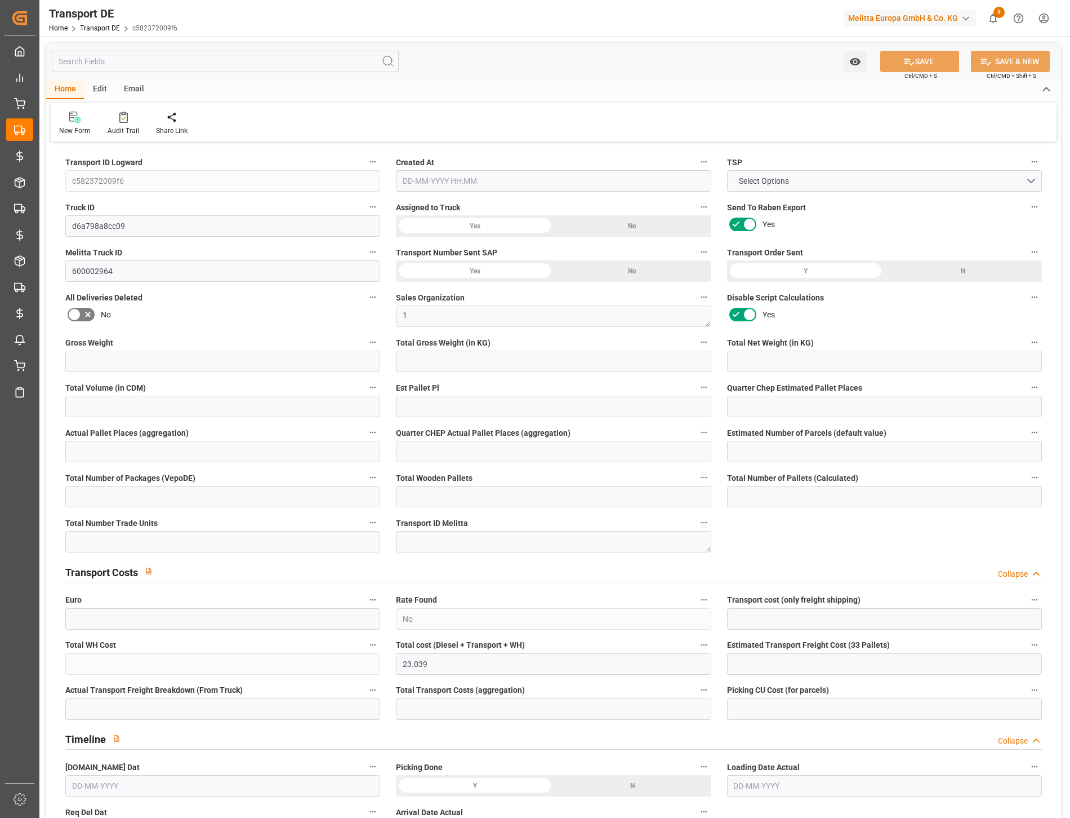
type input "0"
type input "712"
type input "4710.8598"
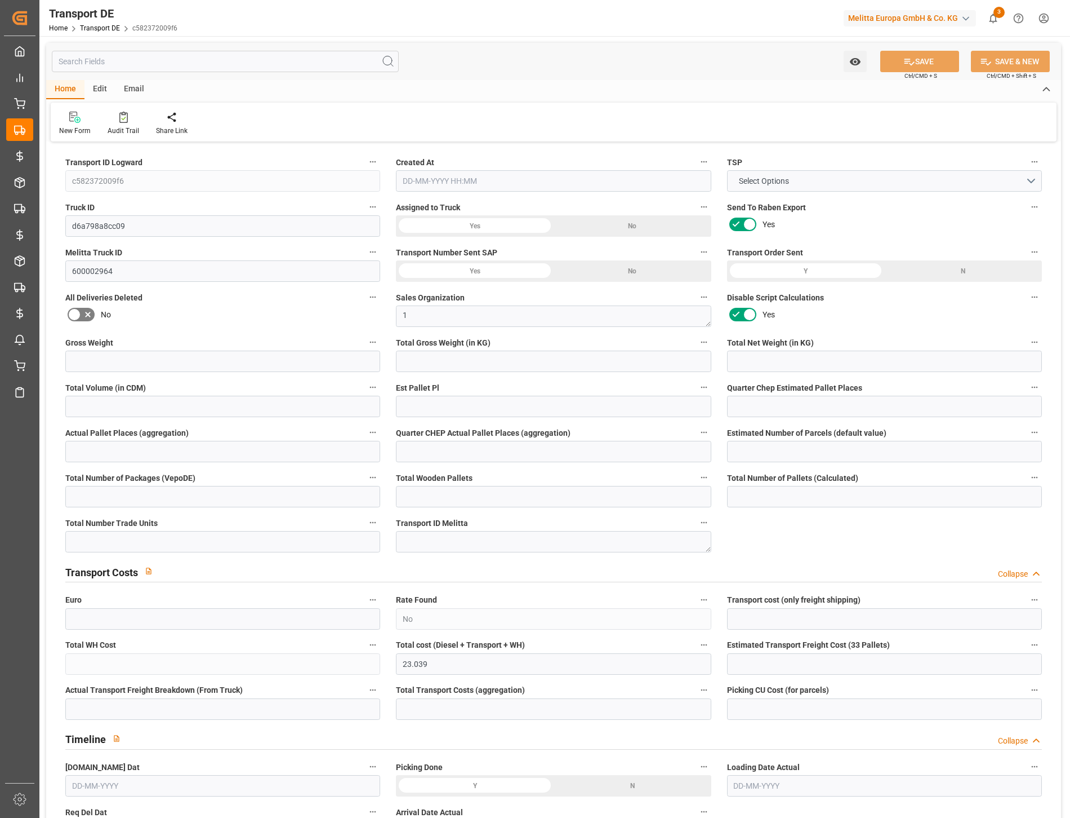
type input "21"
type input "35"
type input "0"
type input "5"
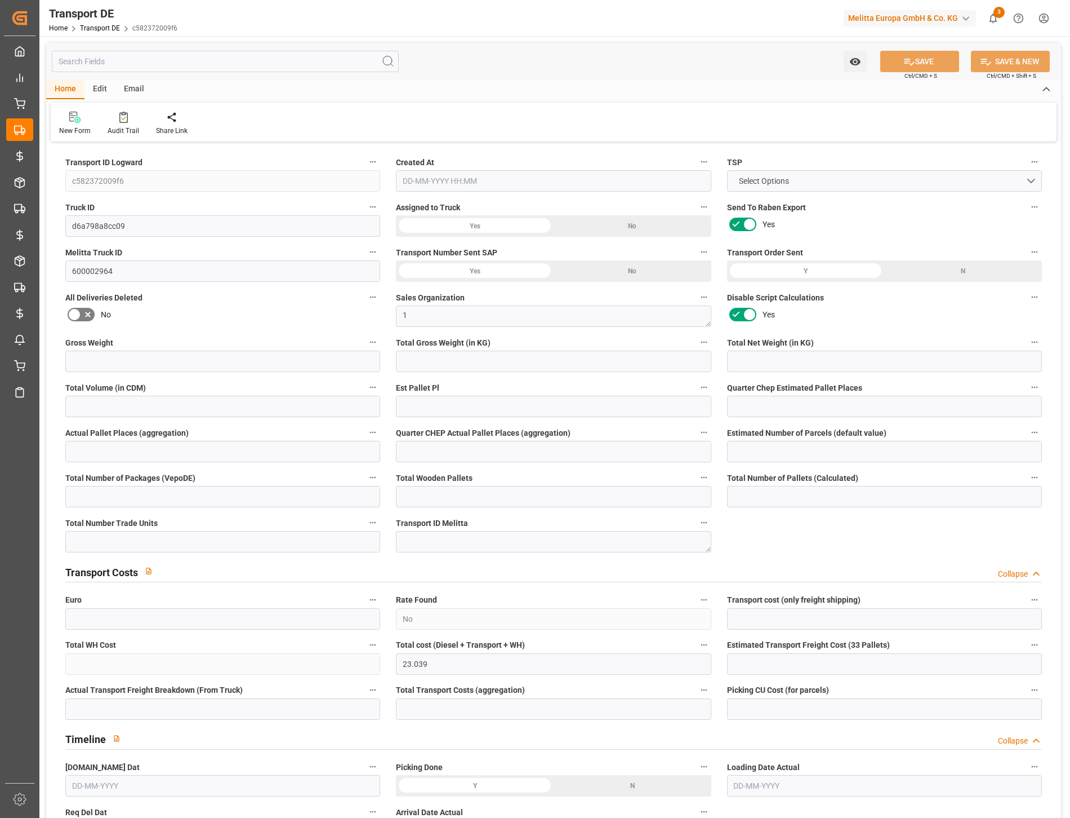
type input "0"
type input "1"
type input "0"
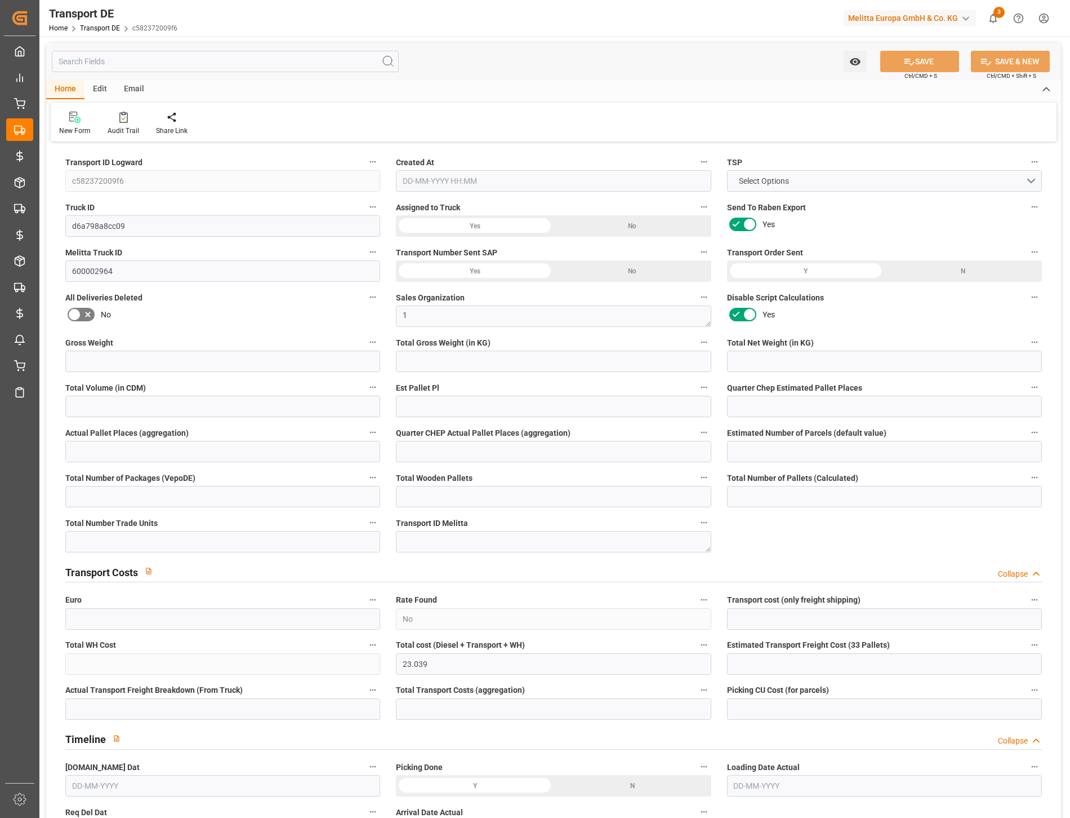
type input "0"
type input "200"
type input "23.039"
type input "20"
type input "25-09-2025 09:22"
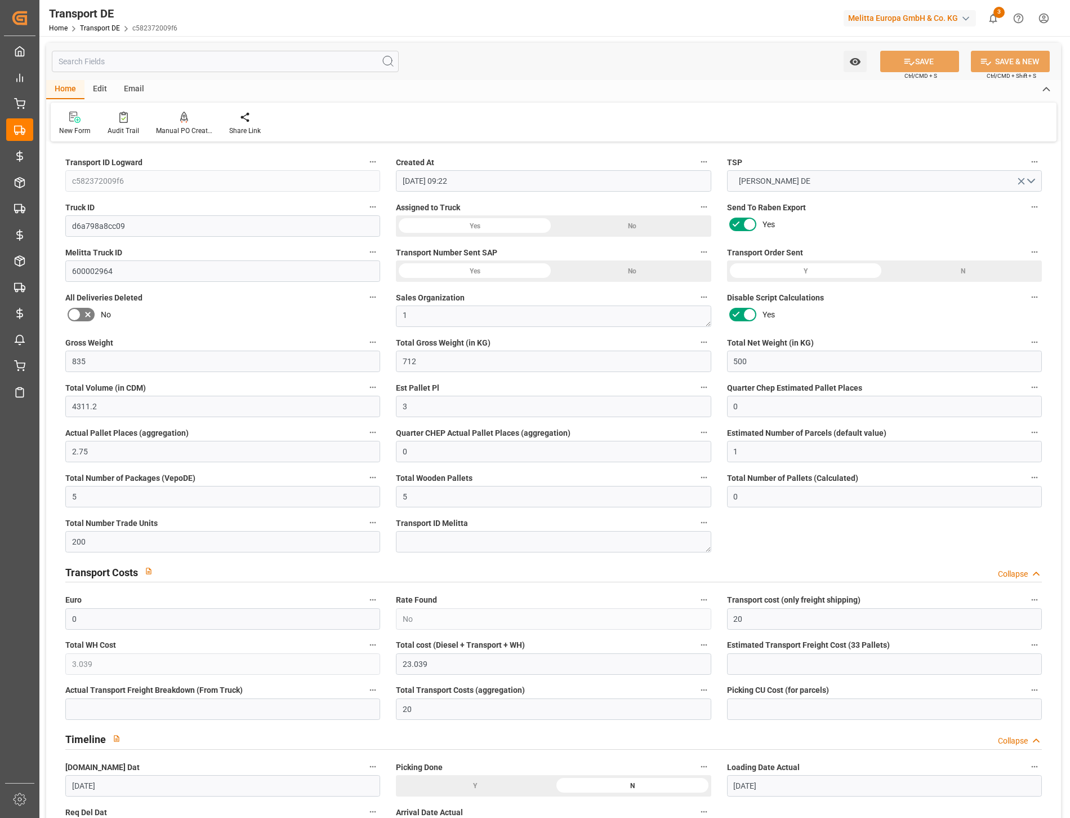
type input "25-09-2025"
type input "[DATE]"
click at [141, 65] on input "text" at bounding box center [225, 61] width 347 height 21
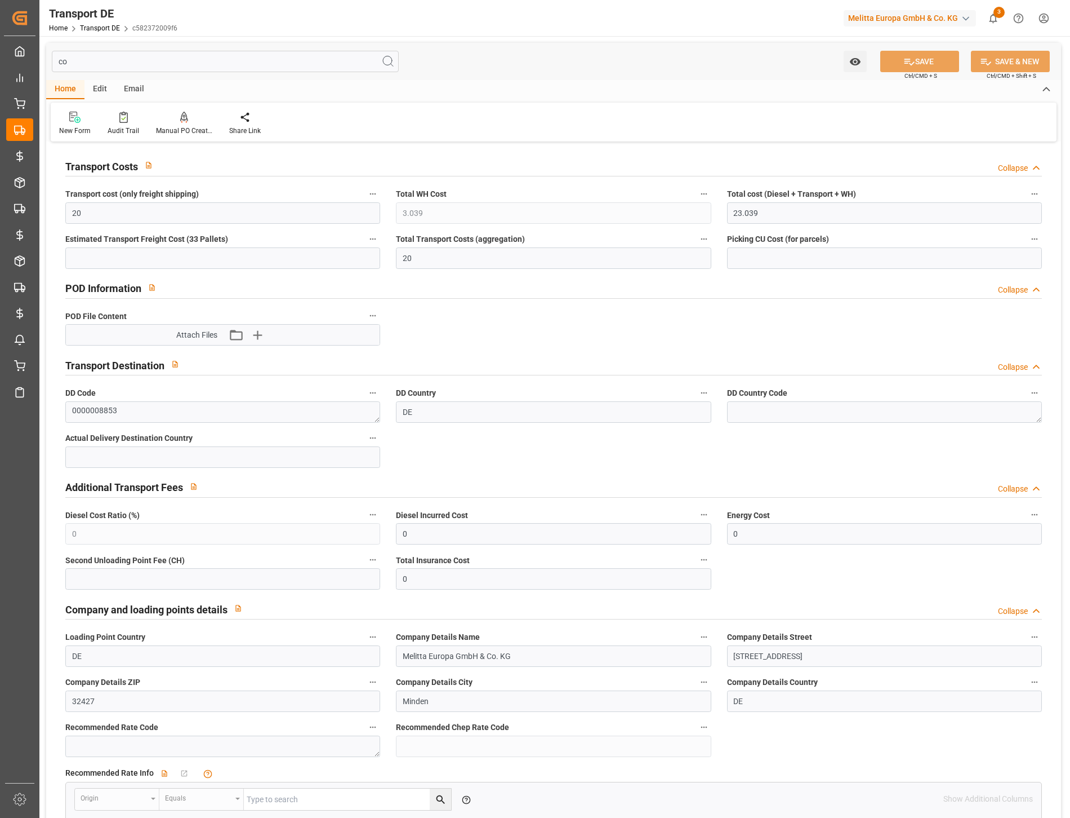
type input "c"
type input "1"
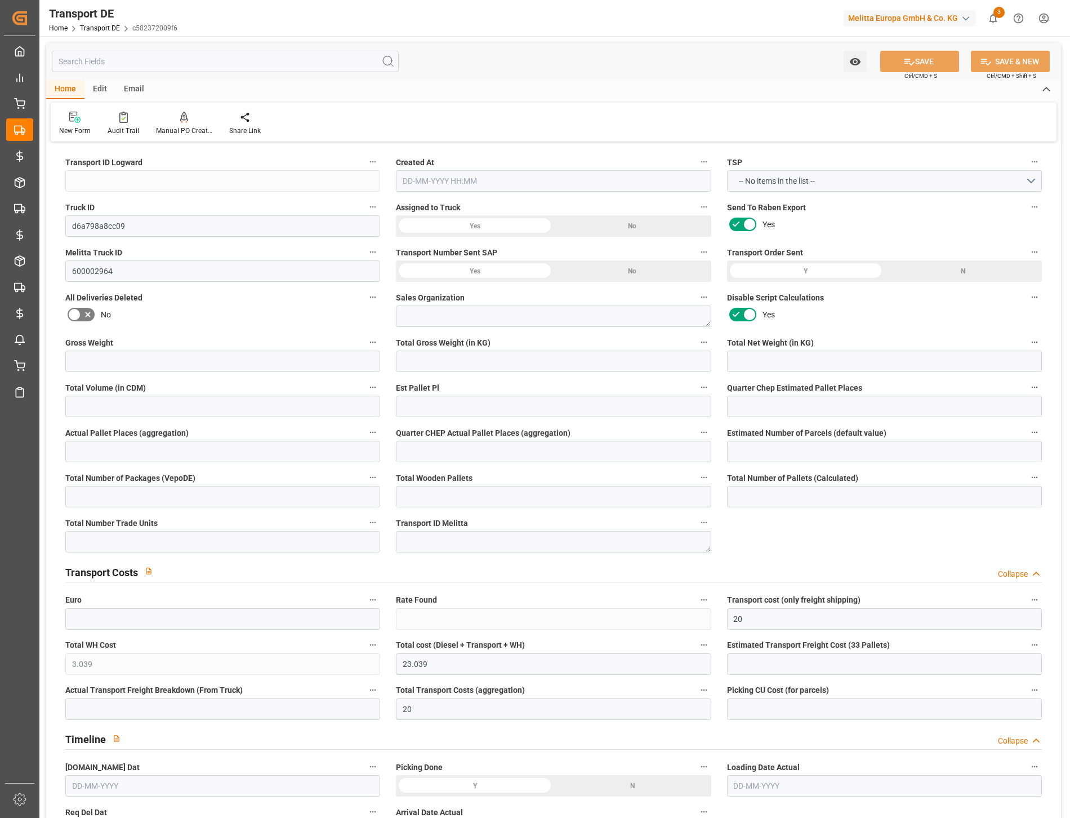
type input "c582372009f6"
type textarea "1"
type input "4311.2"
type input "0"
type input "2.75"
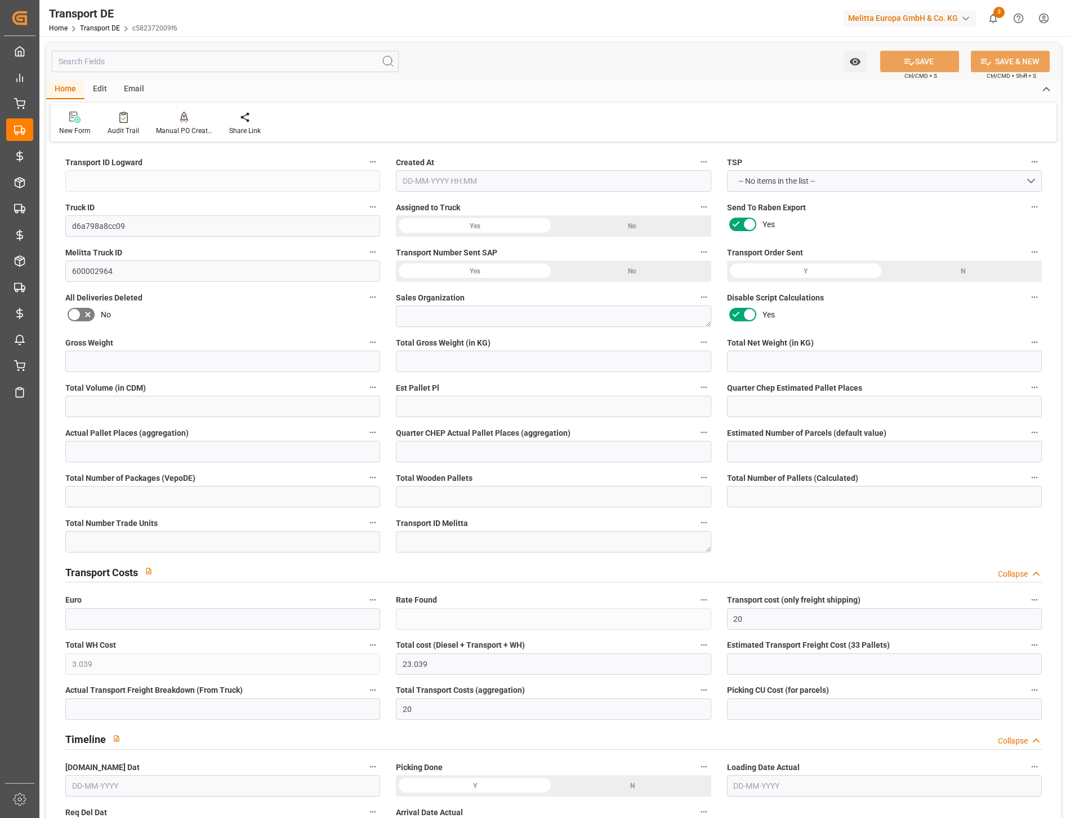
type input "0"
type input "1"
type input "5"
type input "0"
type input "No"
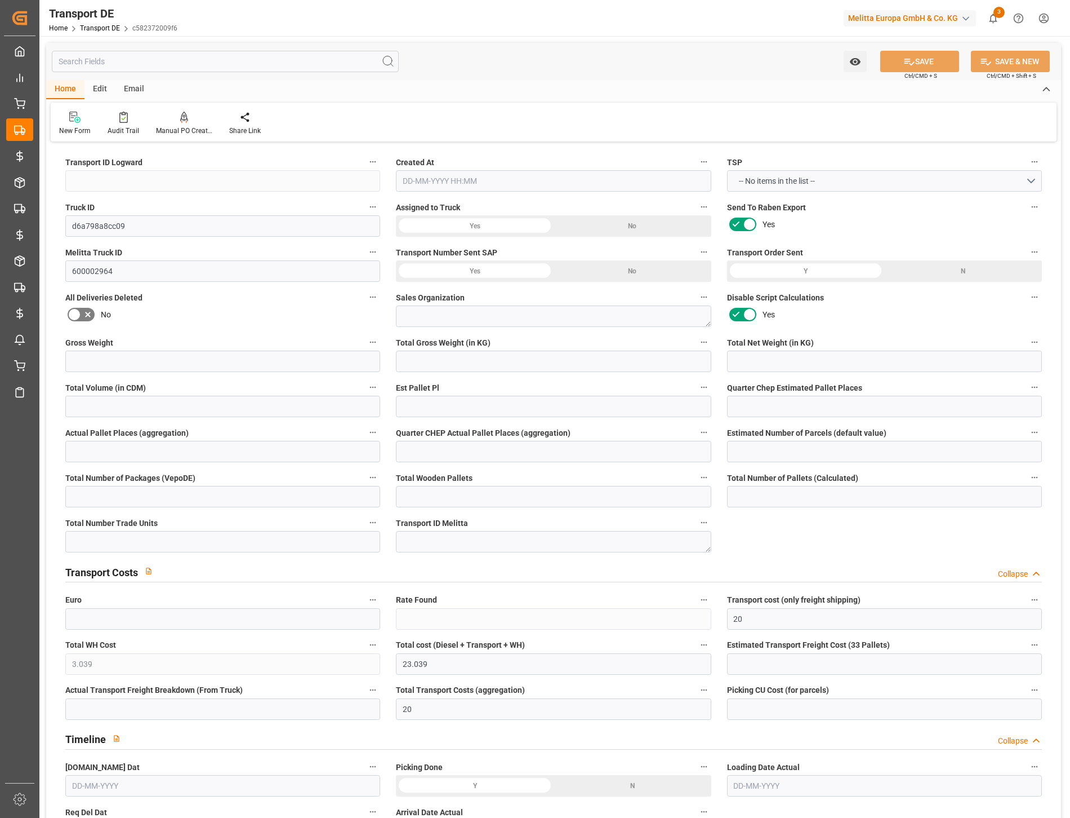
type textarea "DM Drogerie Markt GmbH CO KG"
type input "Hafenstr. 1"
type input "14641"
type input "DE-32423"
type input "0"
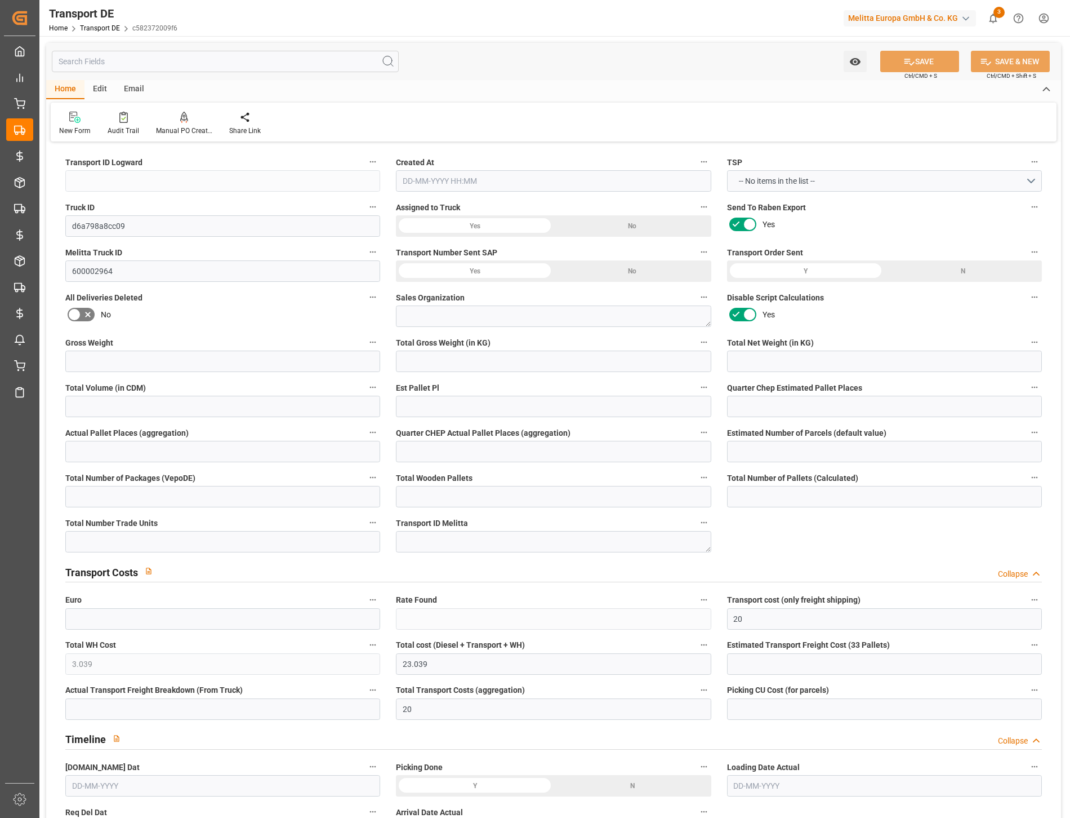
type input "0"
type input "Rhenus Retail Services GmbH"
type input "[PERSON_NAME][STREET_ADDRESS]"
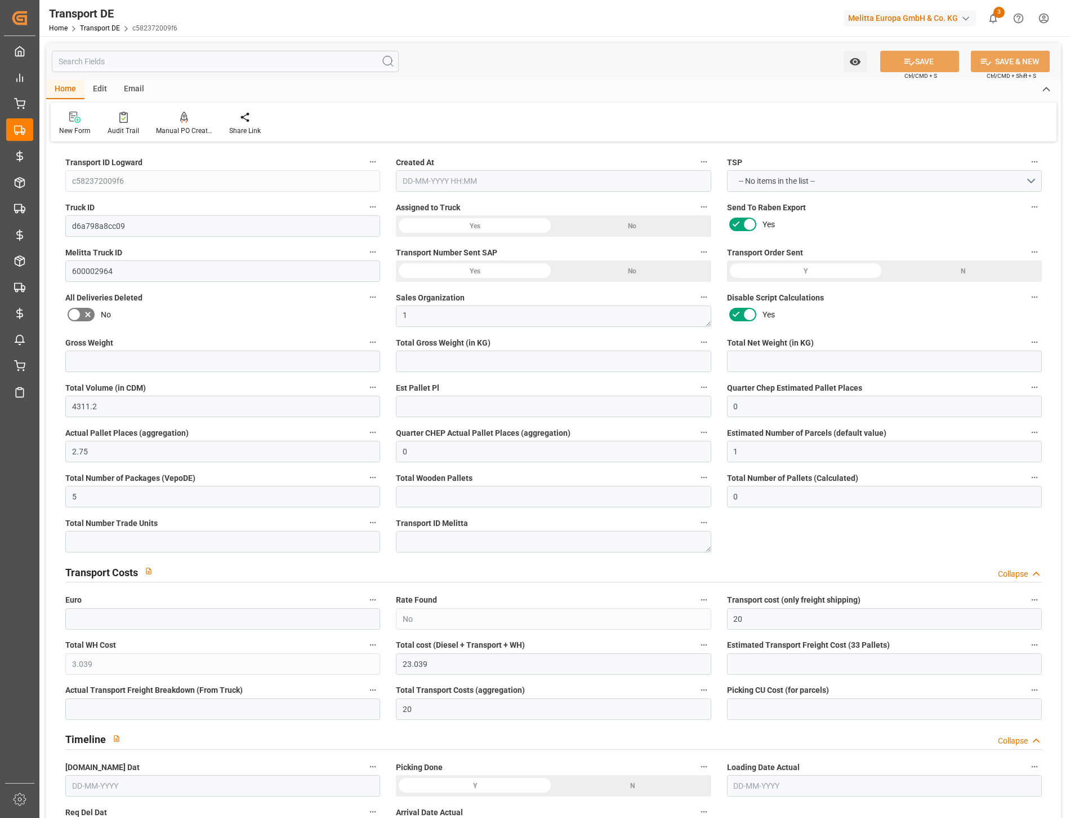
type input "32423"
type input "Groupage"
type input "4710.8598"
type input "21"
type input "35"
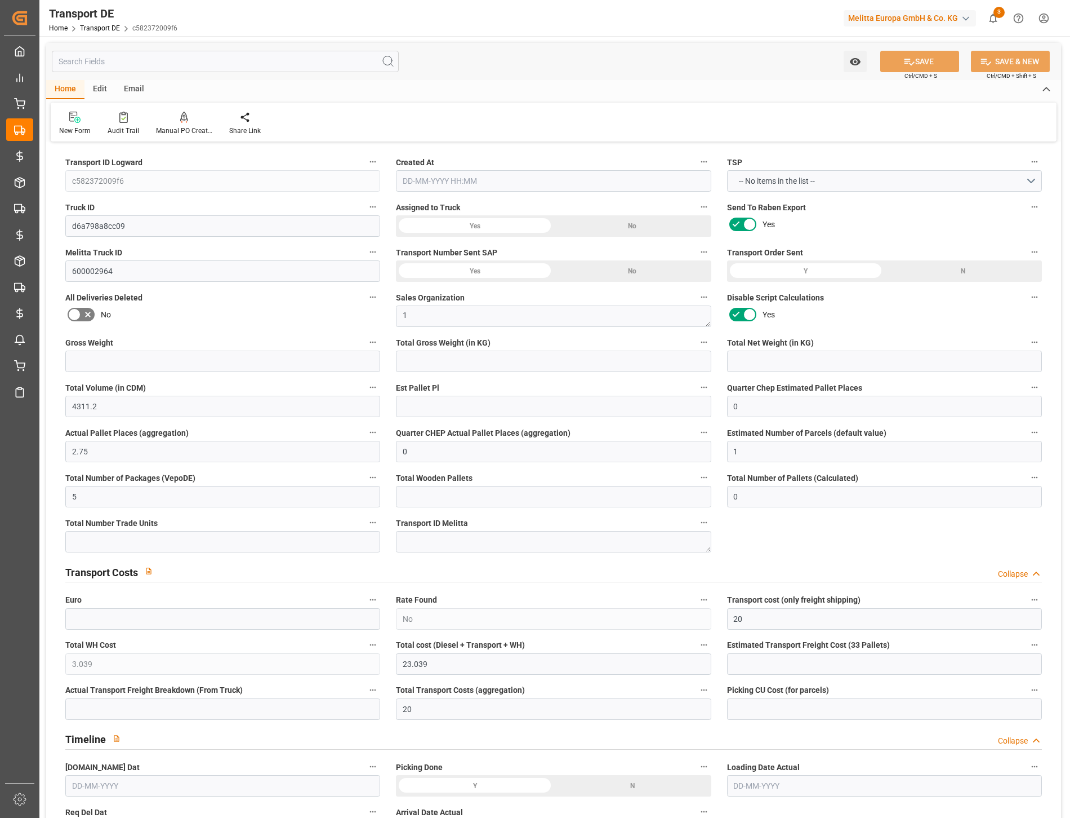
type input "5"
type input "0"
type input "DE_02"
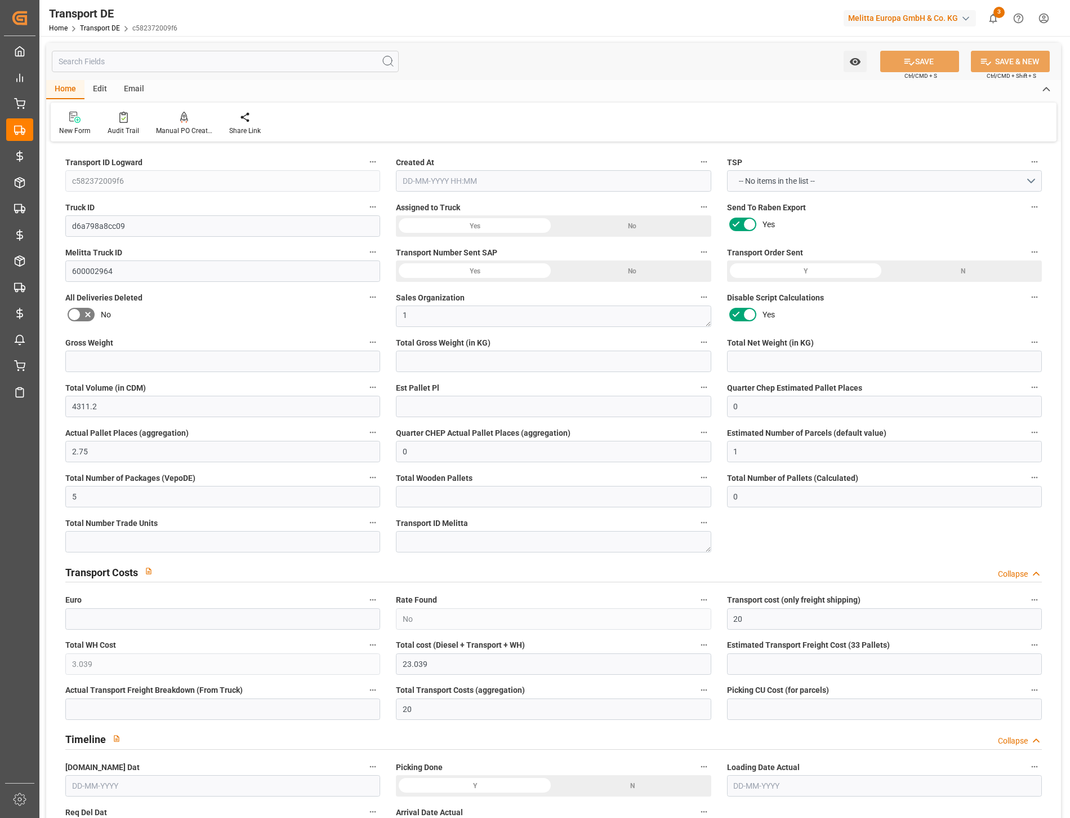
type input "0"
type input "DE 126011900"
type input "25-09-2025 09:22"
type input "835"
type input "712"
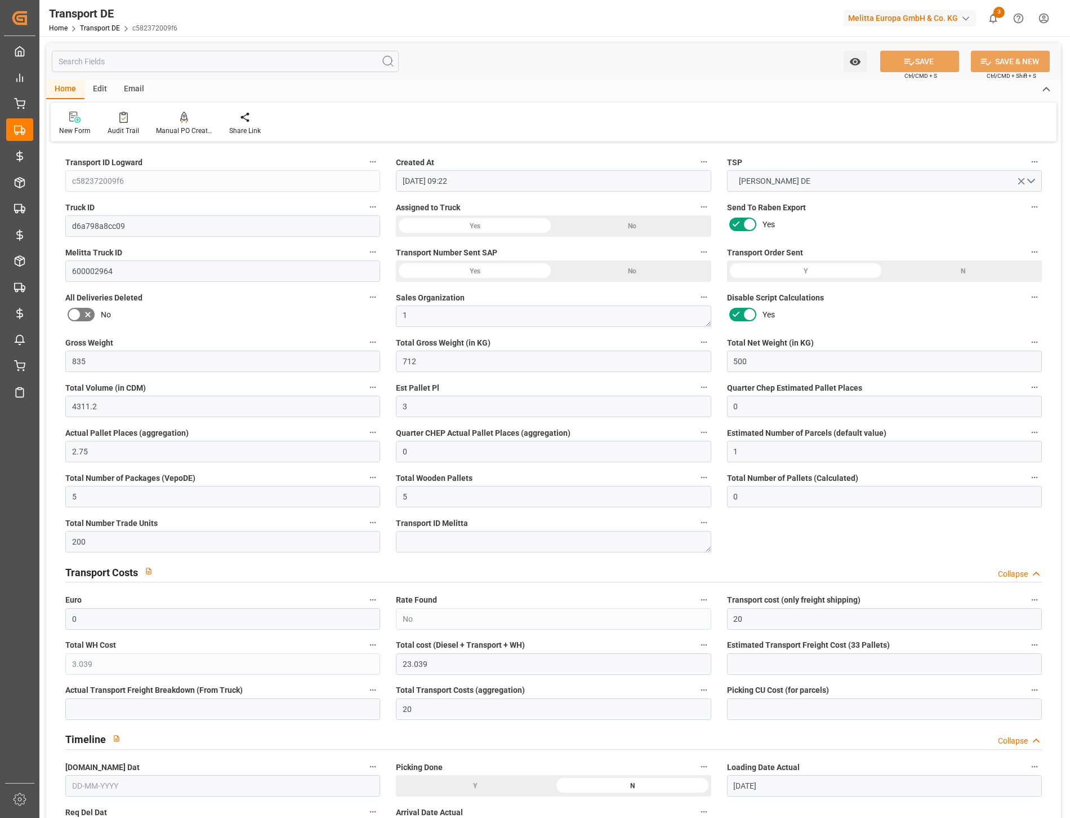
type input "500"
type input "3"
type input "5"
type input "200"
type input "0"
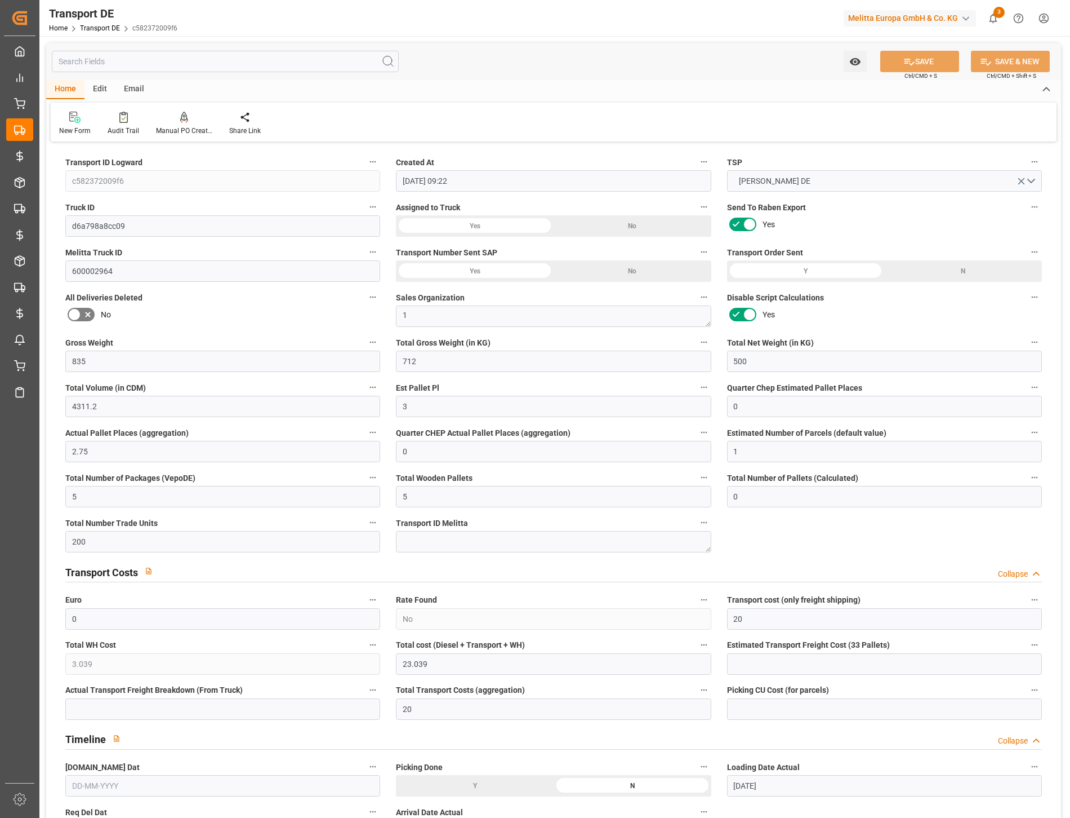
type input "[DATE]"
type input "14"
type input "5"
type input "0"
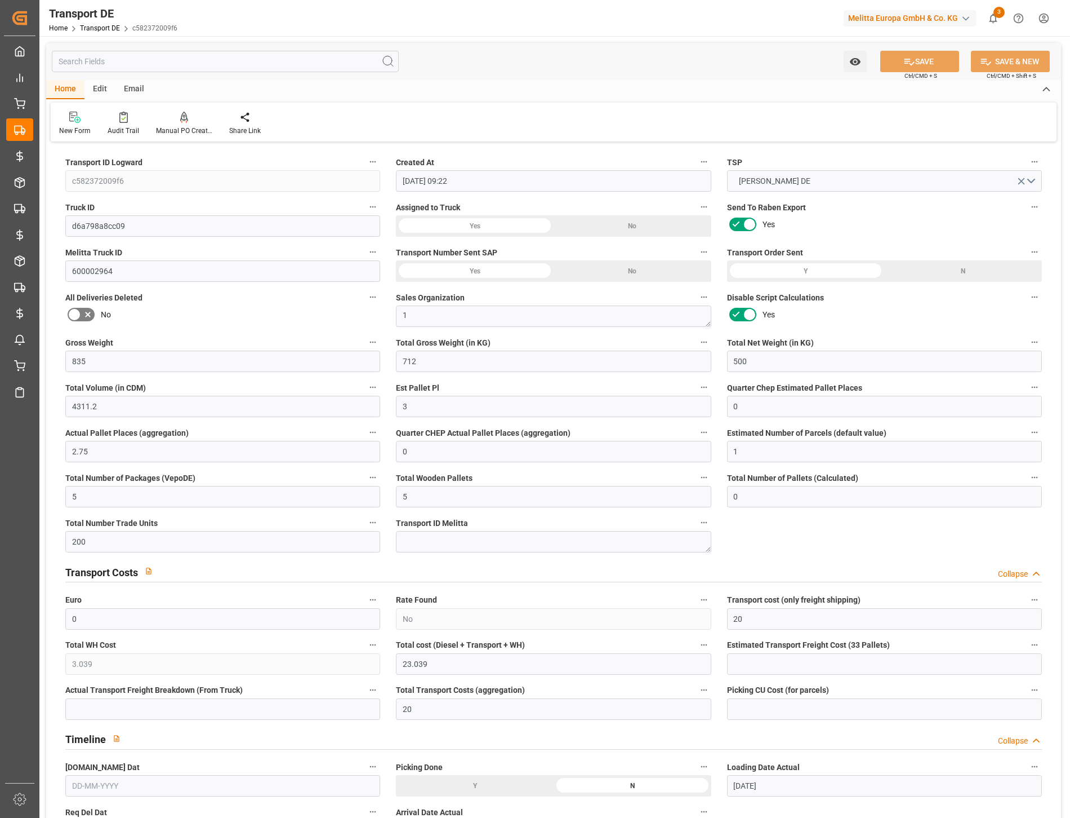
type input "0"
type input "712"
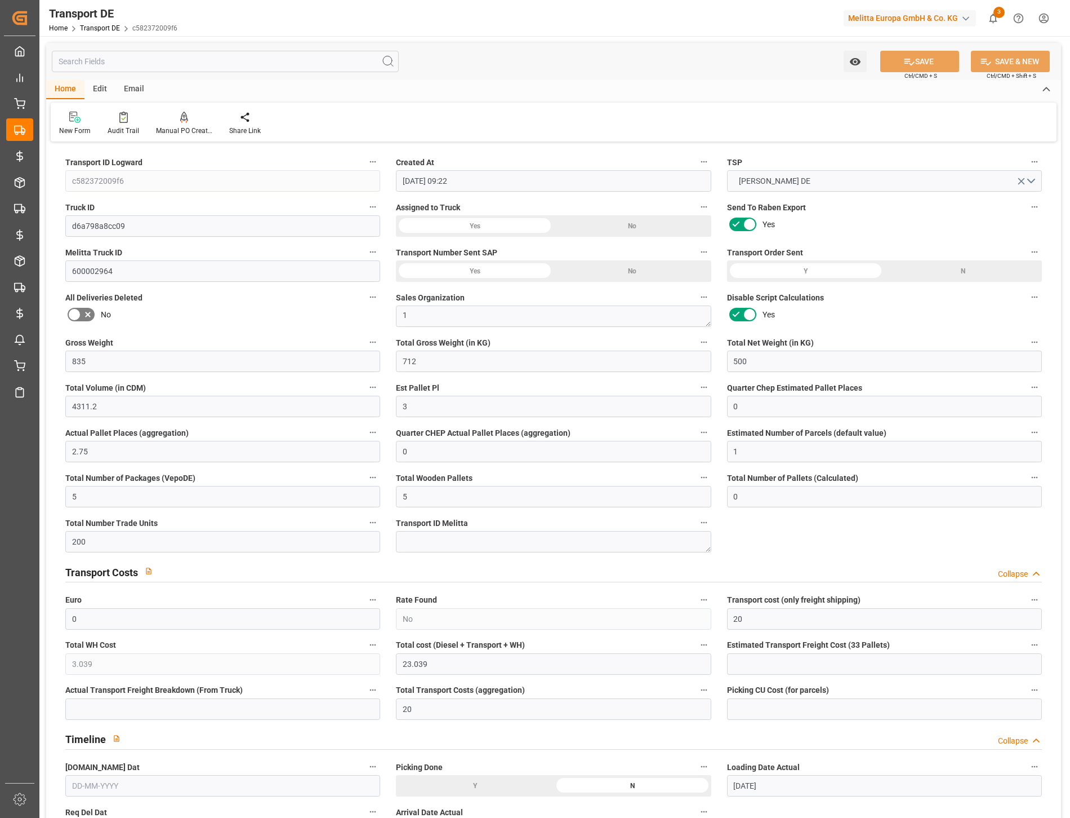
type input "0"
type input "200"
type input "25-09-2025"
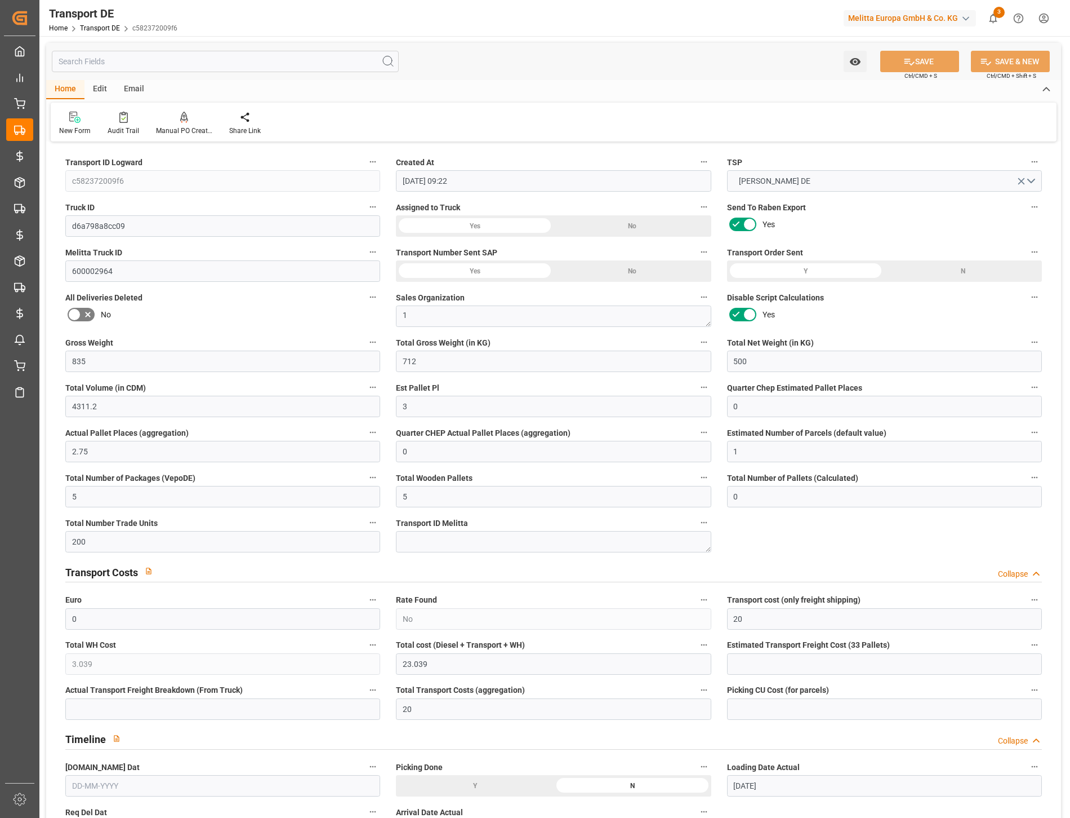
type input "[DATE]"
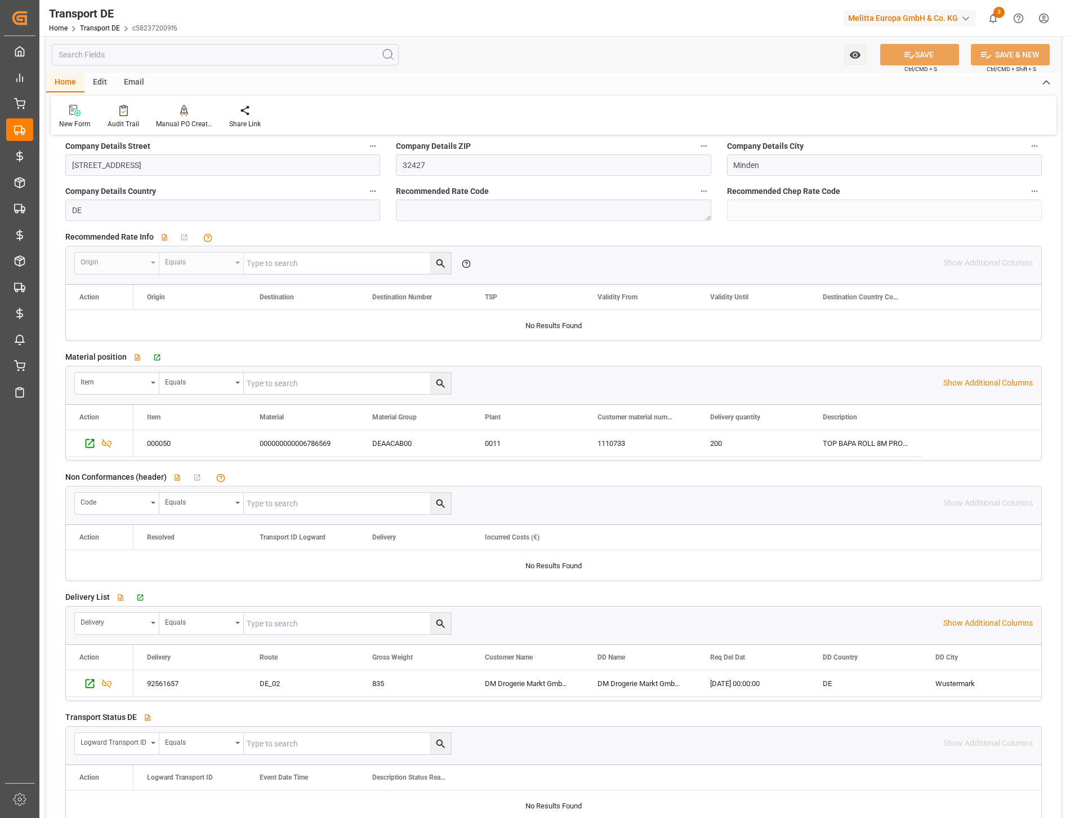
scroll to position [1565, 0]
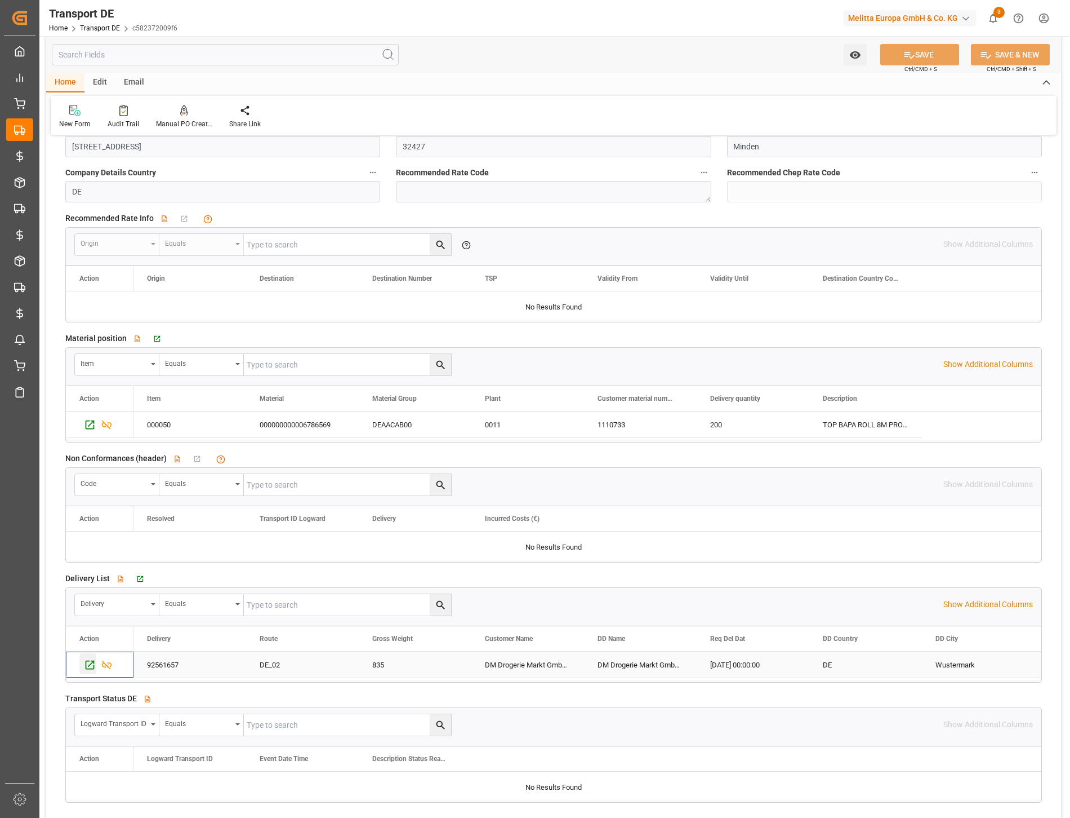
click at [87, 669] on icon "Press SPACE to select this row." at bounding box center [90, 665] width 12 height 12
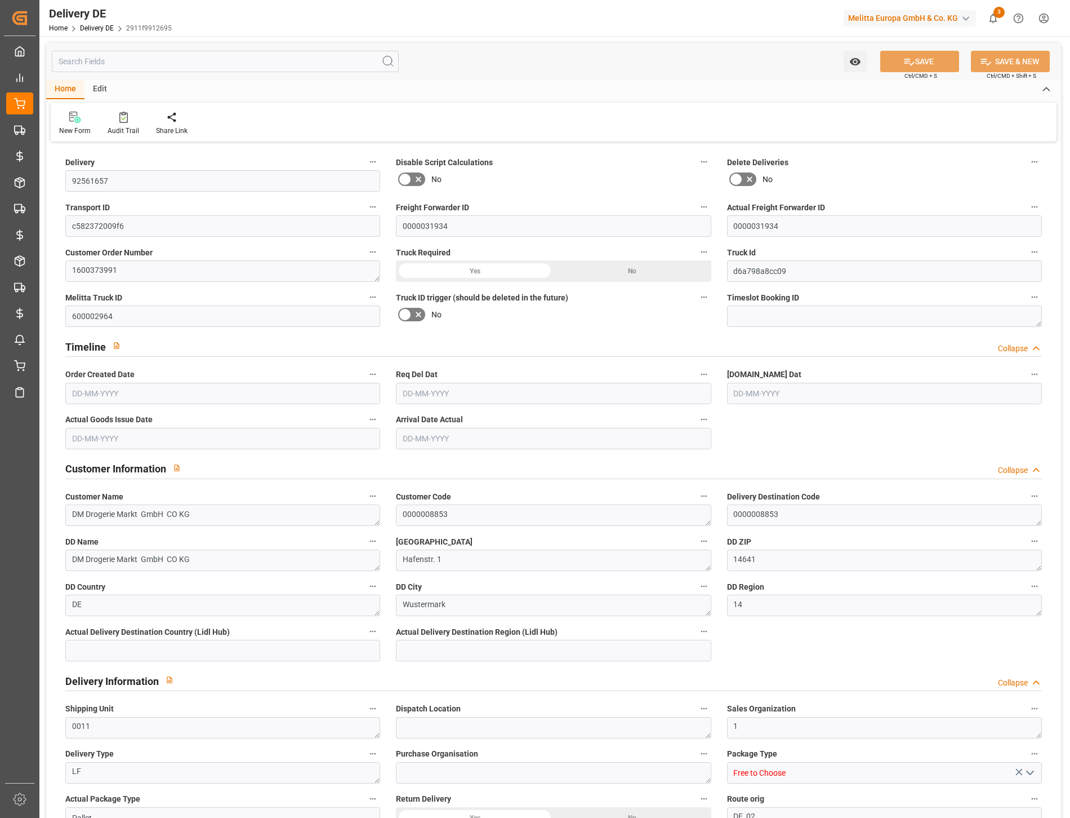
type input "5"
type input "3"
type input "2.75"
type input "500"
type input "835"
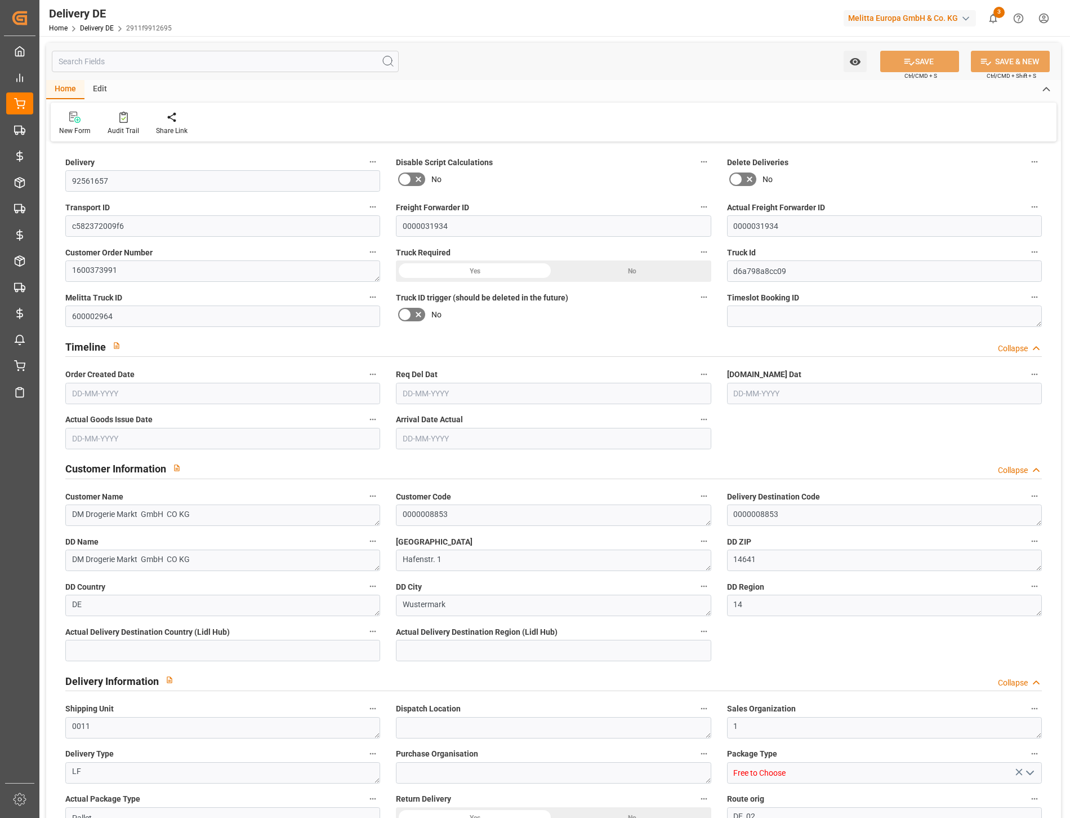
type input "4311.2"
type input "0"
type input "[DATE]"
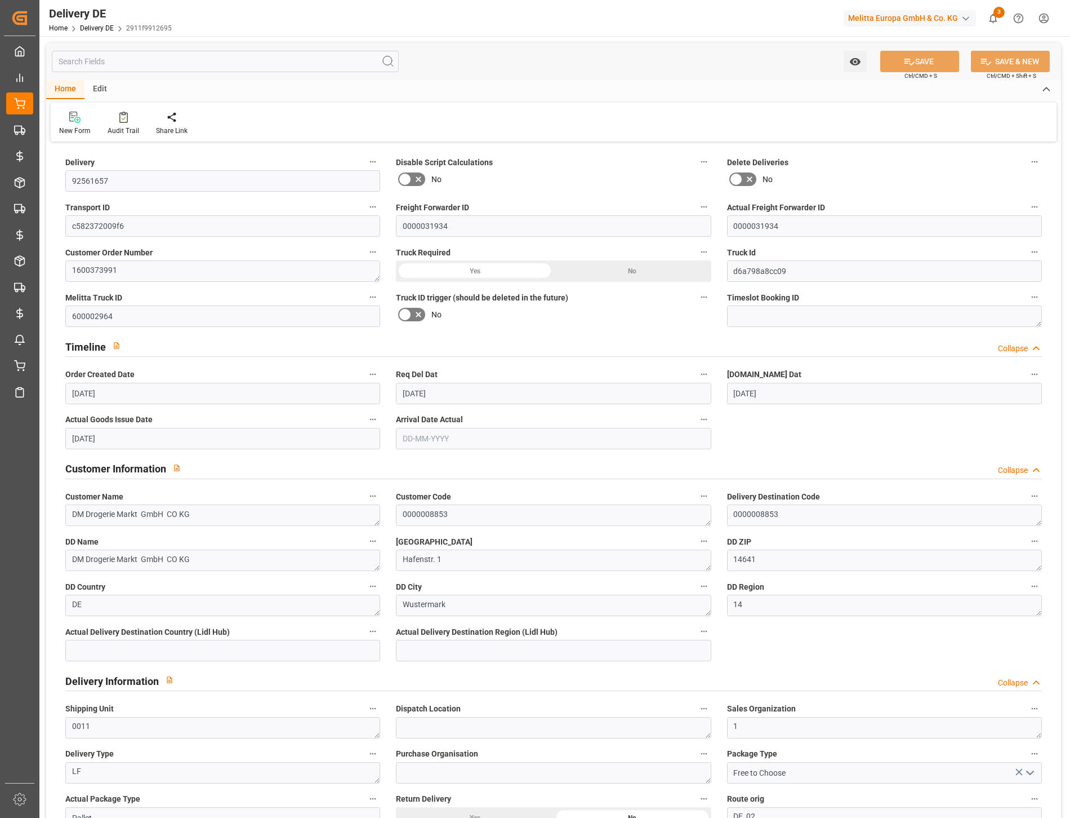
type input "[DATE]"
click at [111, 64] on input "text" at bounding box center [225, 61] width 347 height 21
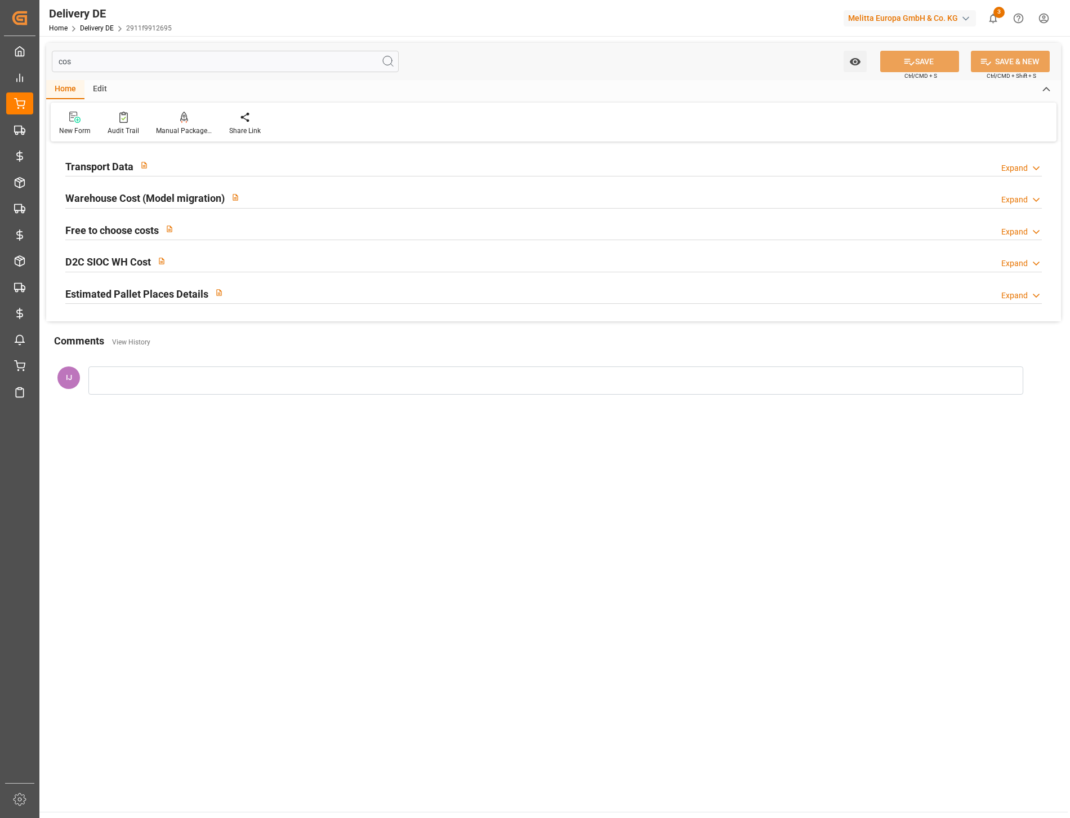
type input "cos"
click at [105, 164] on h2 "Transport Data" at bounding box center [99, 166] width 68 height 15
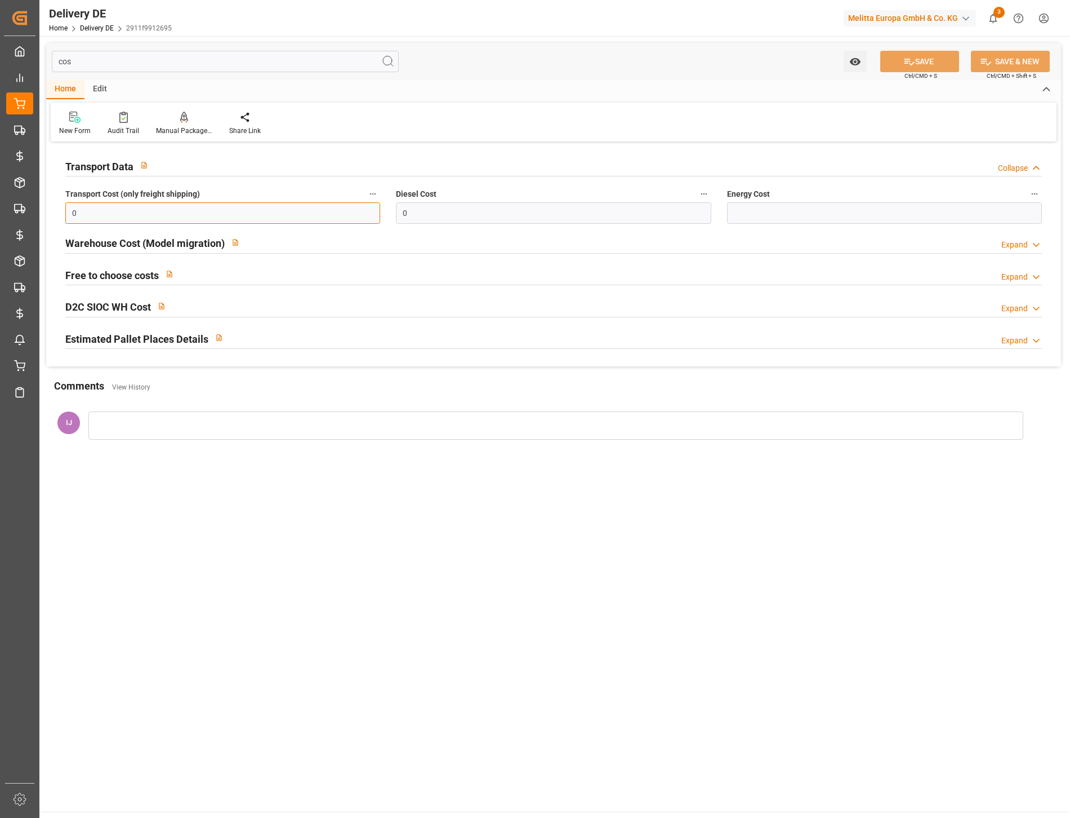
drag, startPoint x: 108, startPoint y: 222, endPoint x: 37, endPoint y: 212, distance: 71.7
click at [37, 212] on div "Created by potrace 1.15, written by [PERSON_NAME] [DATE]-[DATE] Created by potr…" at bounding box center [535, 409] width 1070 height 818
type input "20"
click at [927, 62] on button "SAVE" at bounding box center [920, 61] width 79 height 21
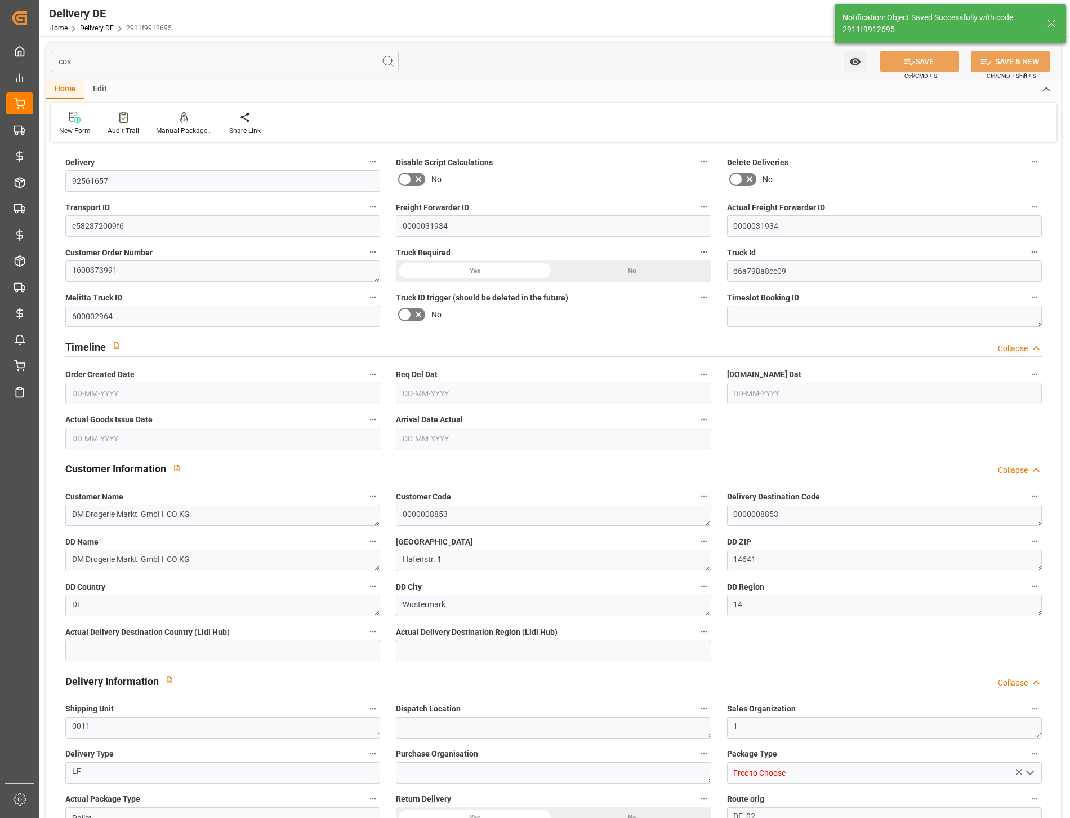
type input "5"
type input "3"
type input "2.75"
type input "500"
type input "835"
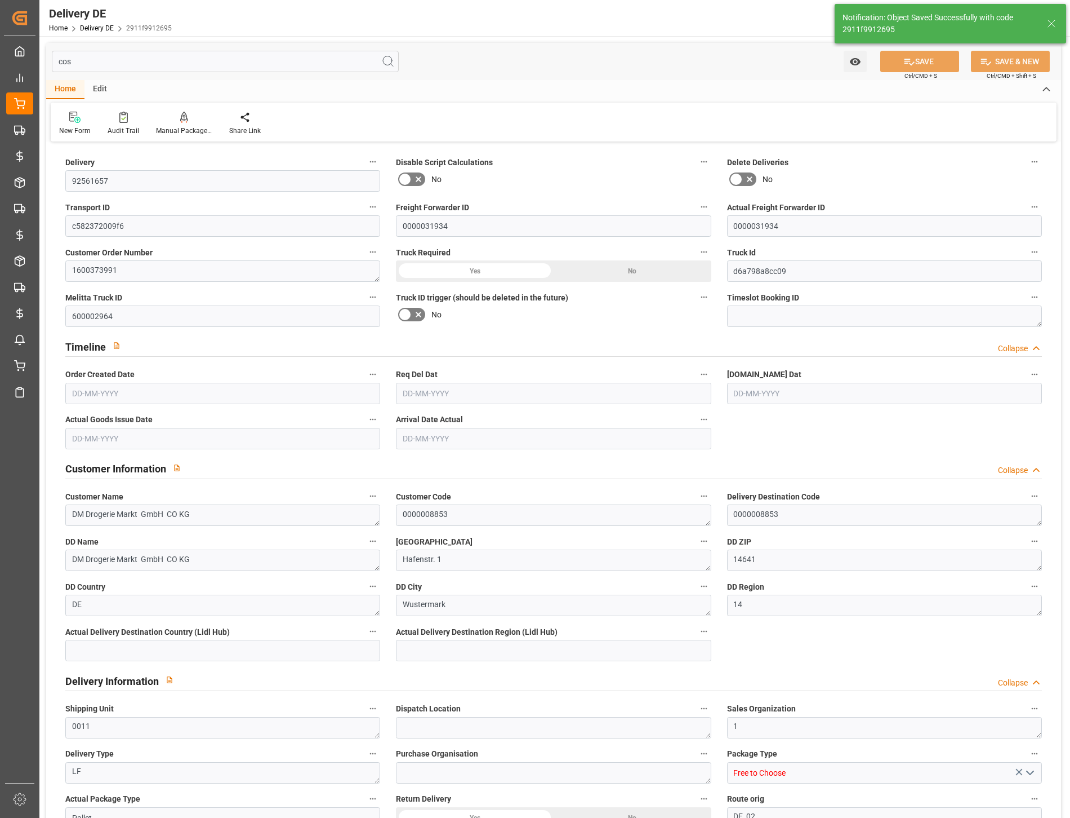
type input "4311.2"
type input "[DATE]"
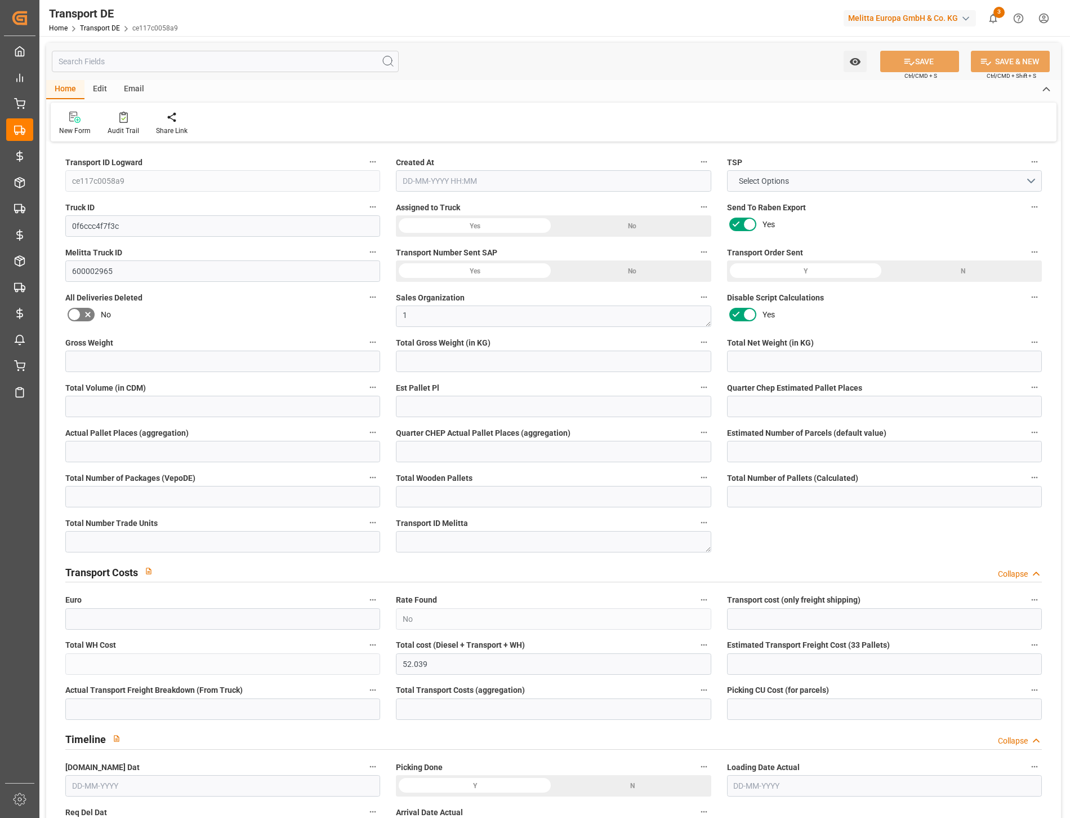
type input "1169"
type input "996.8"
type input "700"
type input "6035.68"
type input "4"
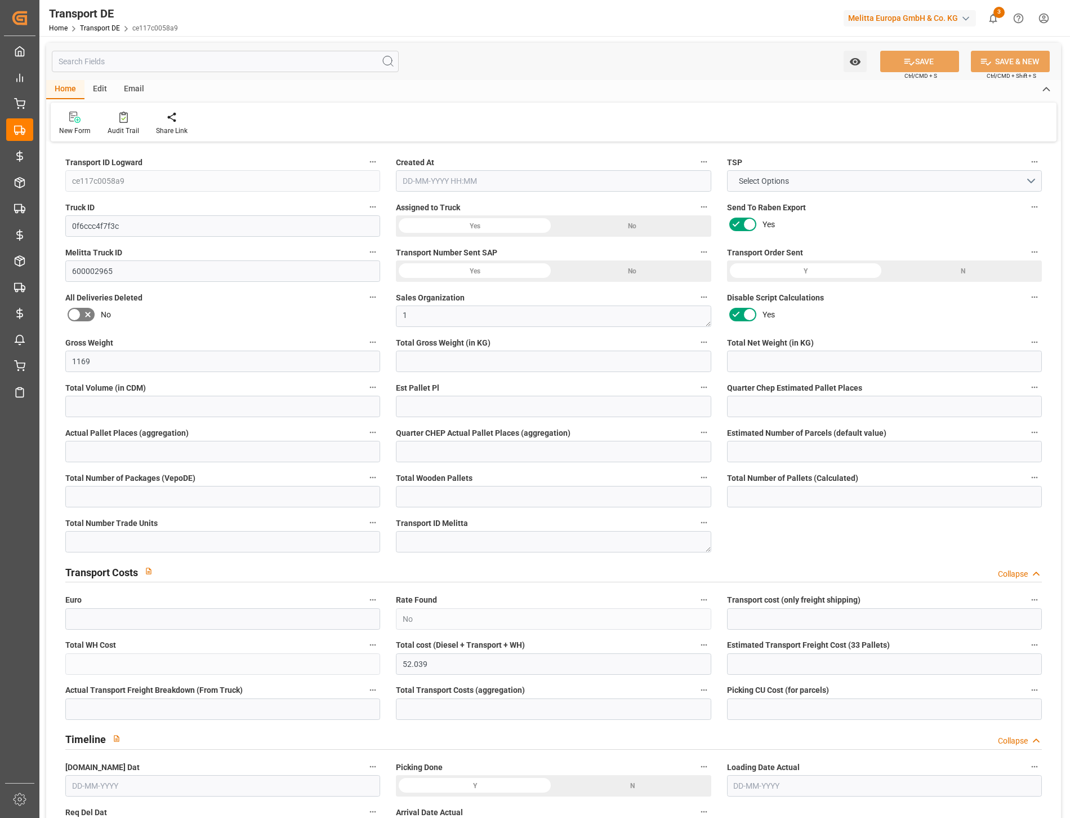
type input "0"
type input "3.75"
type input "0"
type input "1"
type input "7"
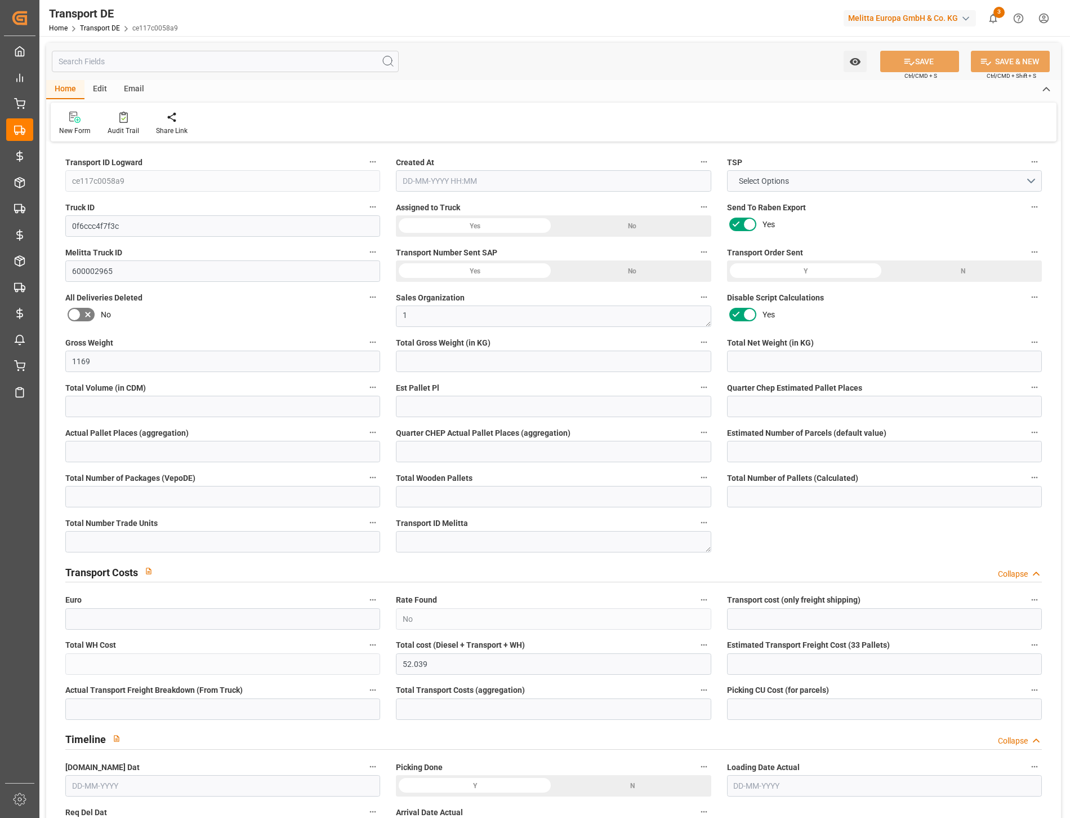
type input "7"
type input "0"
type input "280"
type input "0"
type input "49"
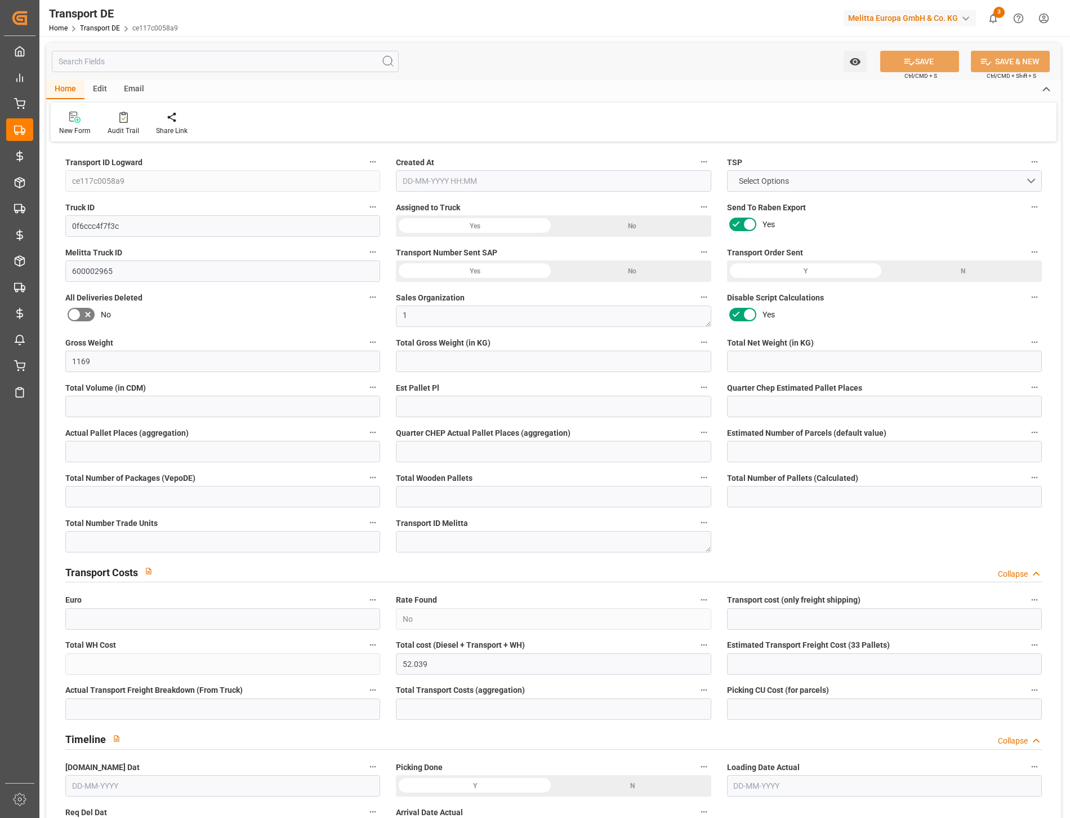
type input "3.039"
type input "49"
type input "53"
type input "7"
type input "0"
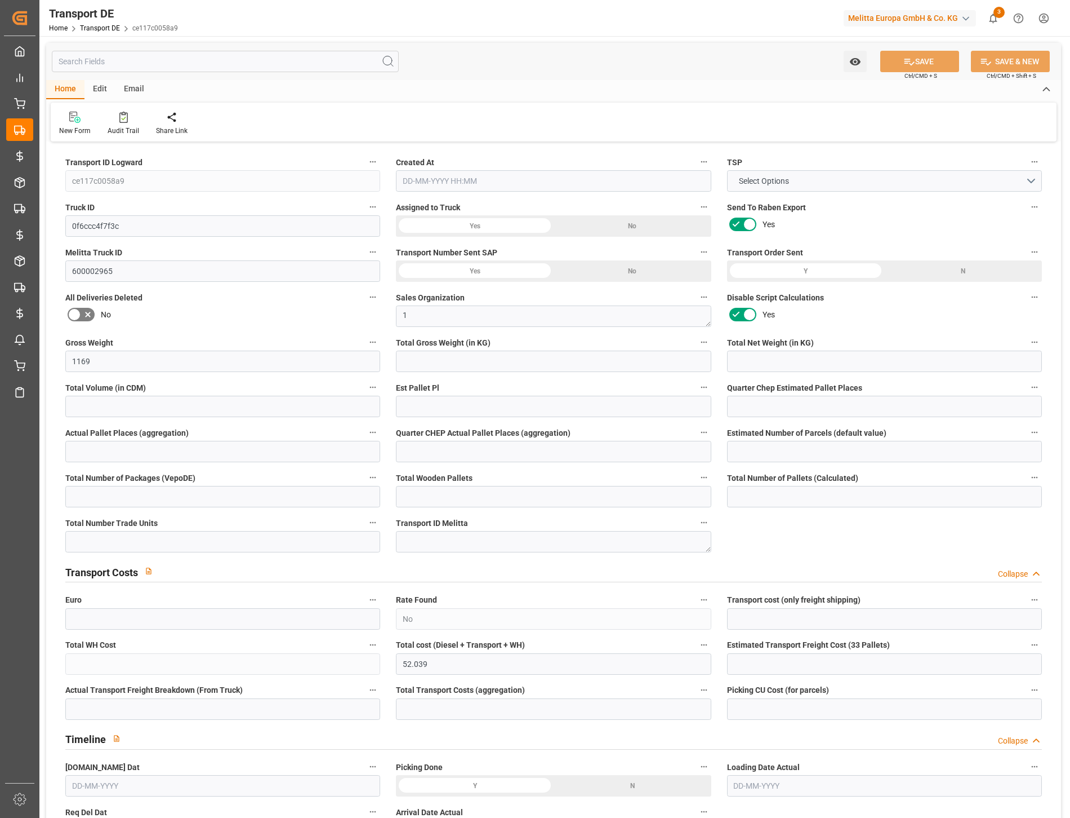
type input "0"
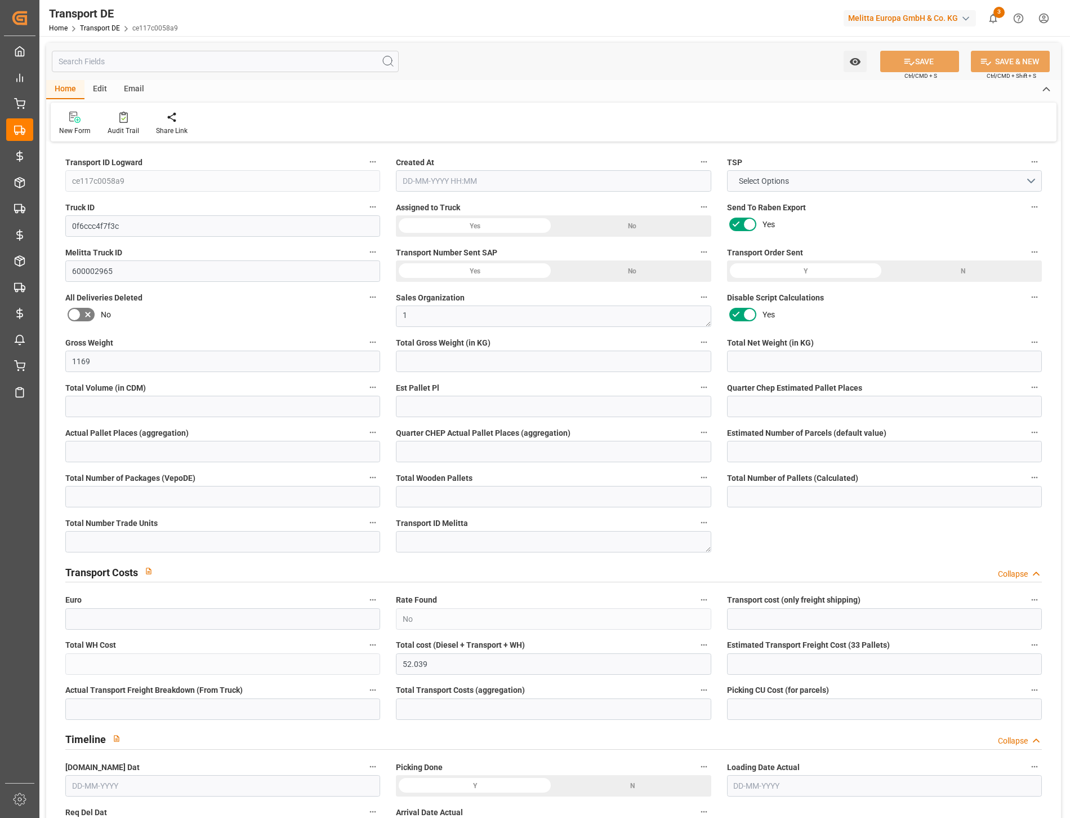
type input "0"
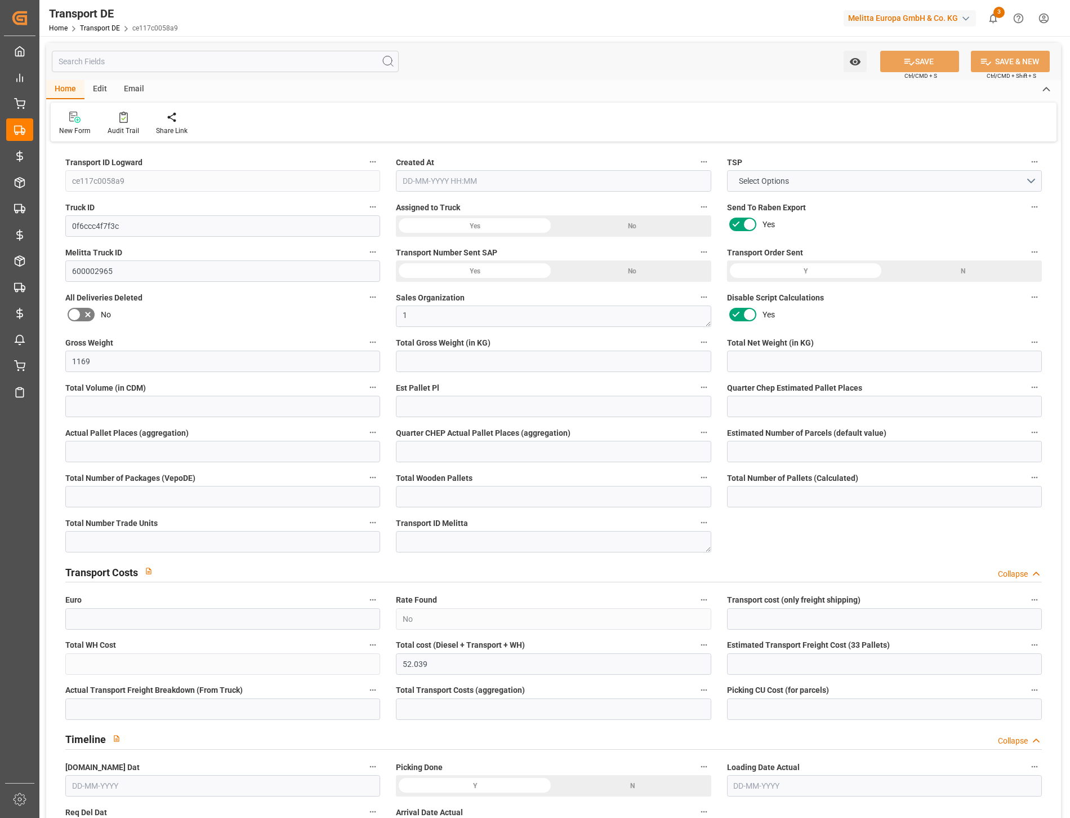
type input "0"
type input "996.8"
type input "4710.8598"
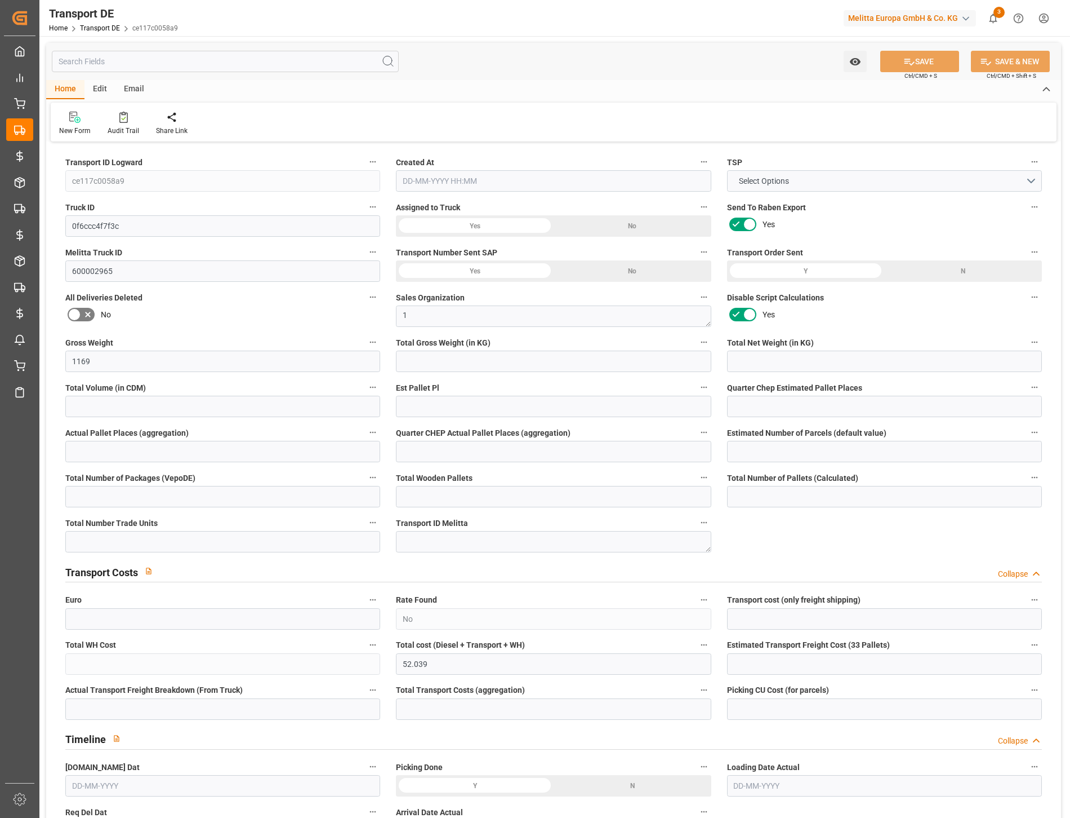
type input "21"
type input "35"
type input "0"
type input "7"
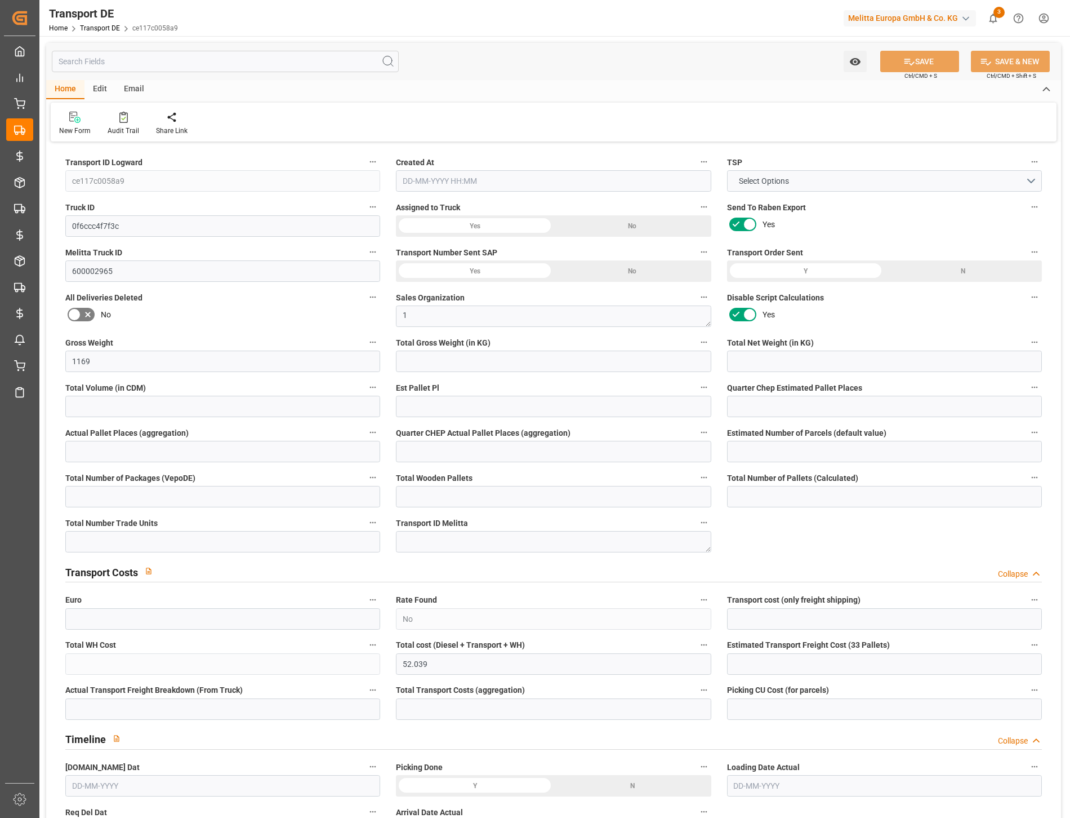
type input "0"
type input "1"
type input "0"
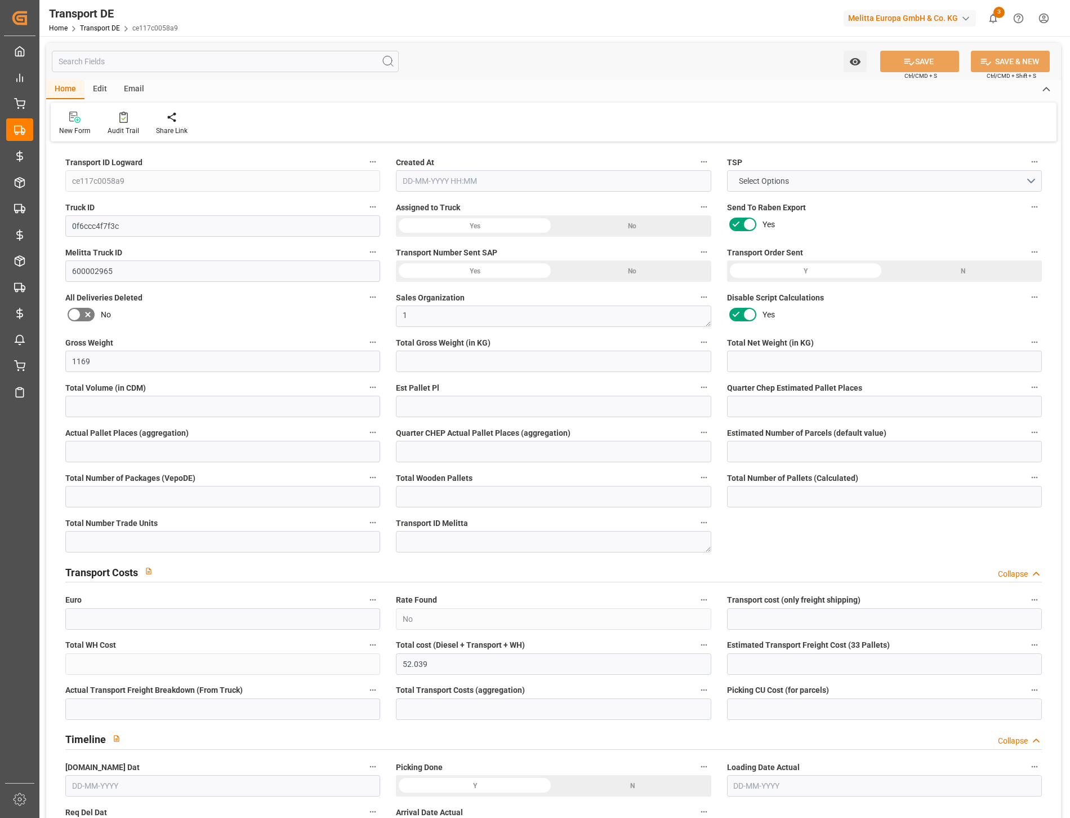
type input "0"
type input "280"
type input "52.039"
type input "49"
type input "[DATE] 09:15"
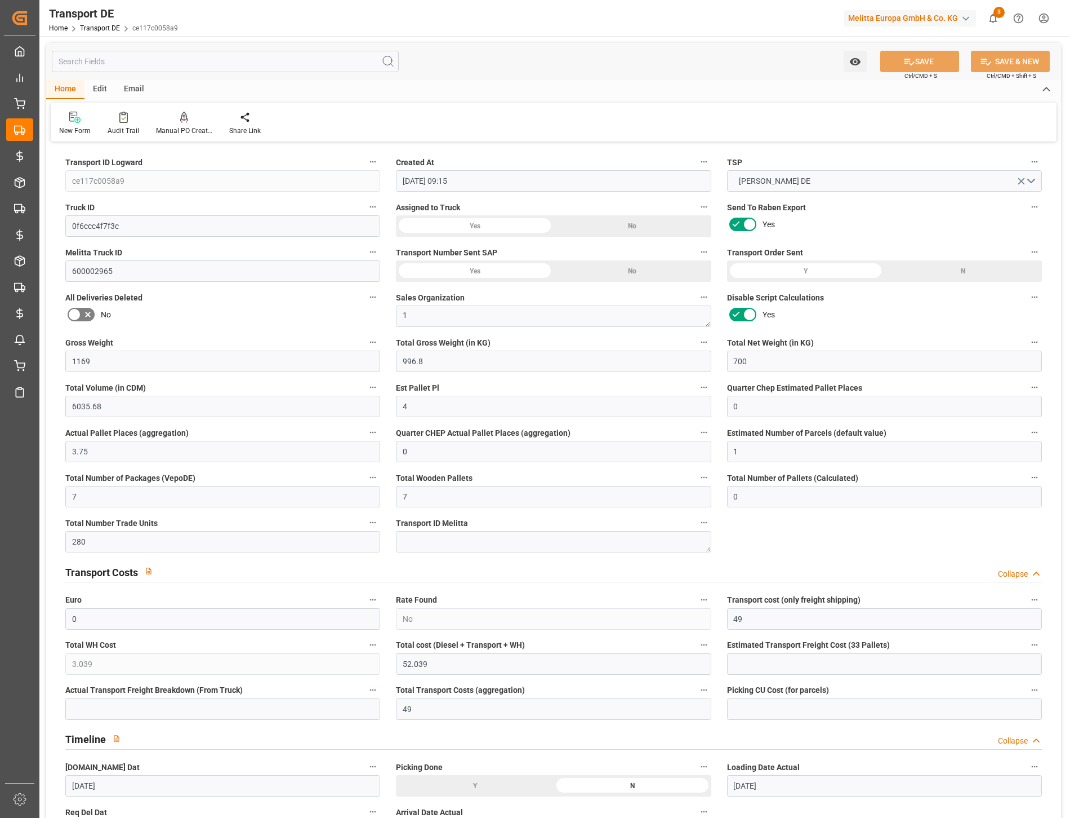
type input "[DATE]"
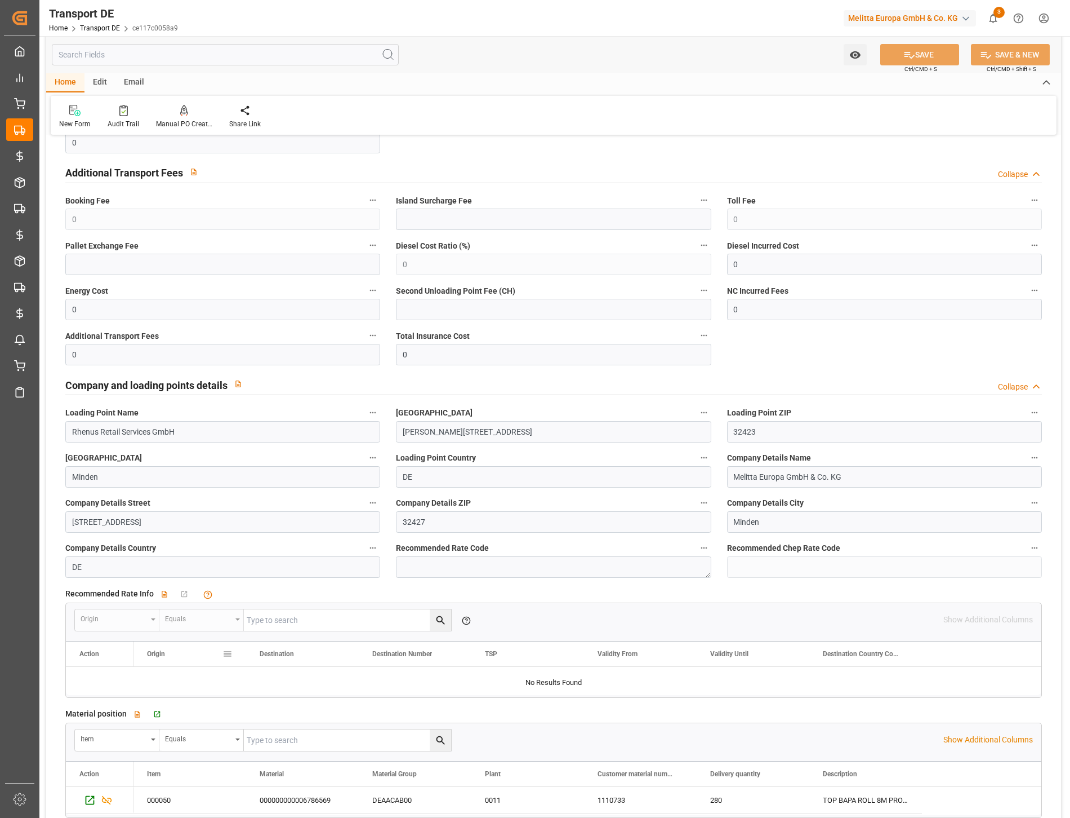
scroll to position [1627, 0]
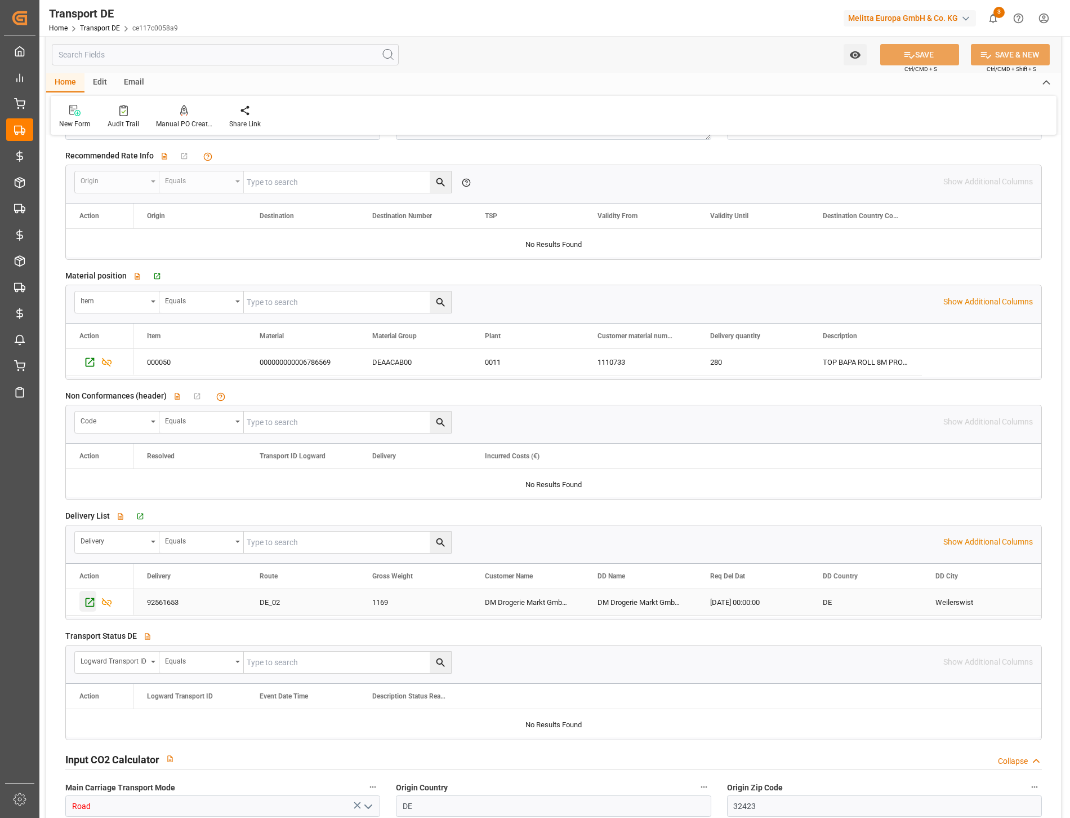
click at [85, 596] on icon "Press SPACE to select this row." at bounding box center [90, 602] width 12 height 12
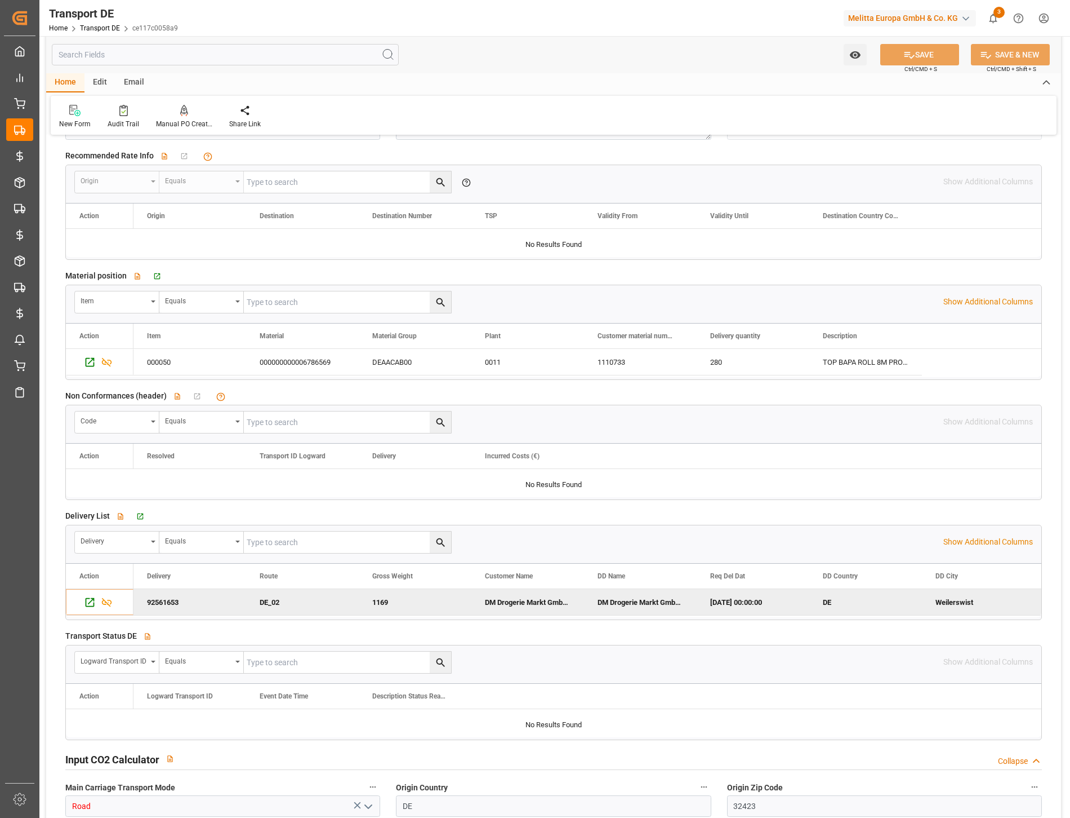
click at [217, 56] on input "text" at bounding box center [225, 54] width 347 height 21
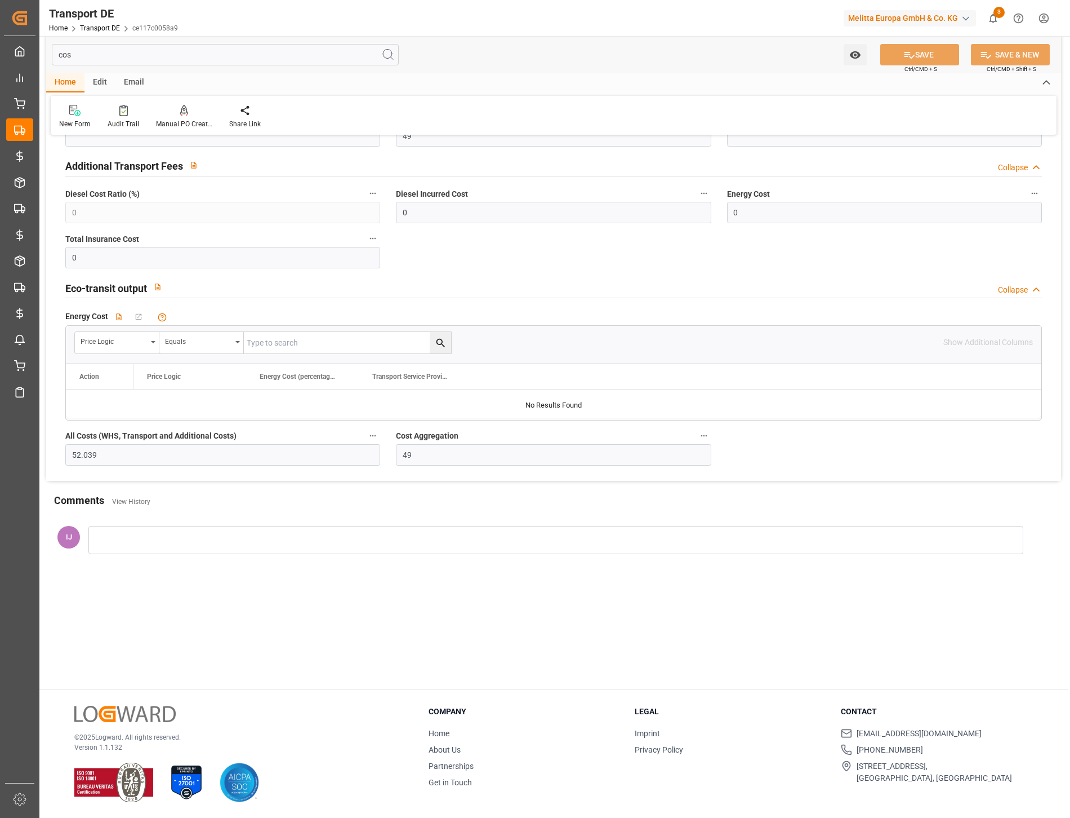
scroll to position [0, 0]
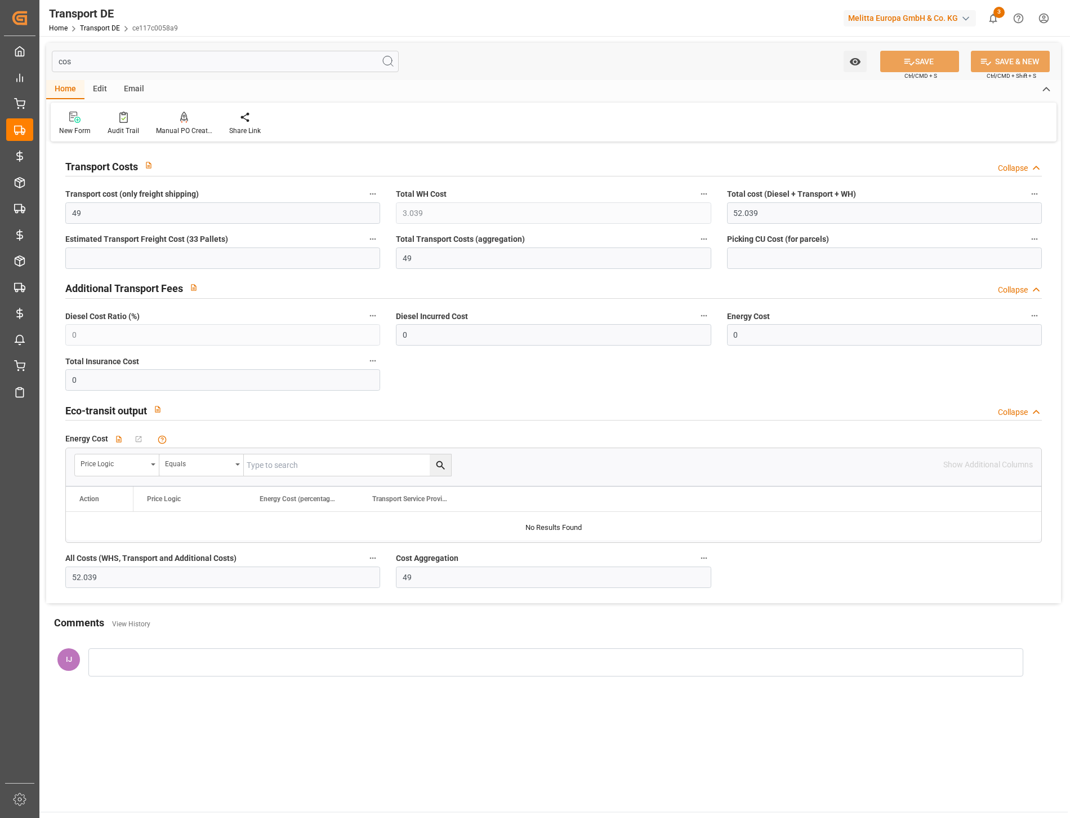
type input "cos"
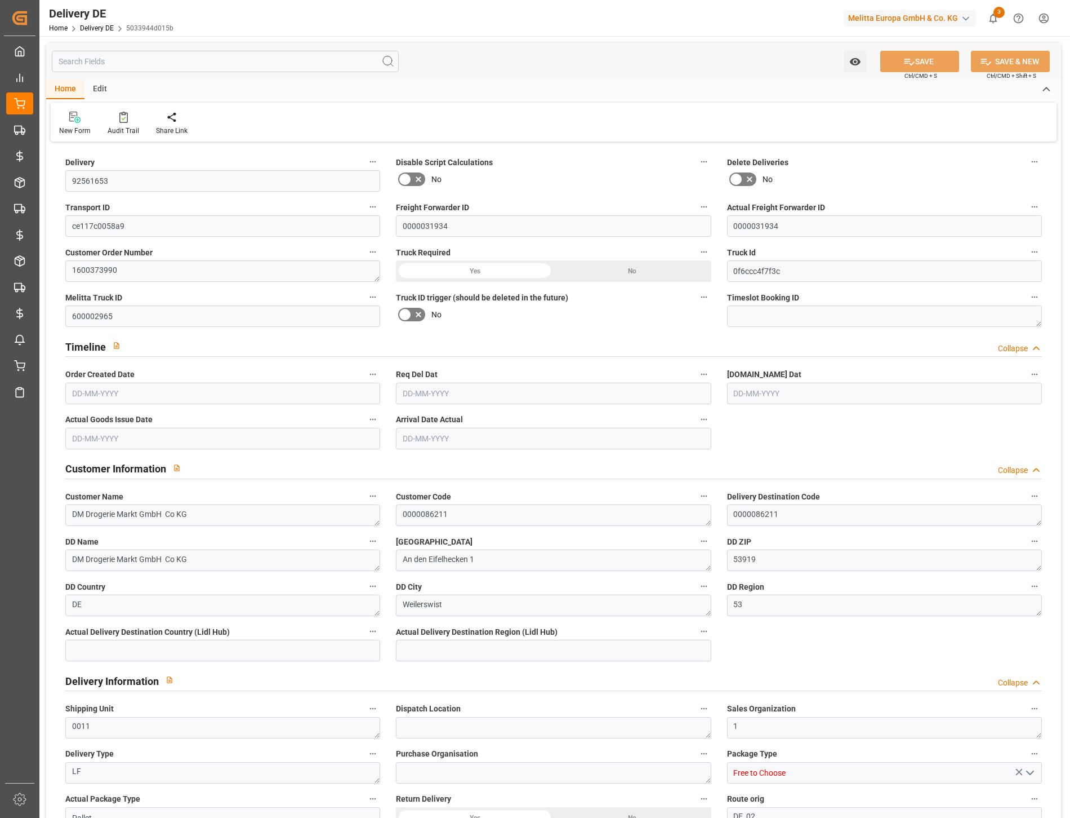
type input "7"
type input "4"
type input "3.75"
type input "700"
type input "1169"
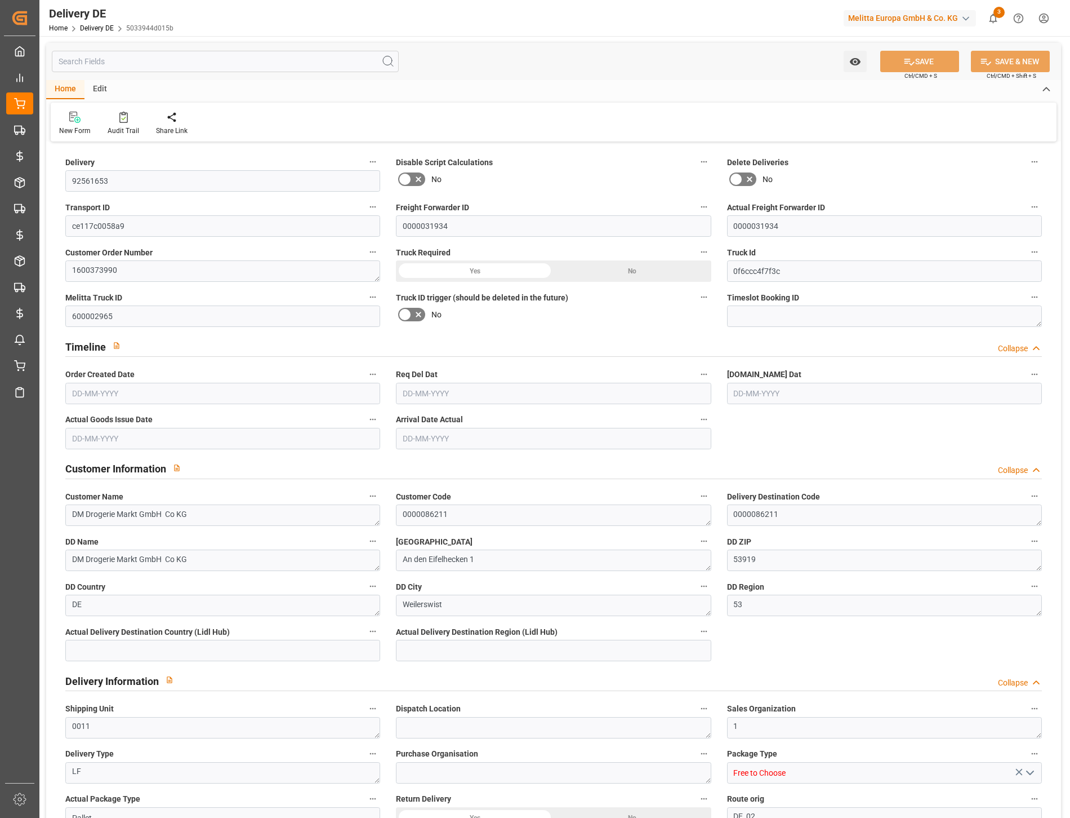
type input "6035.68"
type input "25-09-2025"
type input "[DATE]"
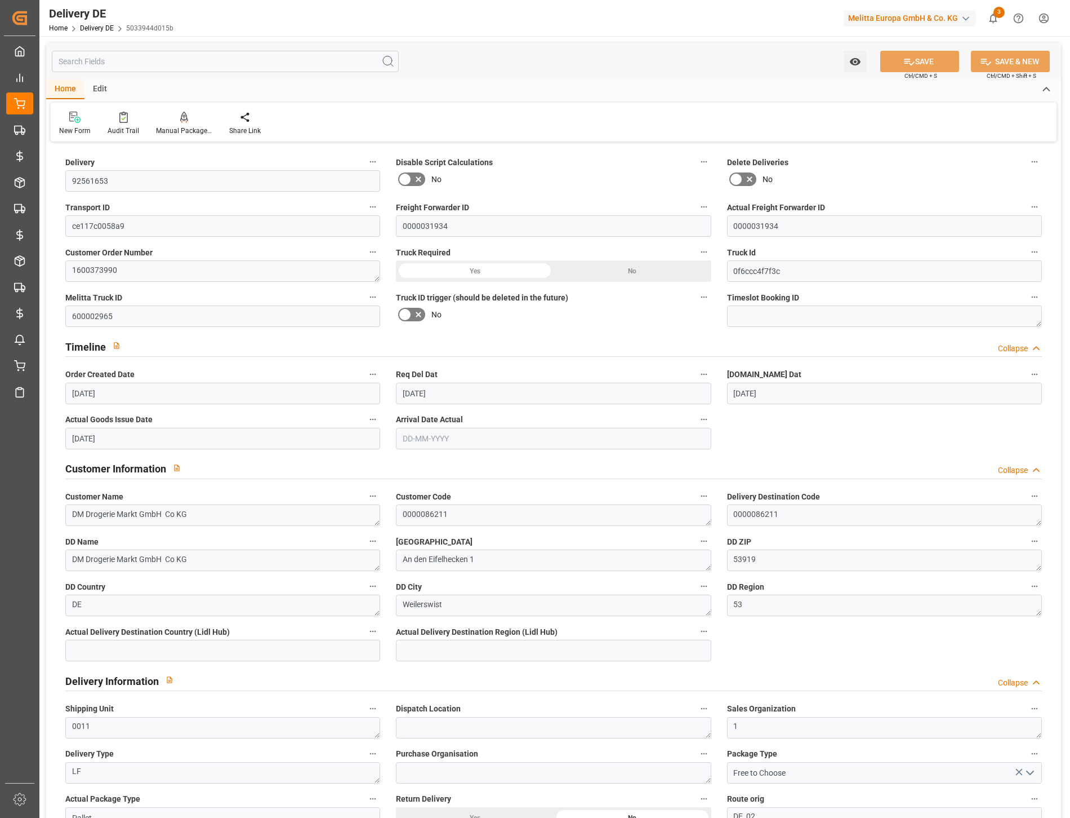
click at [214, 63] on input "text" at bounding box center [225, 61] width 347 height 21
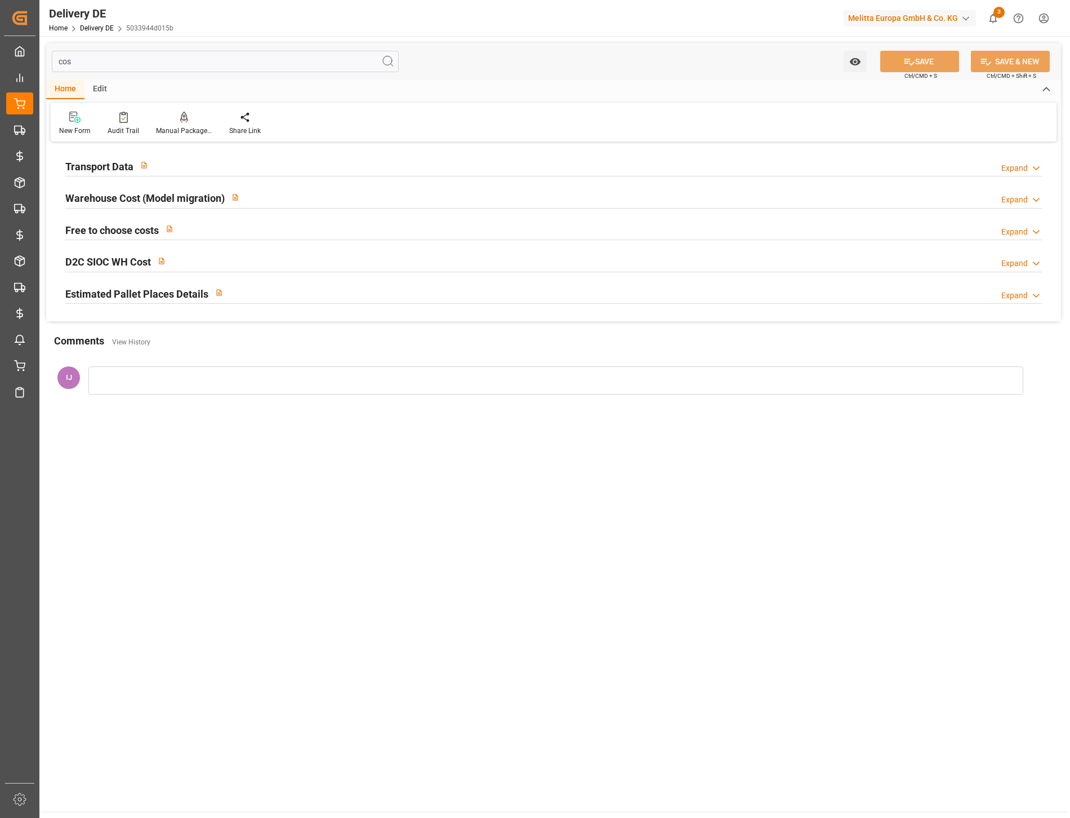
type input "cos"
click at [79, 159] on h2 "Transport Data" at bounding box center [99, 166] width 68 height 15
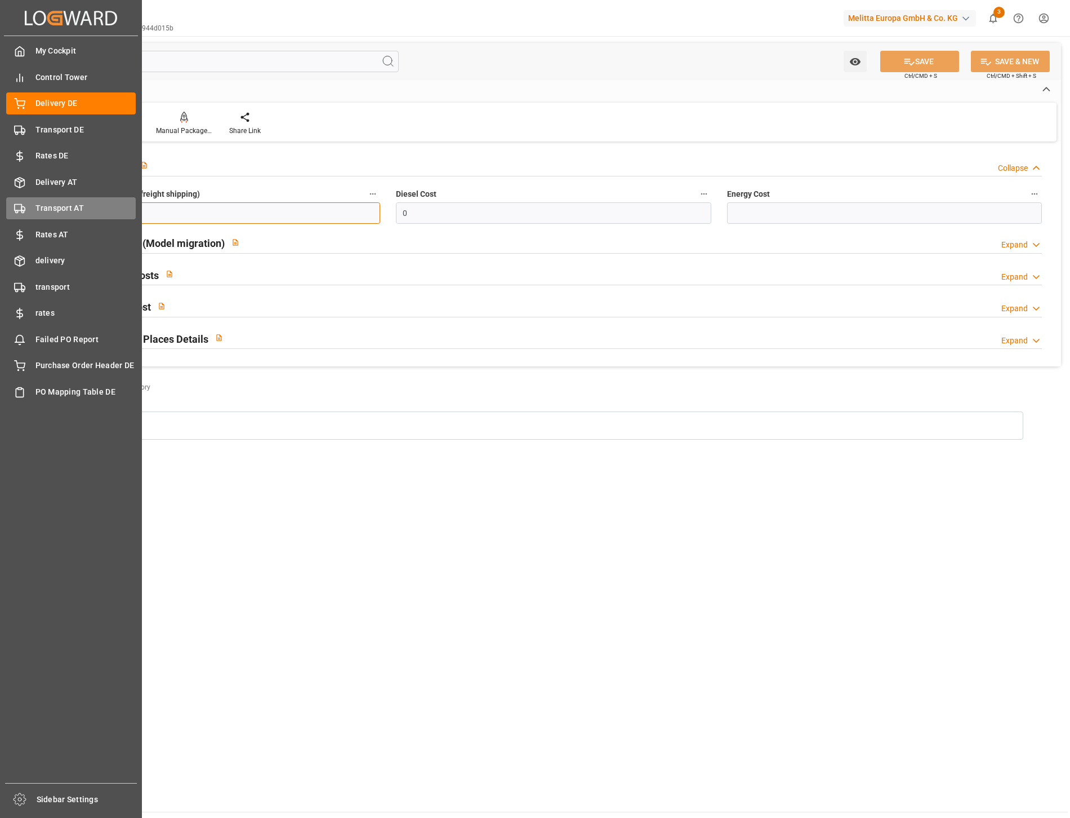
drag, startPoint x: 111, startPoint y: 210, endPoint x: 30, endPoint y: 206, distance: 80.6
click at [30, 206] on div "Created by potrace 1.15, written by Peter Selinger 2001-2017 Created by potrace…" at bounding box center [535, 409] width 1070 height 818
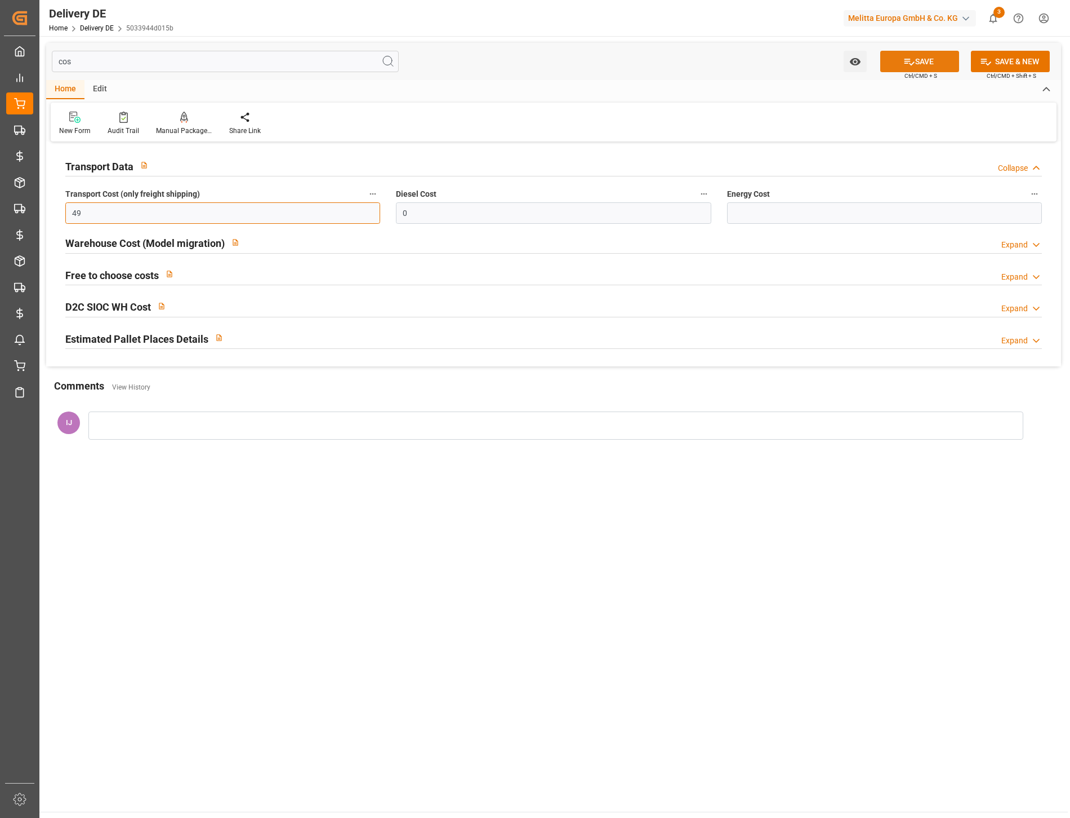
type input "49"
click at [914, 64] on button "SAVE" at bounding box center [920, 61] width 79 height 21
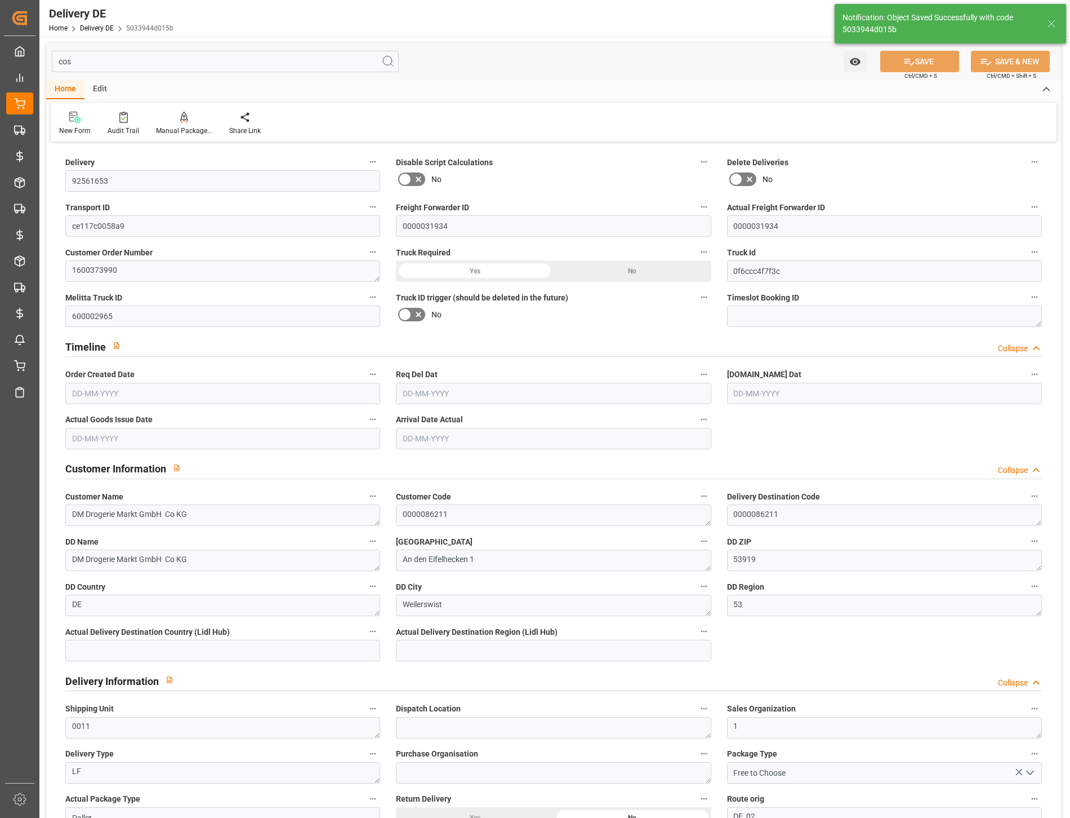
type input "7"
type input "4"
type input "3.75"
type input "700"
type input "1169"
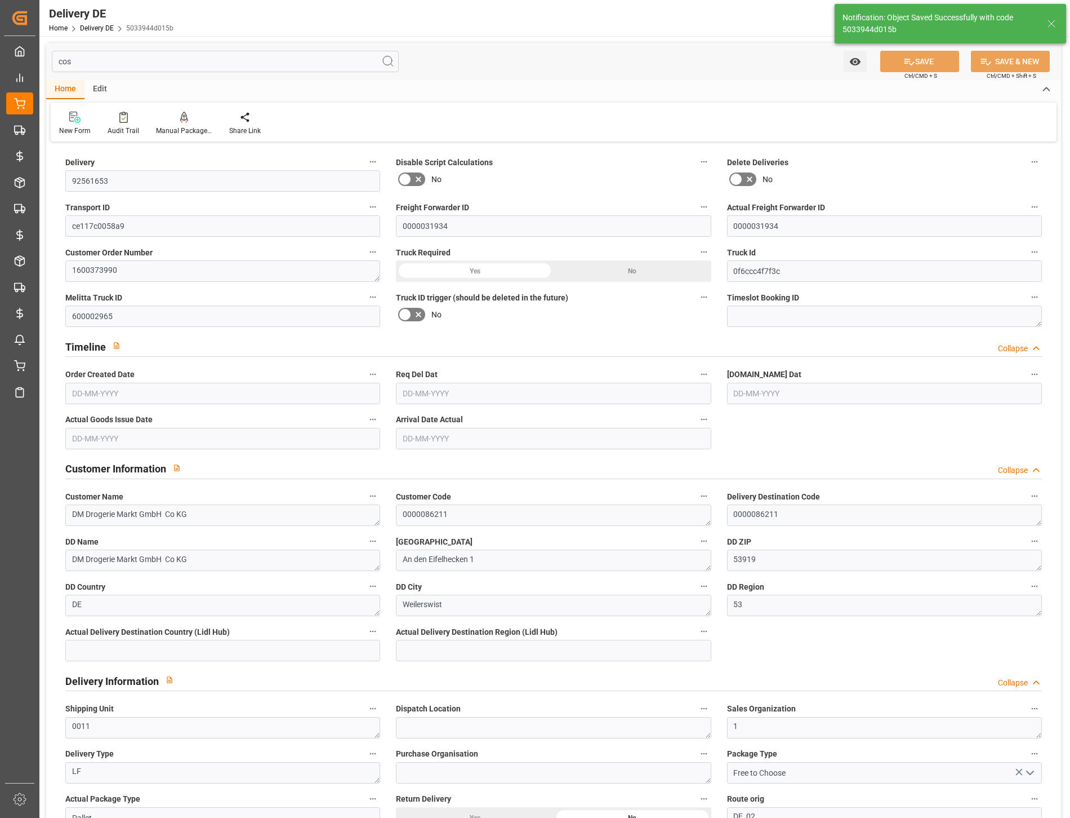
type input "6035.68"
type input "25-09-2025"
type input "[DATE]"
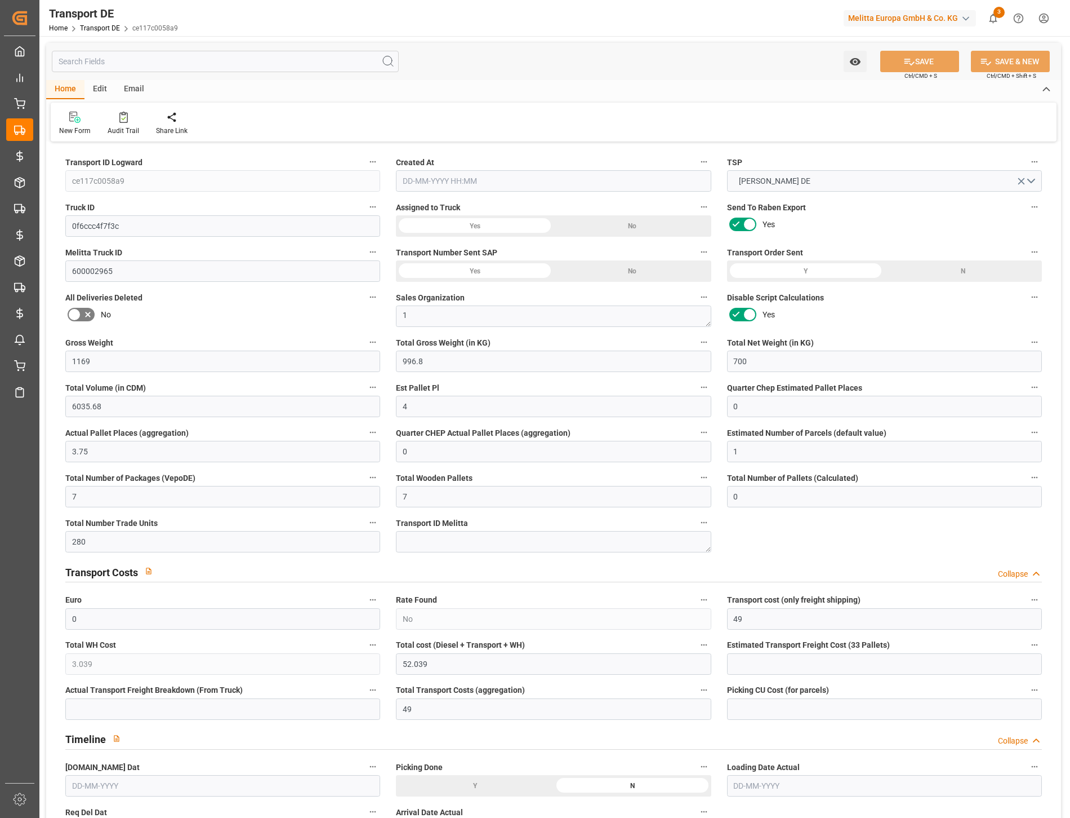
type input "1169"
type input "996.8"
type input "700"
type input "6035.68"
type input "4"
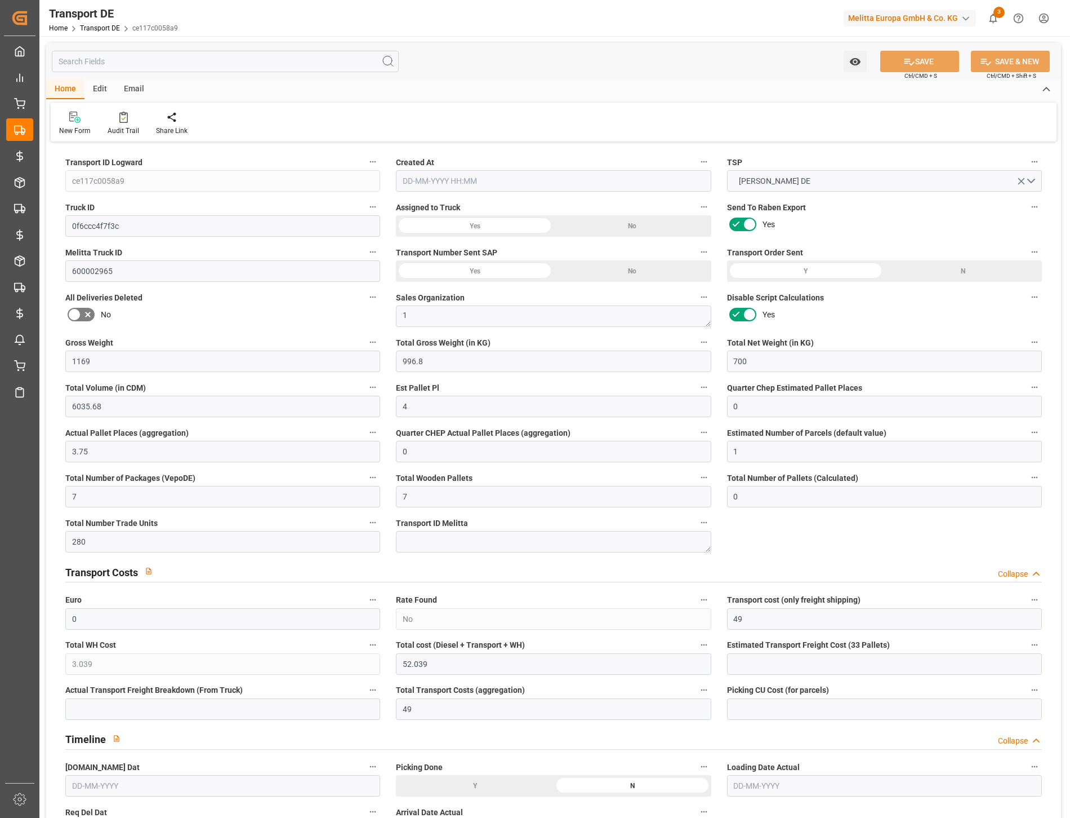
type input "0"
type input "3.75"
type input "0"
type input "1"
type input "7"
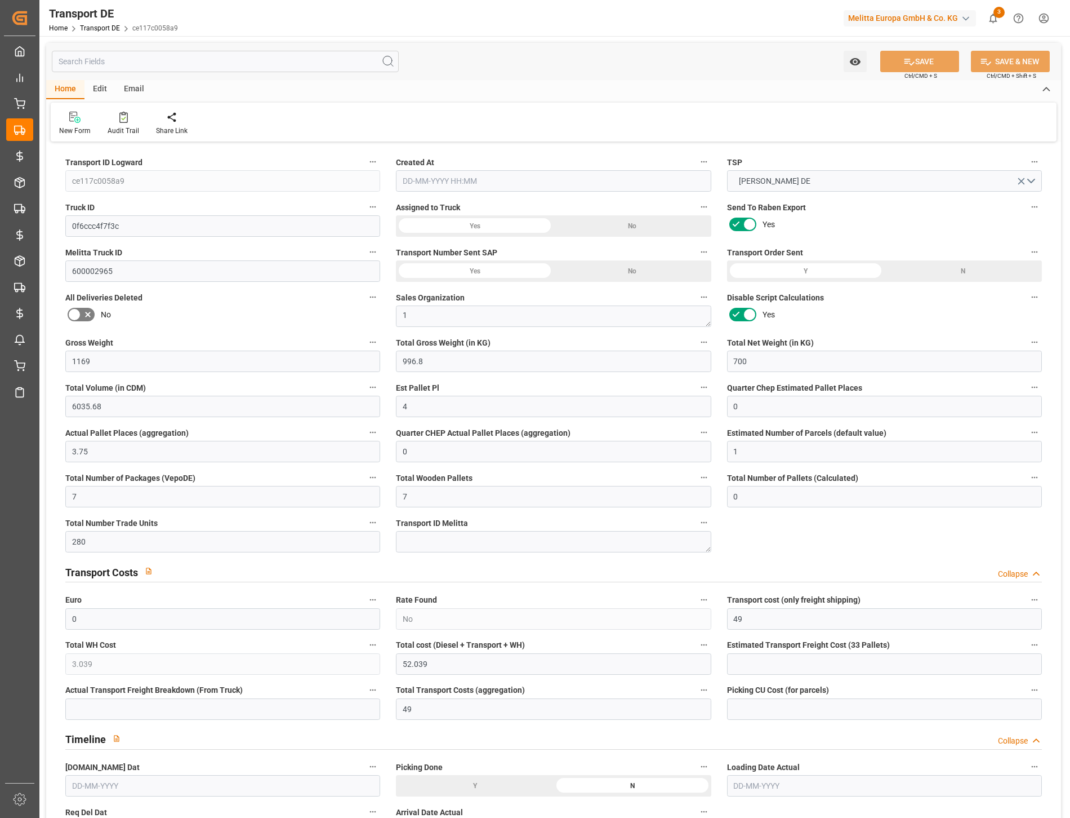
type input "7"
type input "0"
type input "280"
type input "0"
type input "49"
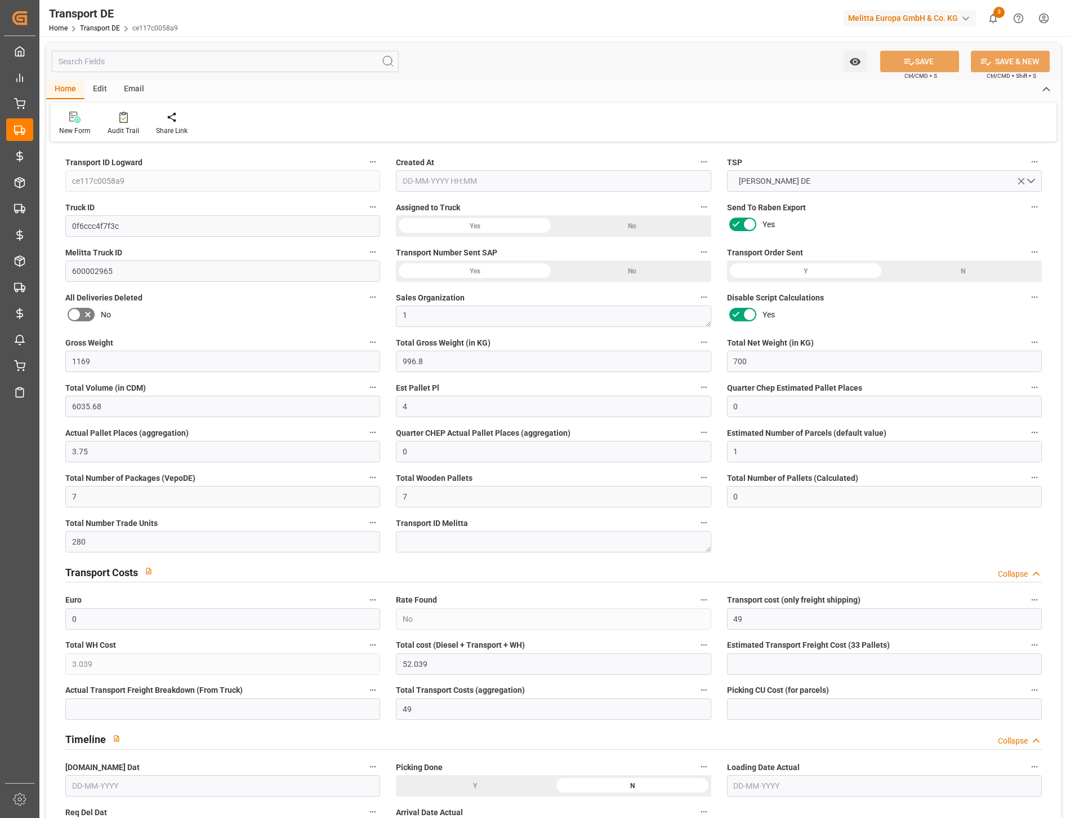
type input "3.039"
type input "49"
type input "53"
type input "7"
type input "0"
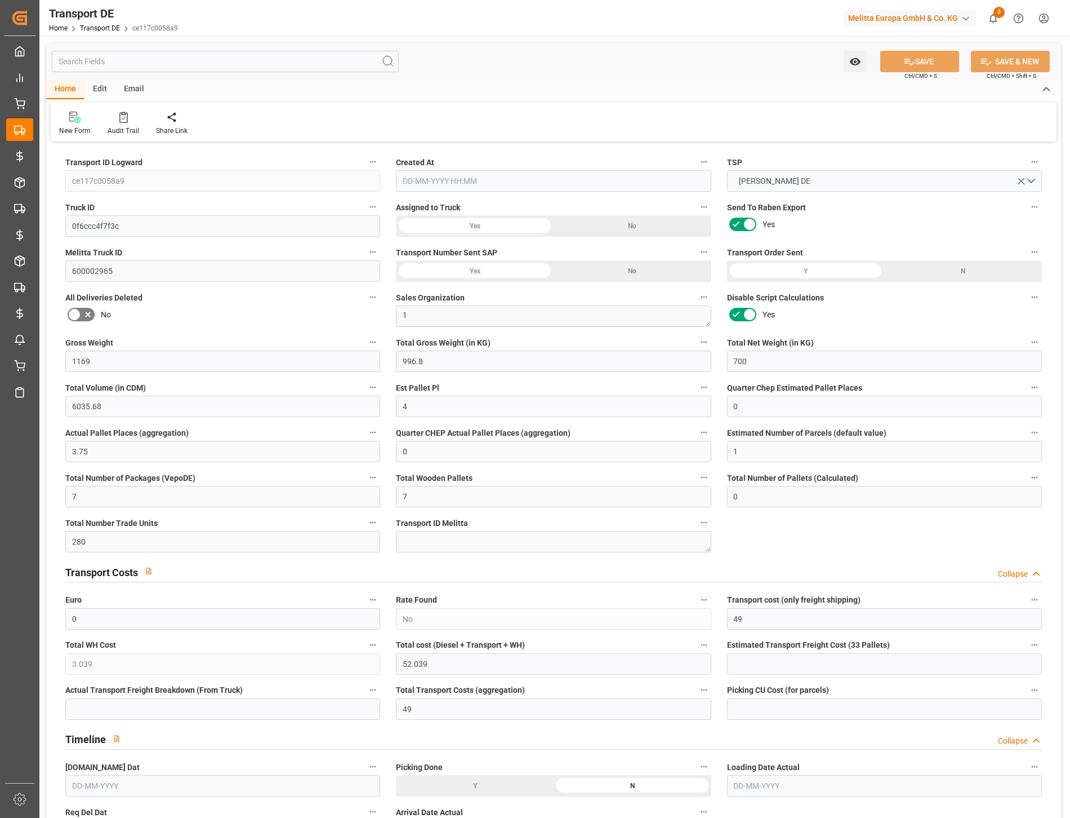
type input "0"
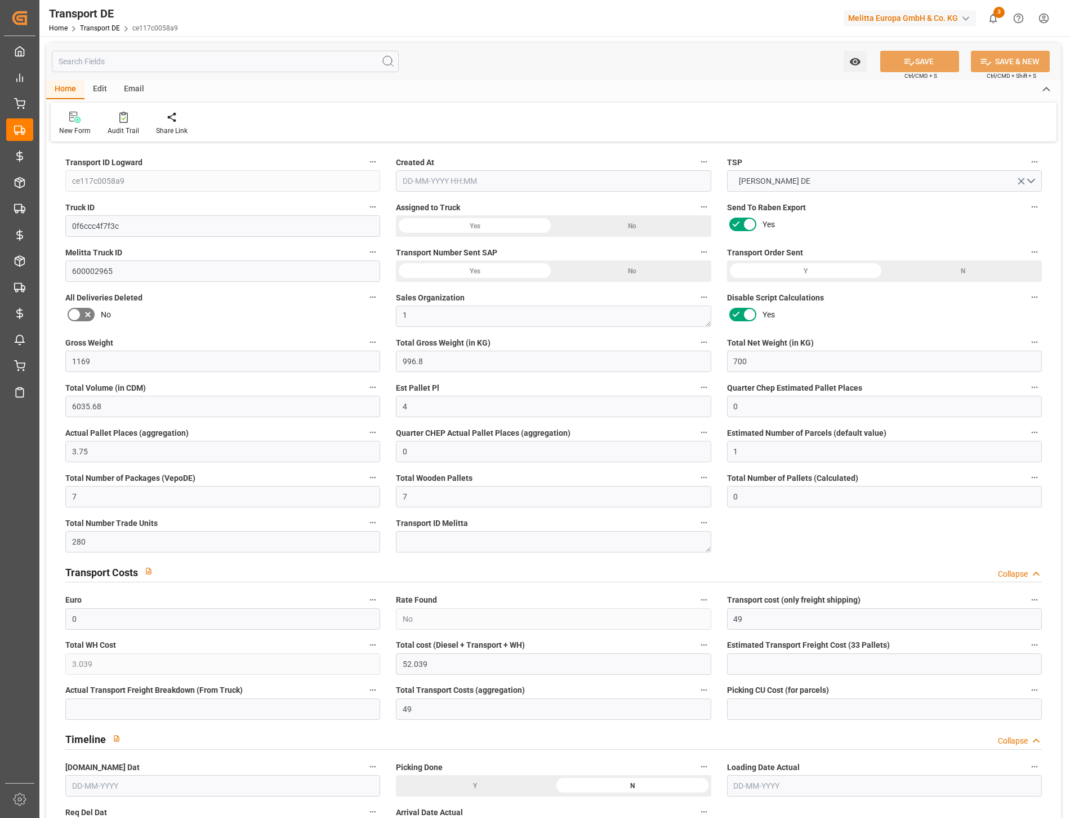
type input "0"
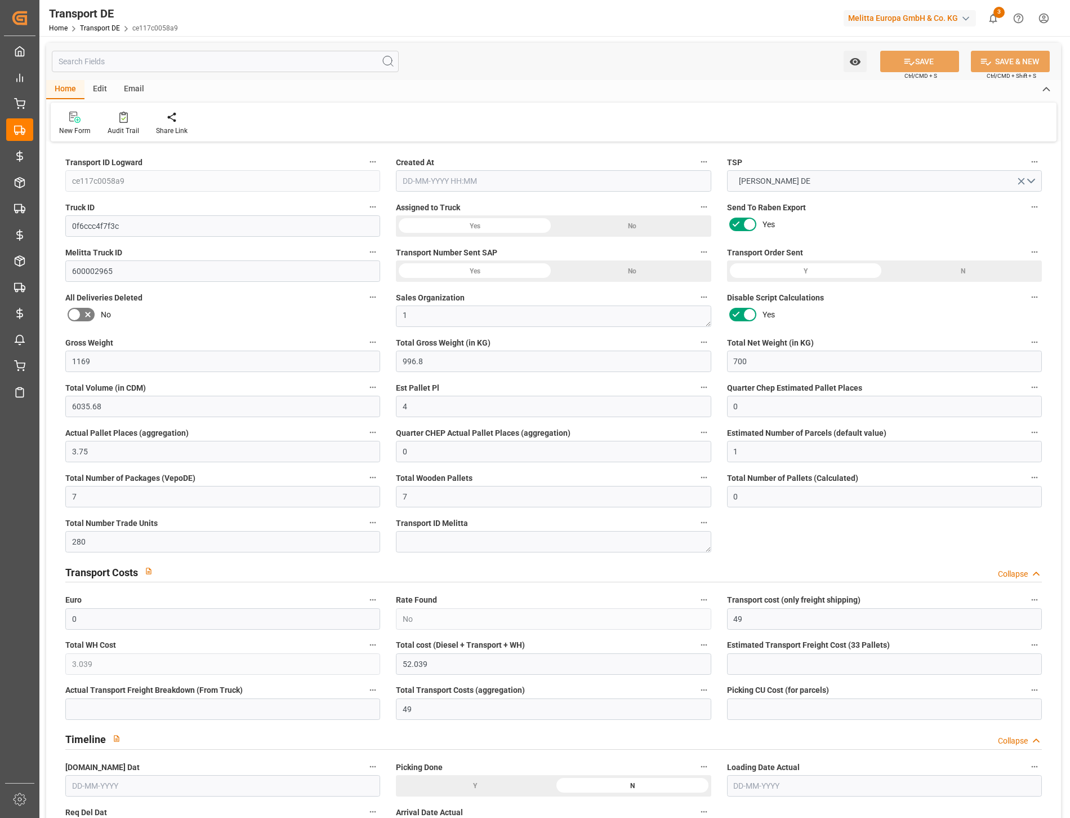
type input "0"
type input "996.8"
type input "4710.8598"
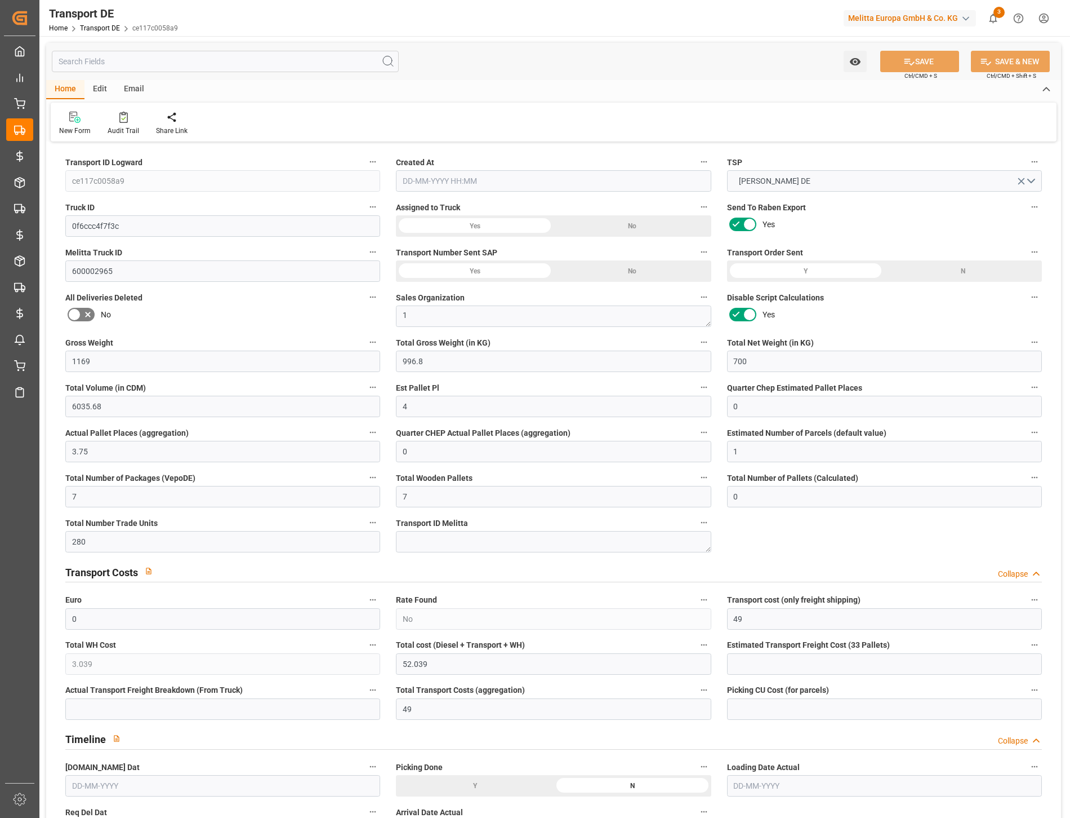
type input "21"
type input "35"
type input "0"
type input "7"
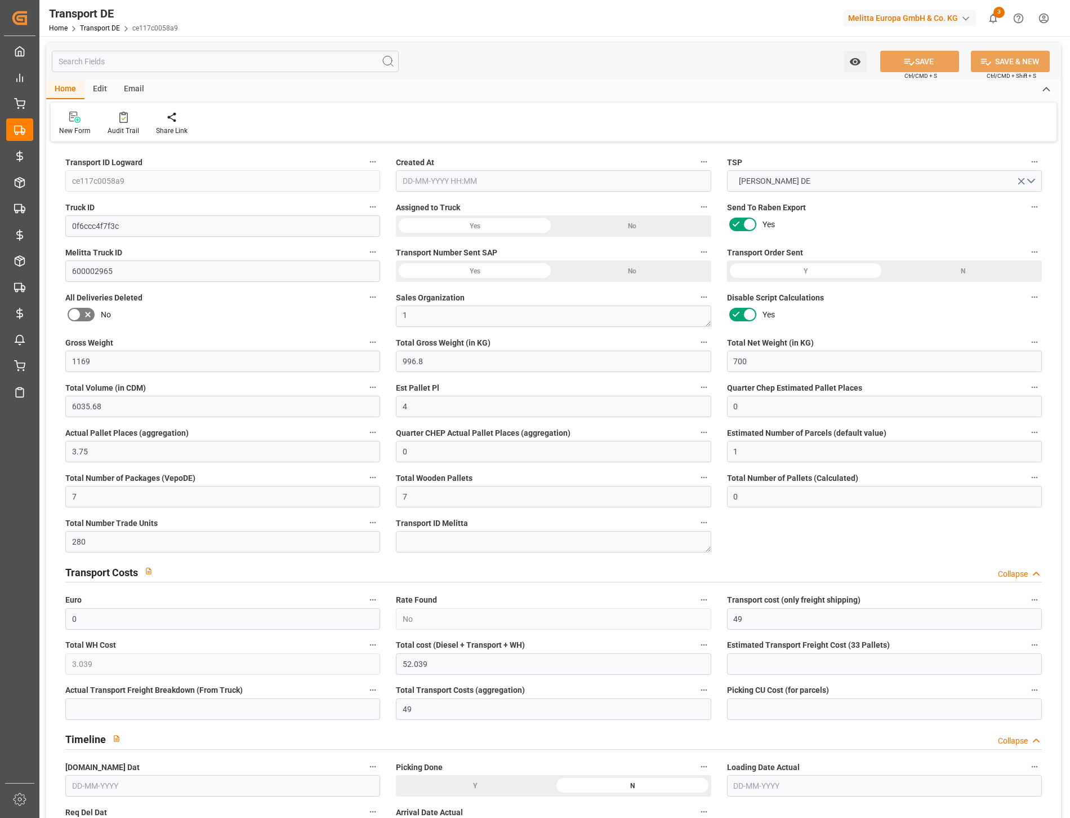
type input "0"
type input "1"
type input "0"
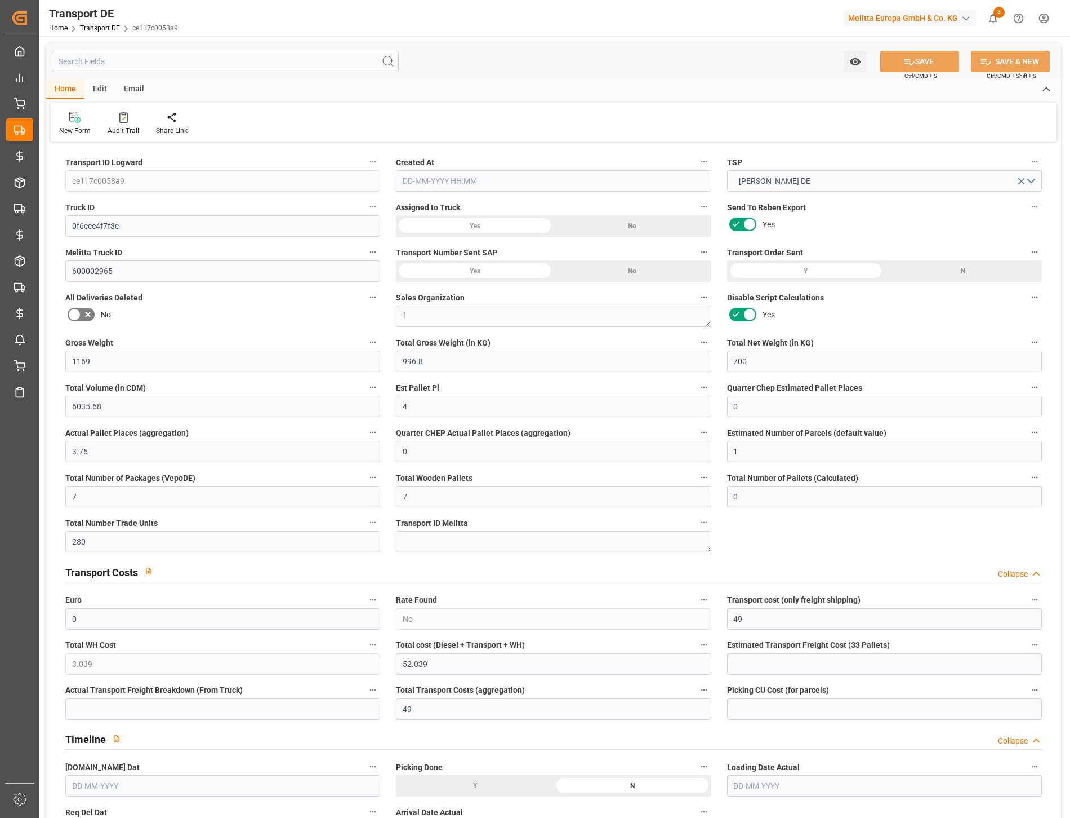
type input "0"
type input "280"
type input "52.039"
type input "49"
type input "[DATE] 09:15"
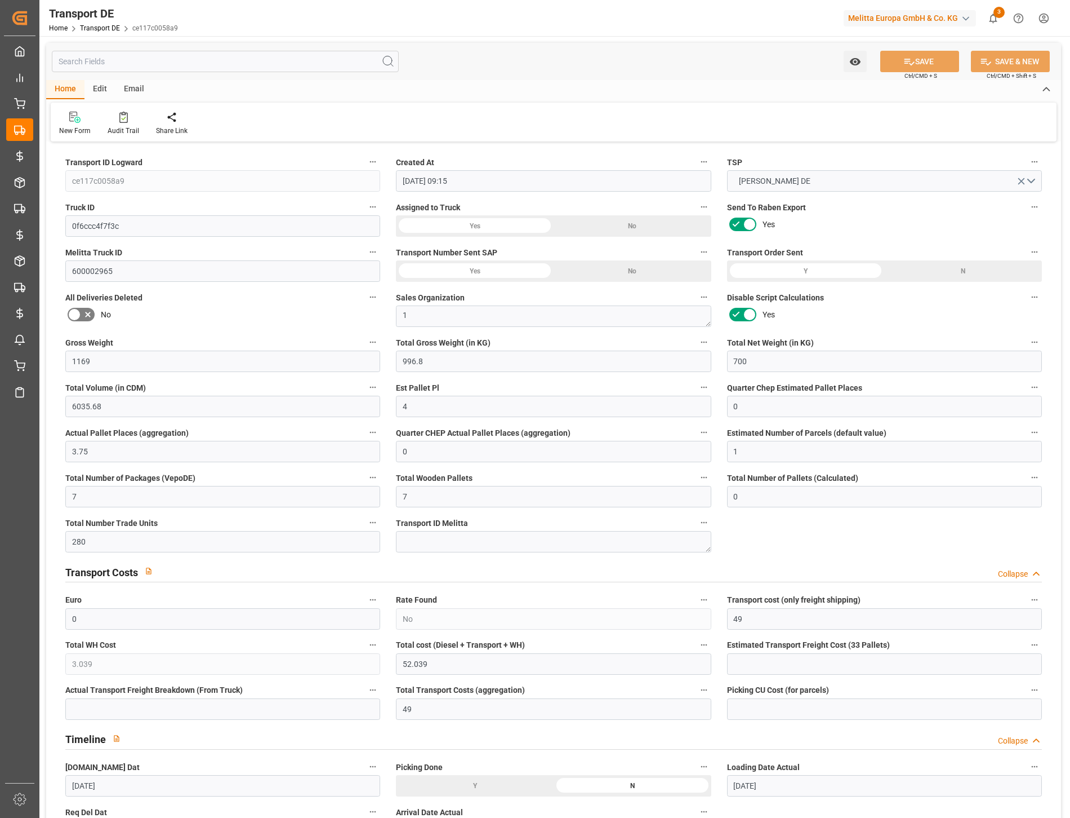
type input "[DATE]"
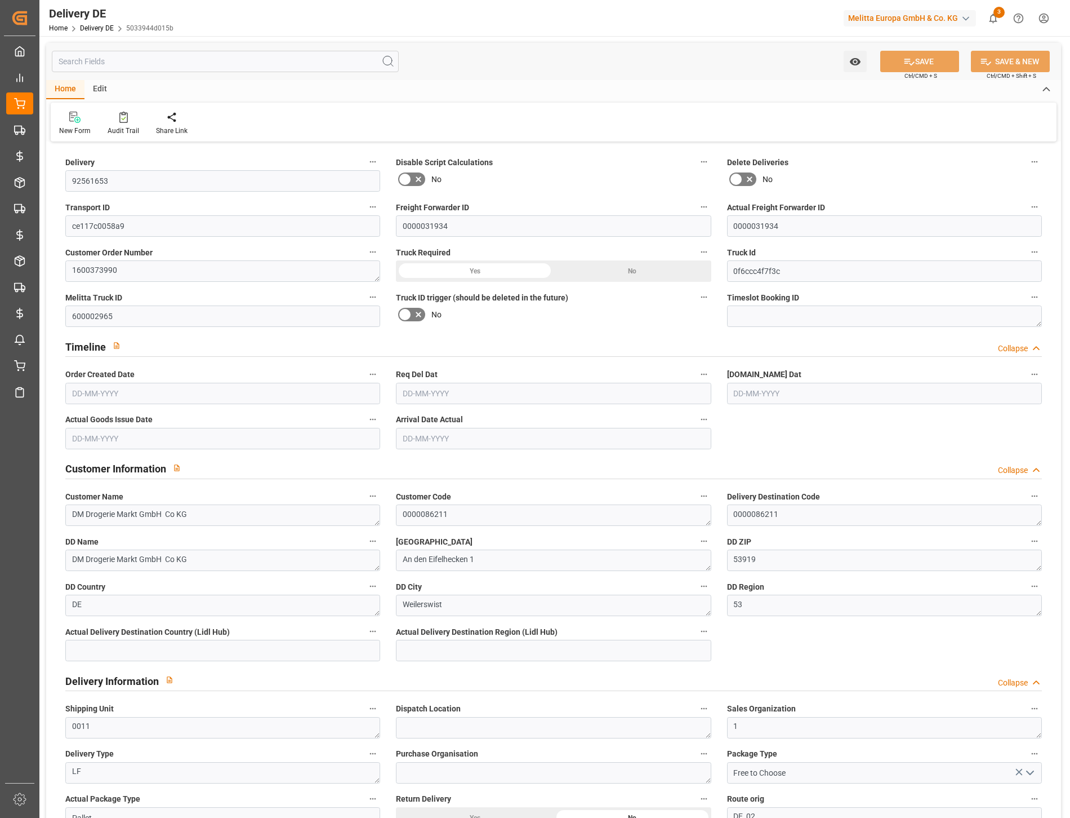
type input "7"
type input "4"
type input "3.75"
type input "700"
type input "1169"
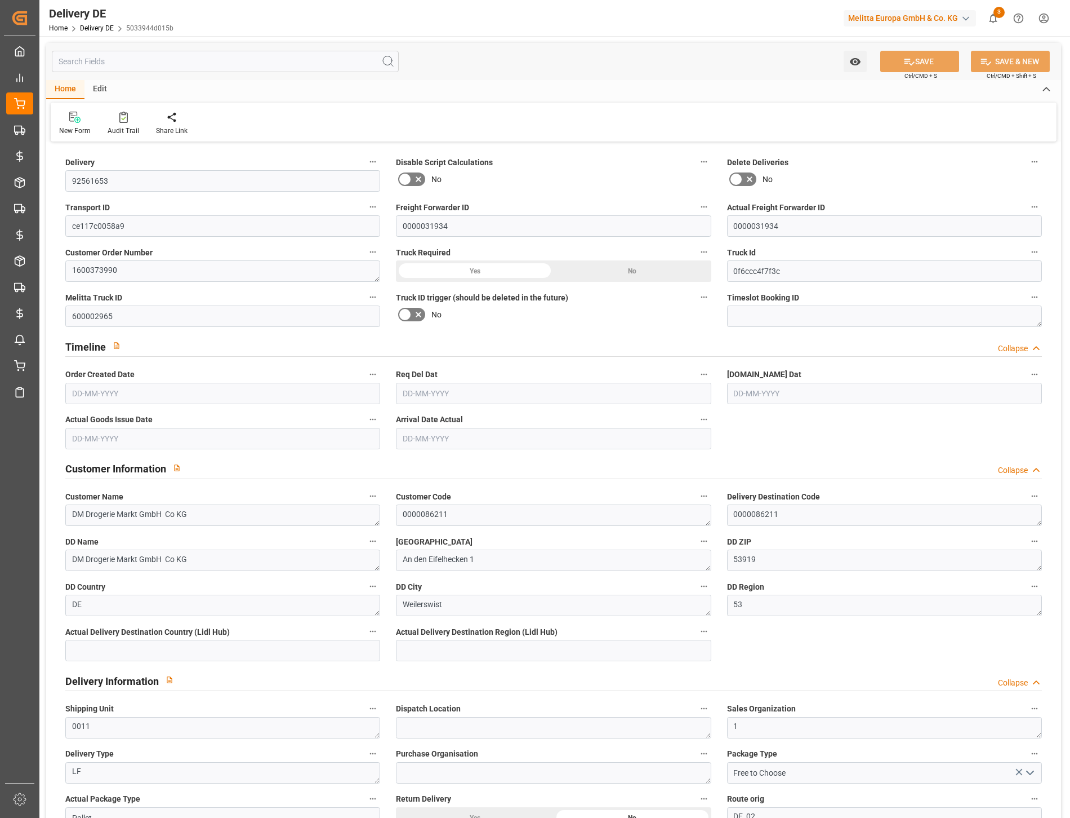
type input "6035.68"
type input "[DATE]"
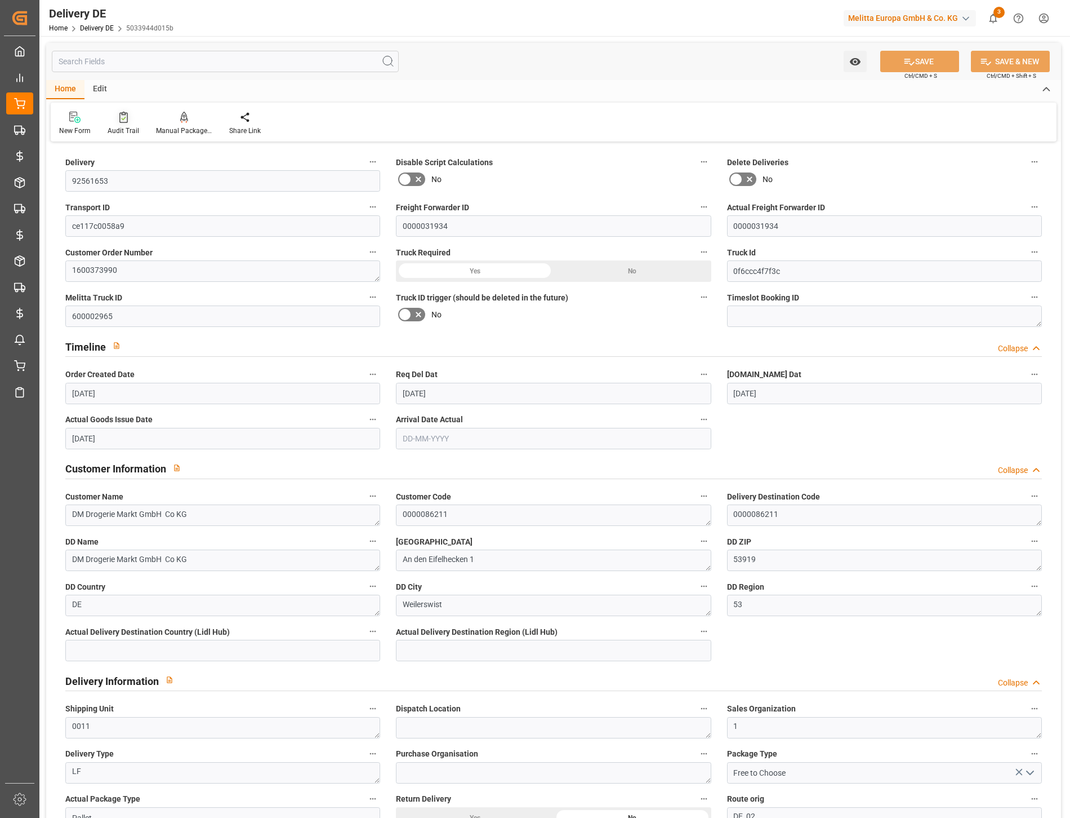
click at [119, 127] on div "Audit Trail" at bounding box center [124, 131] width 32 height 10
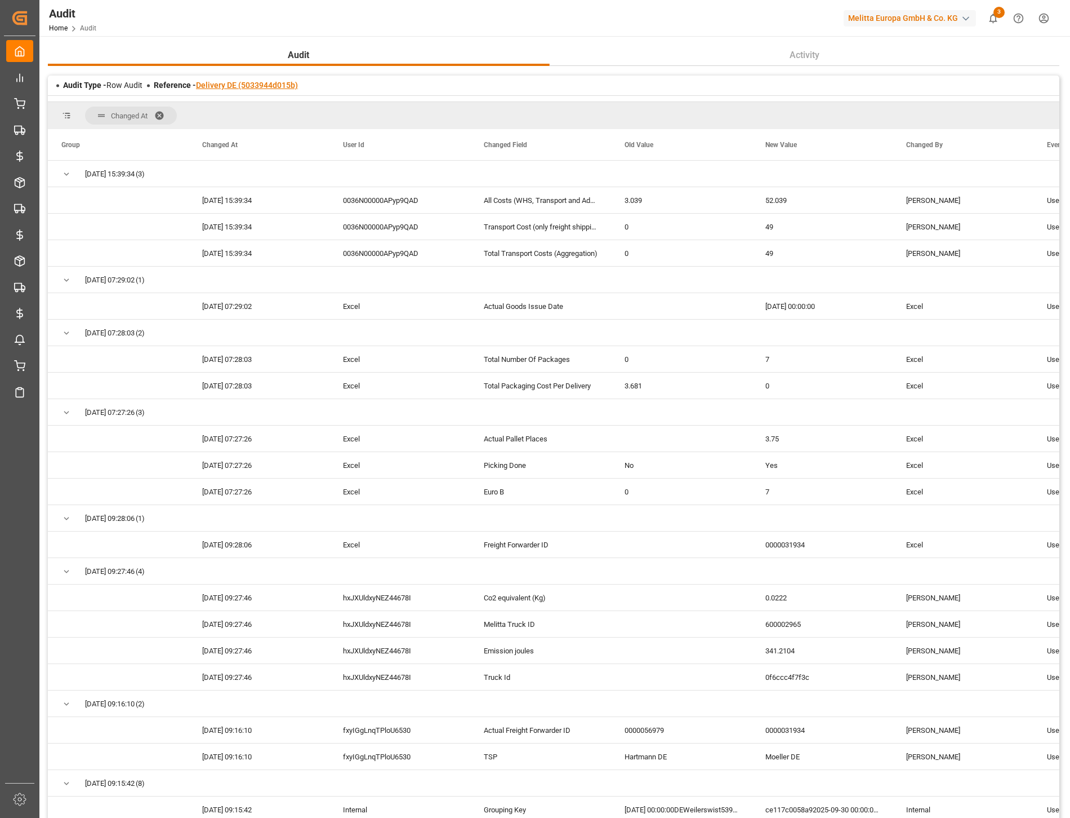
click at [267, 85] on link "Delivery DE (5033944d015b)" at bounding box center [247, 85] width 102 height 9
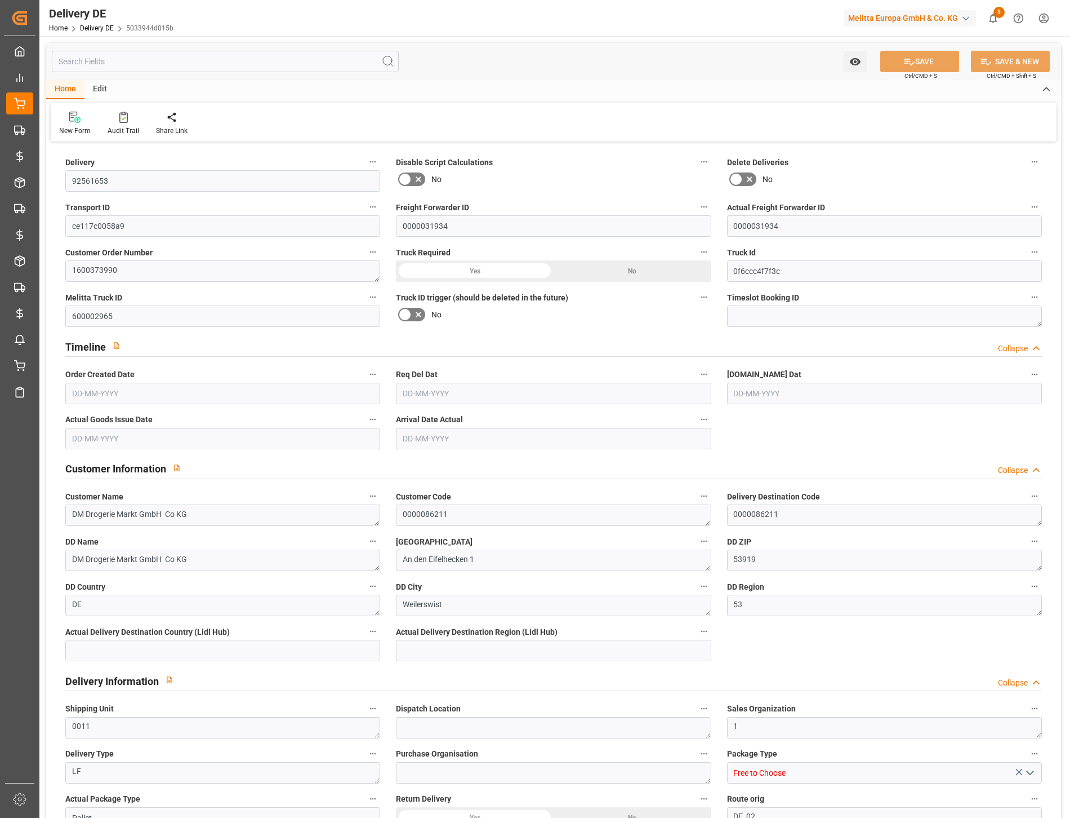
type input "7"
type input "4"
type input "3.75"
type input "700"
type input "1169"
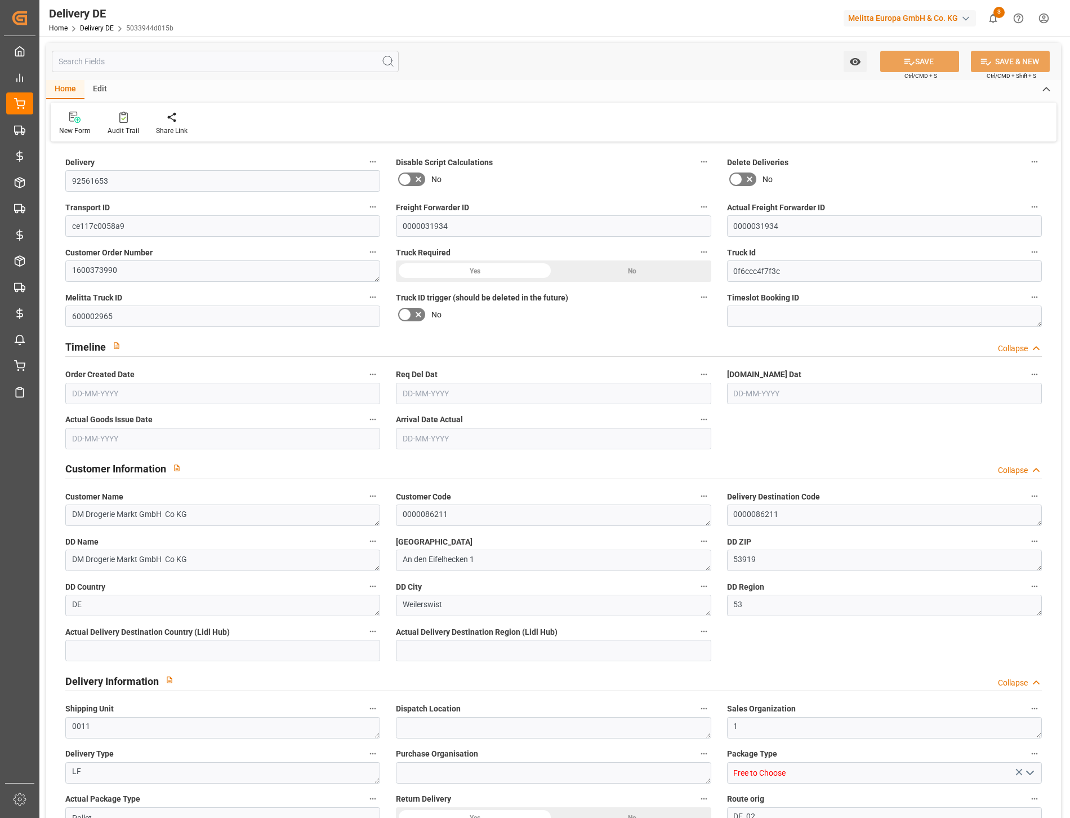
type input "6035.68"
type input "[DATE]"
